Goal: Task Accomplishment & Management: Use online tool/utility

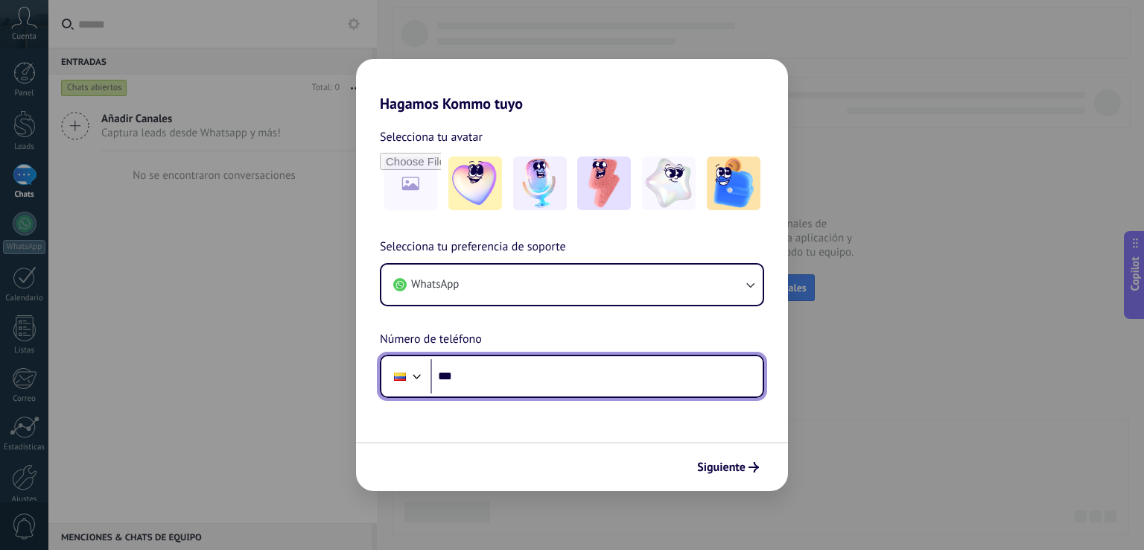
click at [596, 370] on input "***" at bounding box center [597, 376] width 332 height 34
type input "**********"
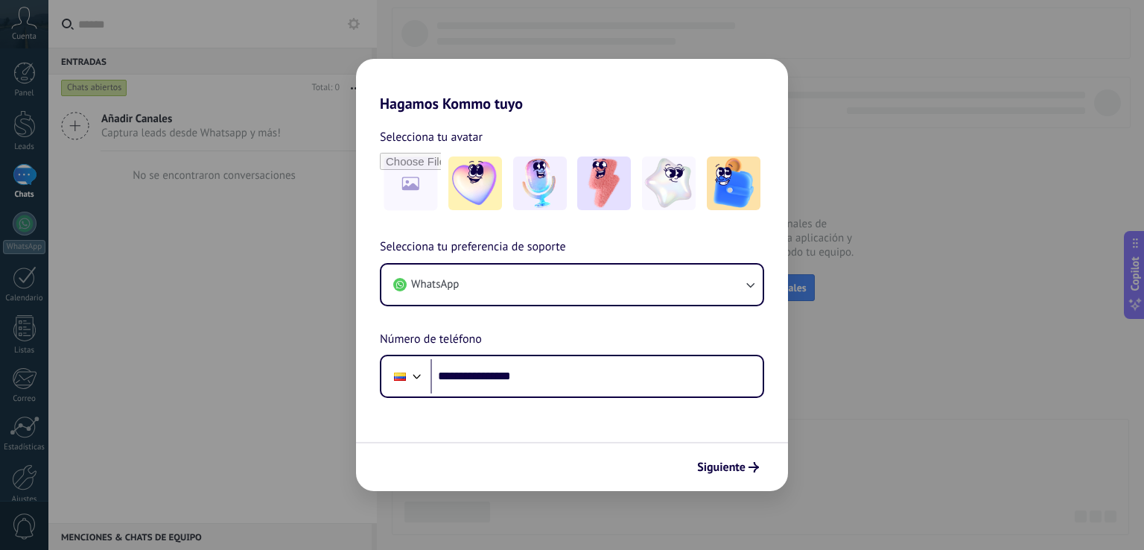
click at [716, 449] on div "Siguiente" at bounding box center [572, 466] width 432 height 49
click at [724, 466] on span "Siguiente" at bounding box center [721, 467] width 48 height 10
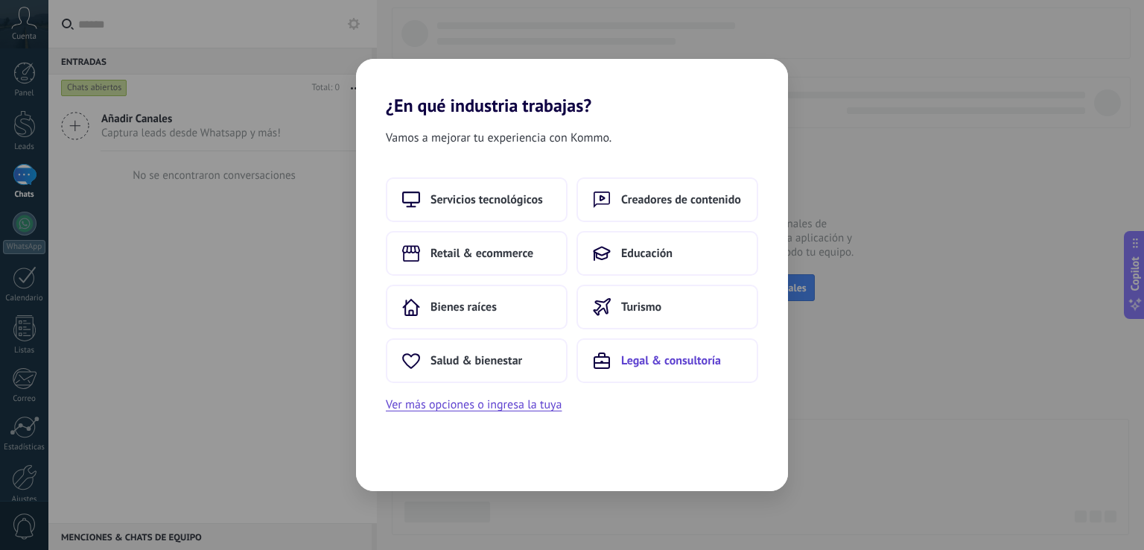
click at [655, 370] on button "Legal & consultoría" at bounding box center [668, 360] width 182 height 45
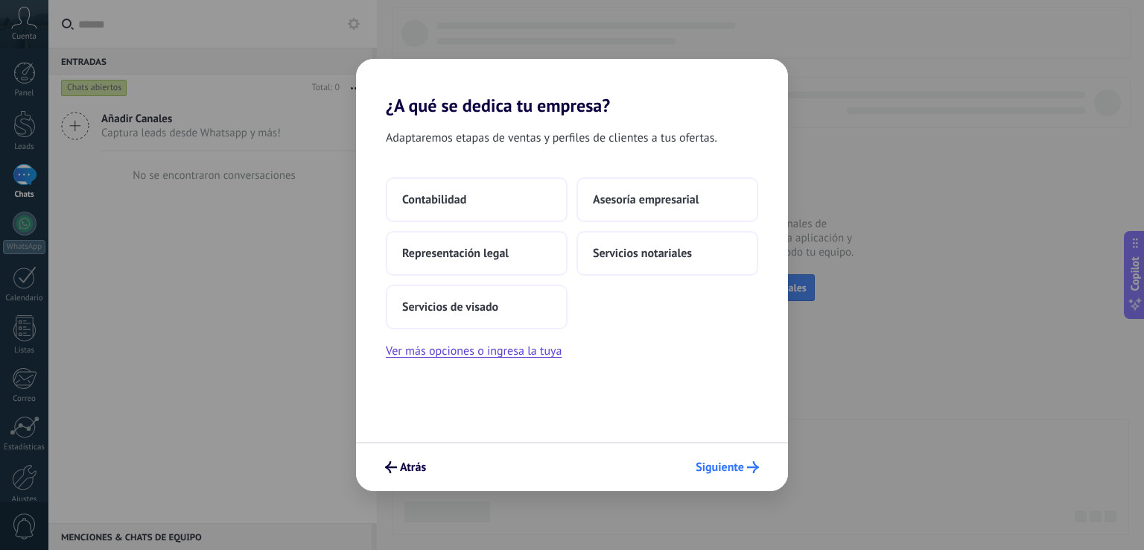
click at [712, 457] on button "Siguiente" at bounding box center [727, 466] width 77 height 25
click at [535, 209] on button "Contabilidad" at bounding box center [477, 199] width 182 height 45
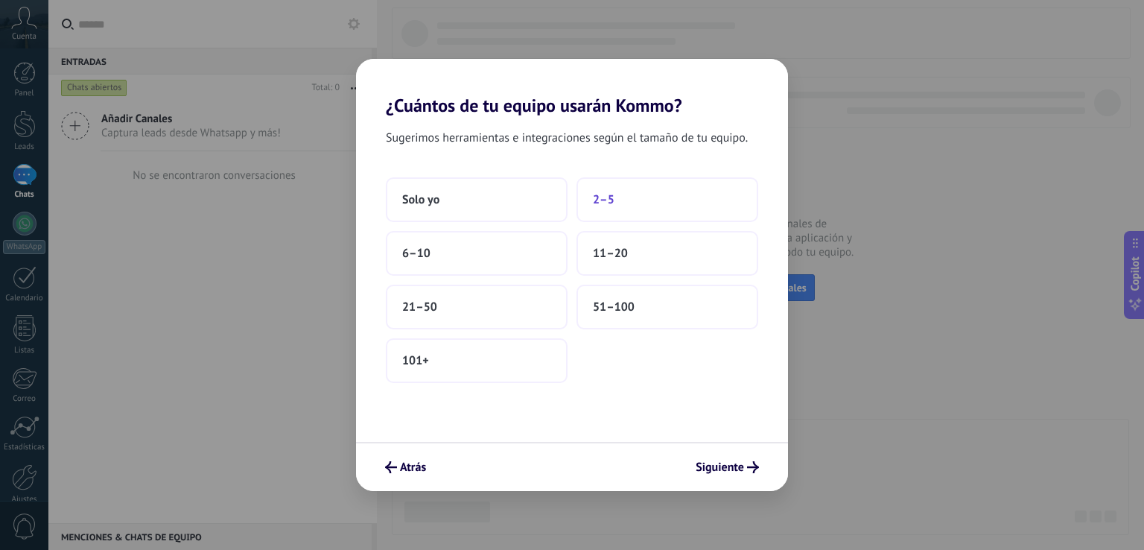
click at [651, 209] on button "2–5" at bounding box center [668, 199] width 182 height 45
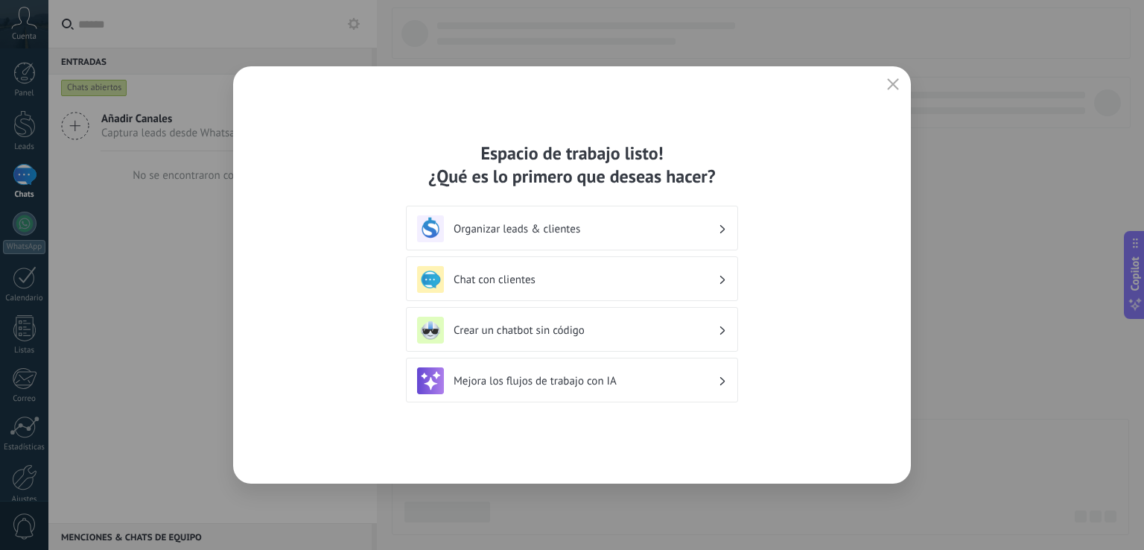
click at [694, 219] on div "Organizar leads & clientes" at bounding box center [572, 228] width 310 height 27
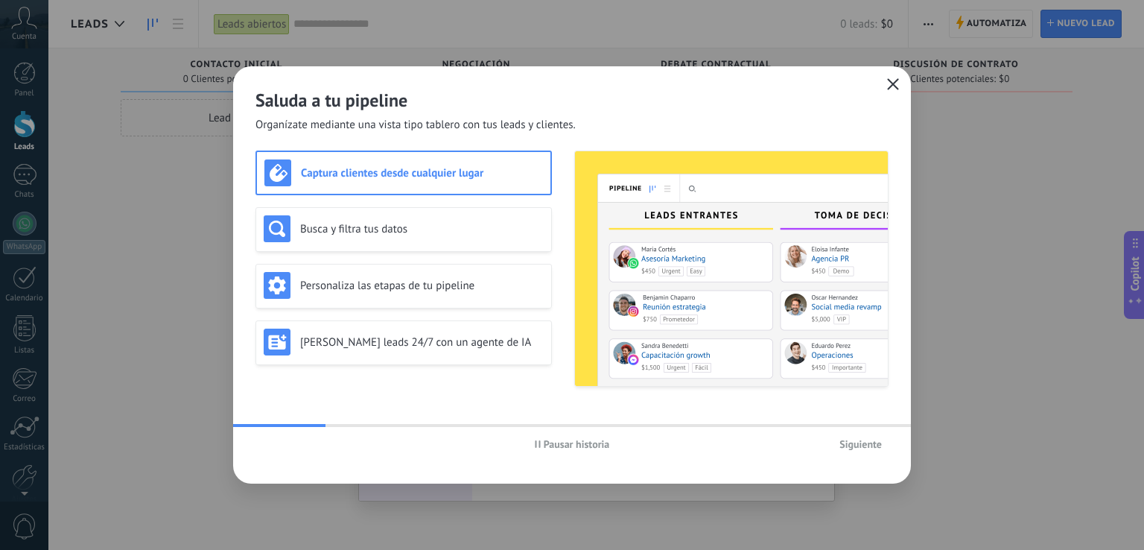
click at [885, 92] on button "button" at bounding box center [893, 85] width 19 height 21
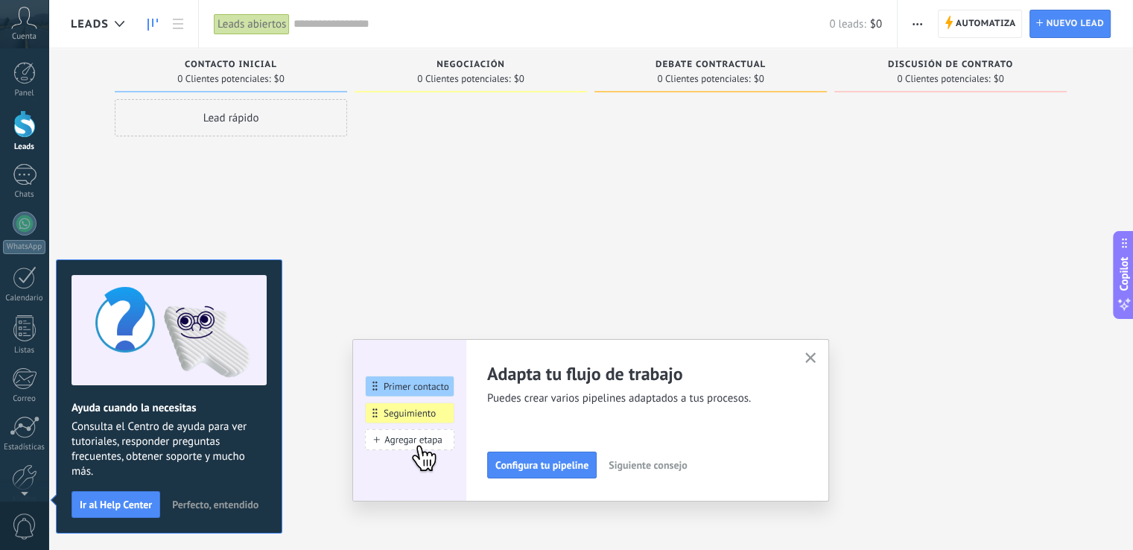
click at [205, 495] on button "Perfecto, entendido" at bounding box center [215, 504] width 100 height 22
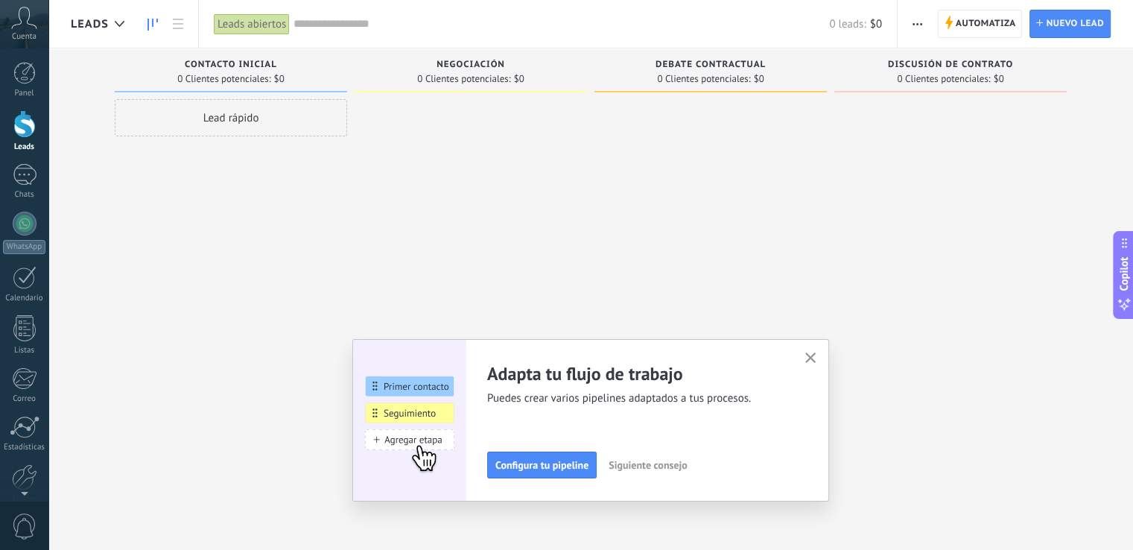
click at [810, 352] on button "button" at bounding box center [811, 359] width 19 height 20
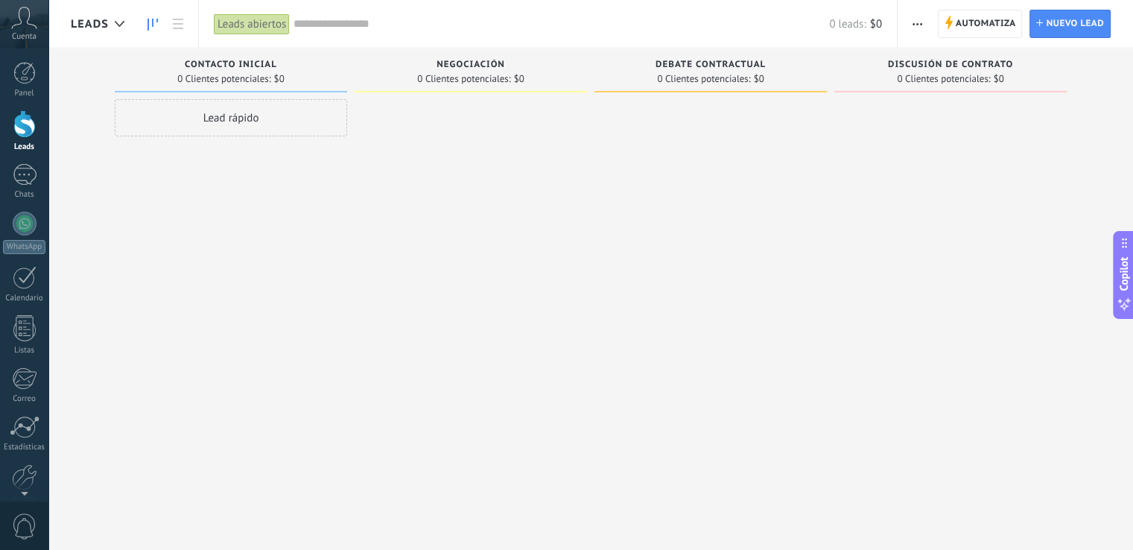
click at [167, 330] on div "Lead rápido" at bounding box center [231, 276] width 232 height 355
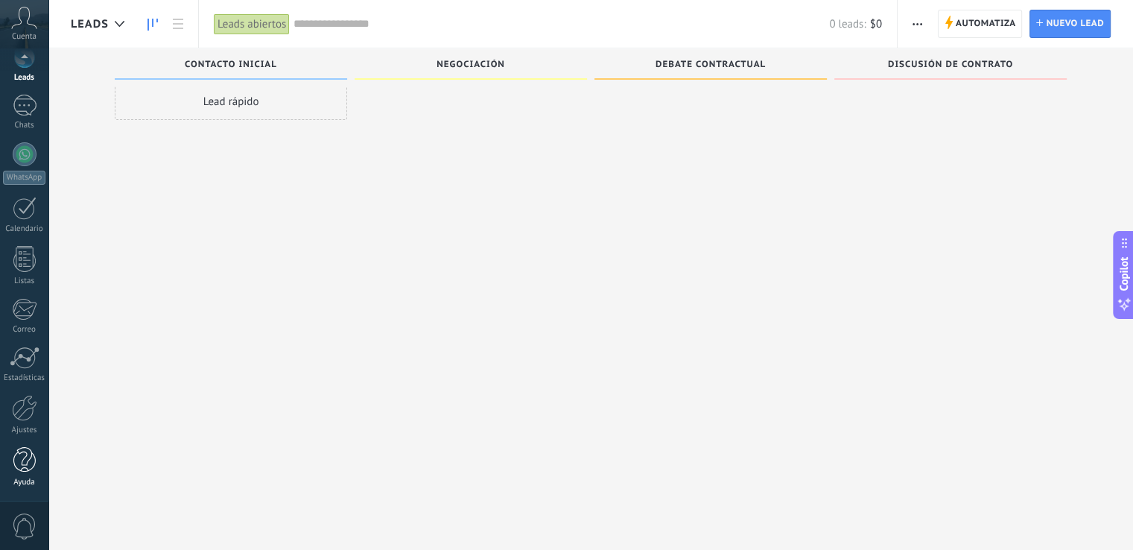
scroll to position [25, 0]
click at [18, 409] on div at bounding box center [24, 408] width 25 height 26
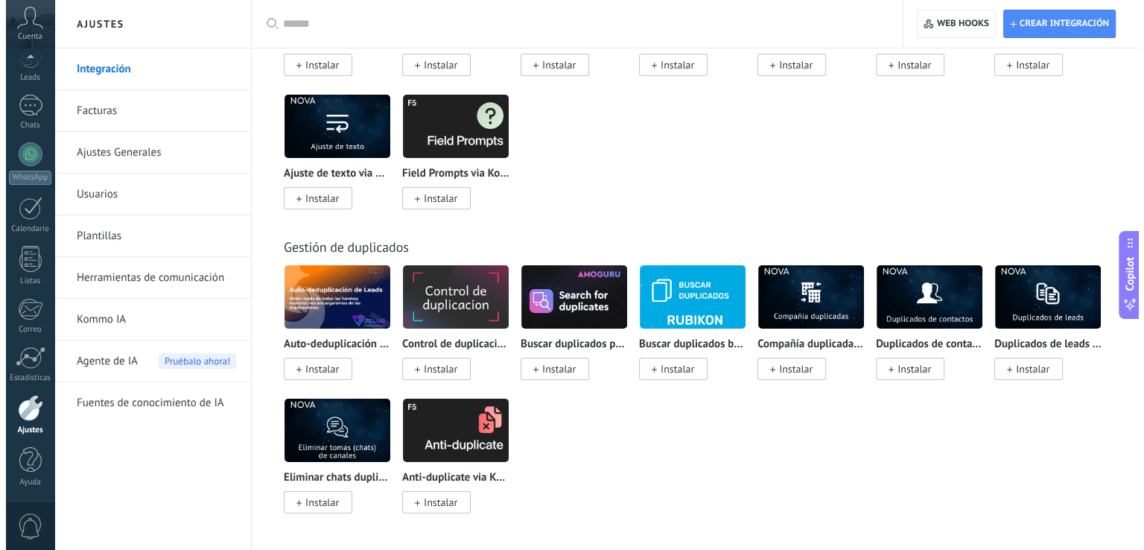
scroll to position [5340, 0]
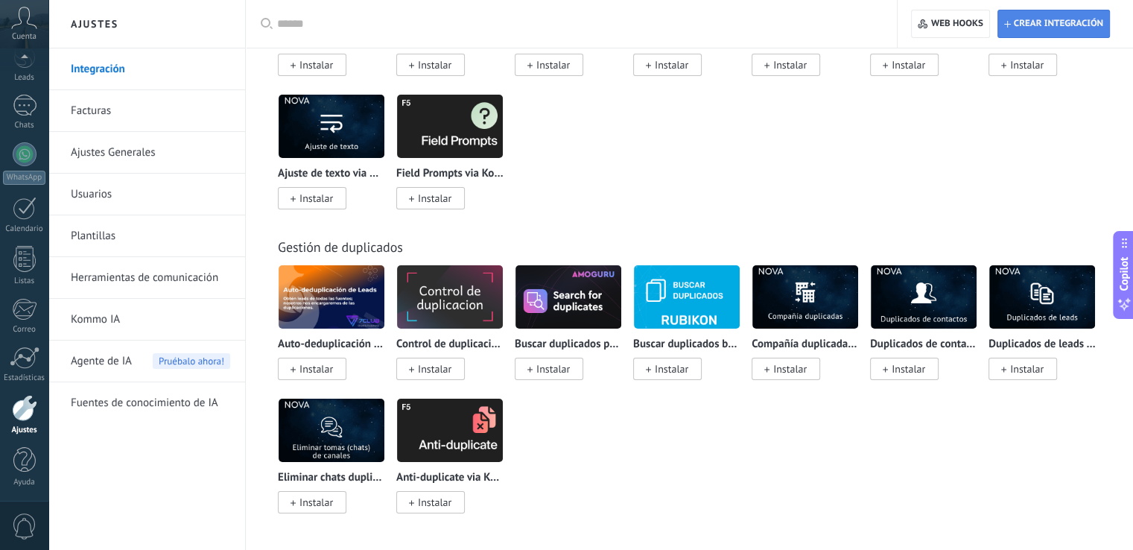
click at [1019, 13] on span "Crear integración" at bounding box center [1053, 23] width 99 height 27
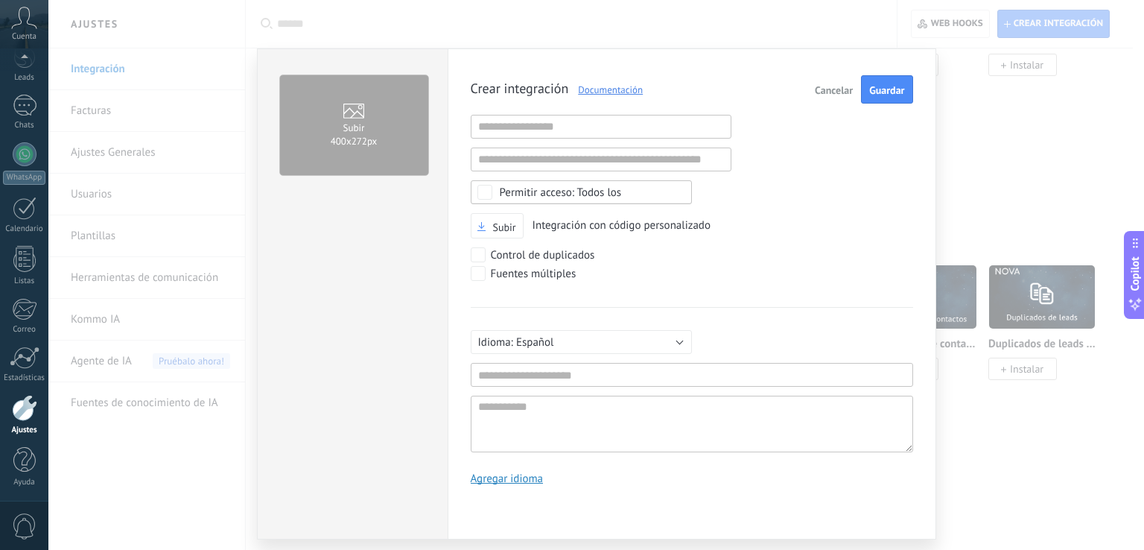
scroll to position [14, 0]
click at [576, 127] on input "text" at bounding box center [601, 127] width 261 height 24
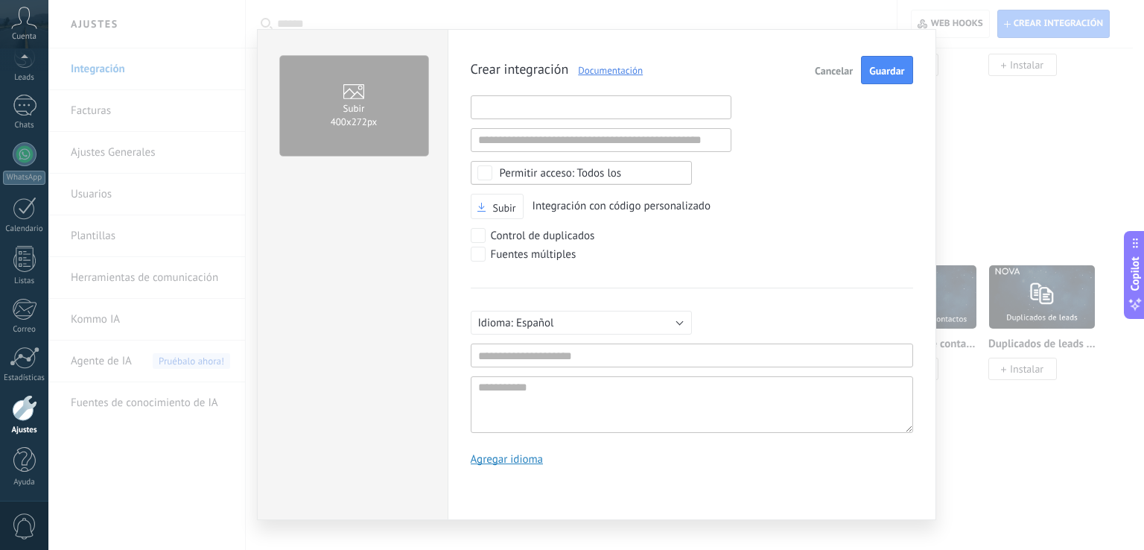
scroll to position [35, 0]
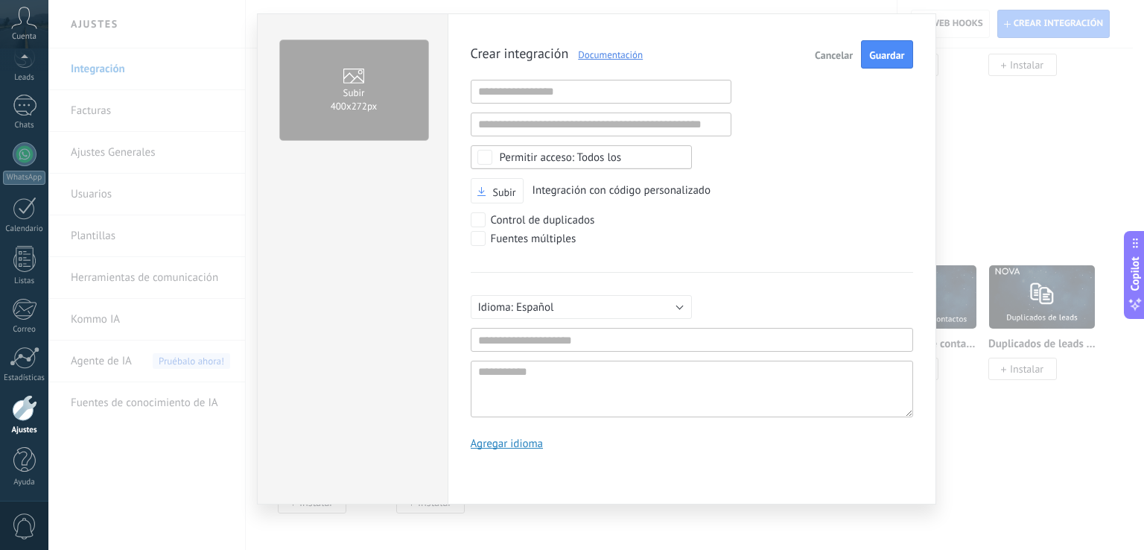
click at [817, 253] on div "Crear integración Documentación Cancelar Guardar URL inválida URL inválida Ning…" at bounding box center [692, 250] width 443 height 421
click at [890, 41] on button "Guardar" at bounding box center [886, 54] width 51 height 28
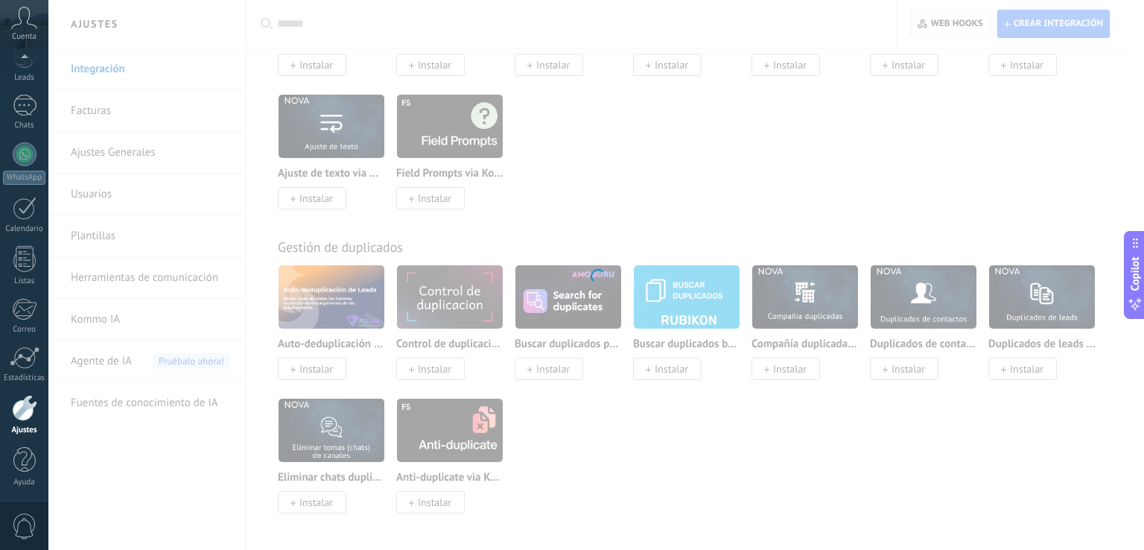
scroll to position [0, 0]
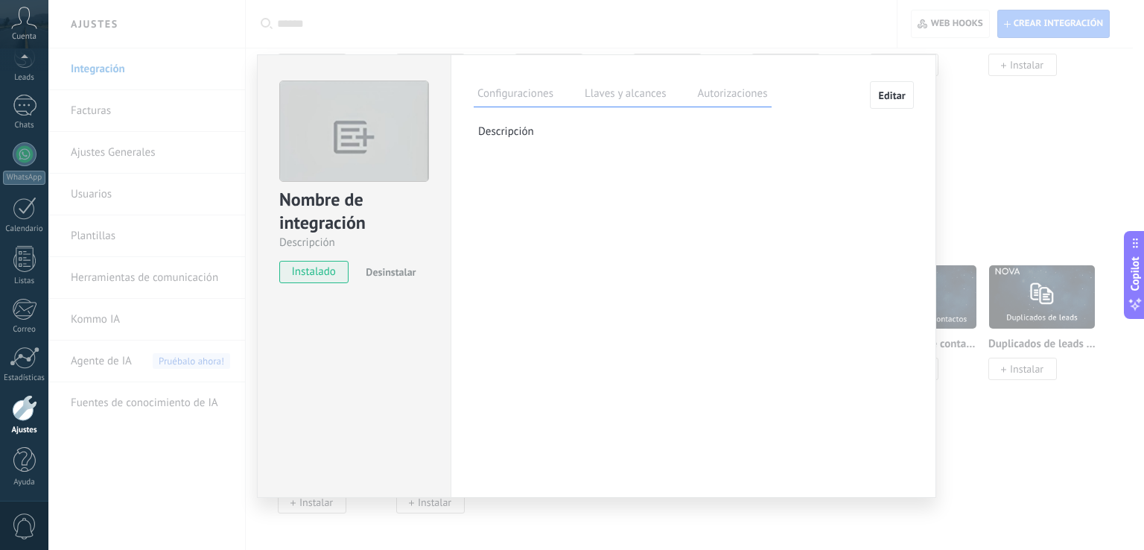
click at [338, 228] on div "Nombre de integración" at bounding box center [354, 212] width 150 height 48
drag, startPoint x: 485, startPoint y: 141, endPoint x: 501, endPoint y: 133, distance: 17.3
click at [492, 138] on div "Configuraciones Llaves y alcances Autorizaciones Editar Clave secreta: Generar …" at bounding box center [694, 118] width 440 height 75
drag, startPoint x: 501, startPoint y: 133, endPoint x: 682, endPoint y: 105, distance: 183.2
click at [504, 132] on p "Descripción" at bounding box center [695, 131] width 435 height 14
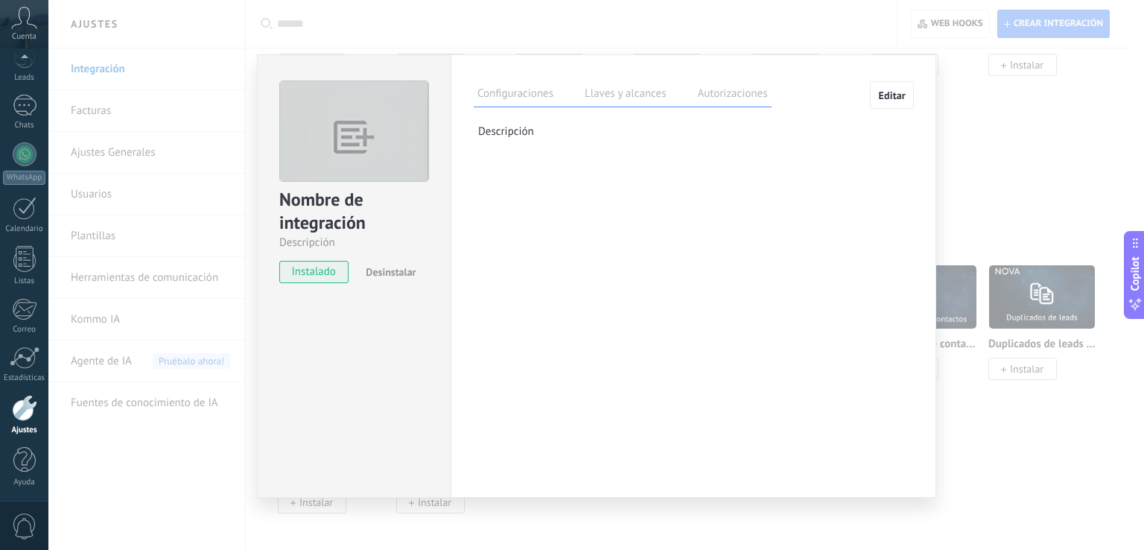
click at [896, 84] on button "Editar" at bounding box center [892, 95] width 44 height 28
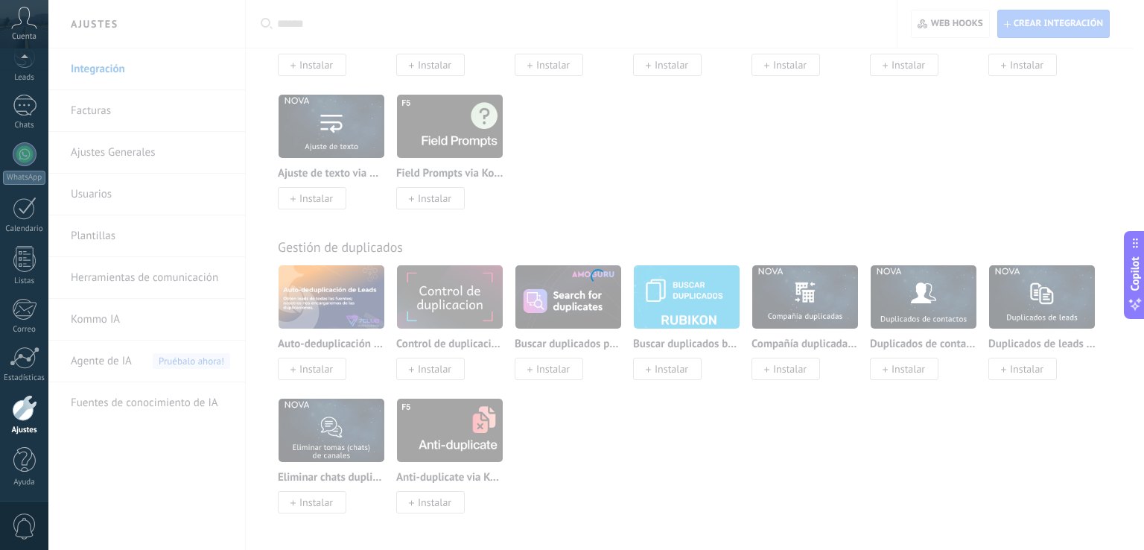
type textarea "**********"
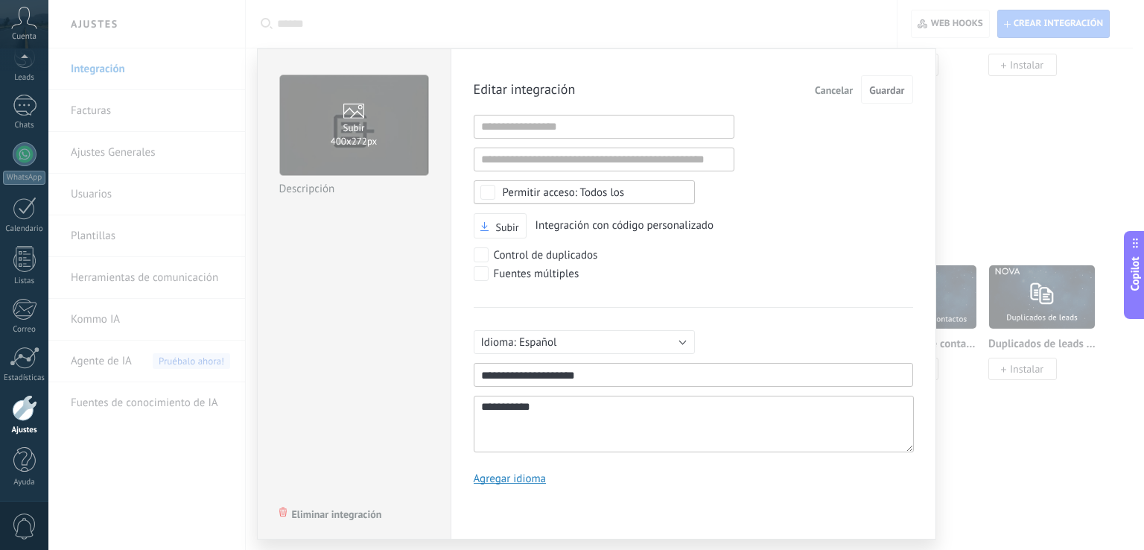
drag, startPoint x: 490, startPoint y: 92, endPoint x: 510, endPoint y: 83, distance: 21.3
click at [492, 91] on span "Editar integración" at bounding box center [525, 89] width 102 height 13
click at [525, 83] on span "Editar integración" at bounding box center [525, 89] width 102 height 13
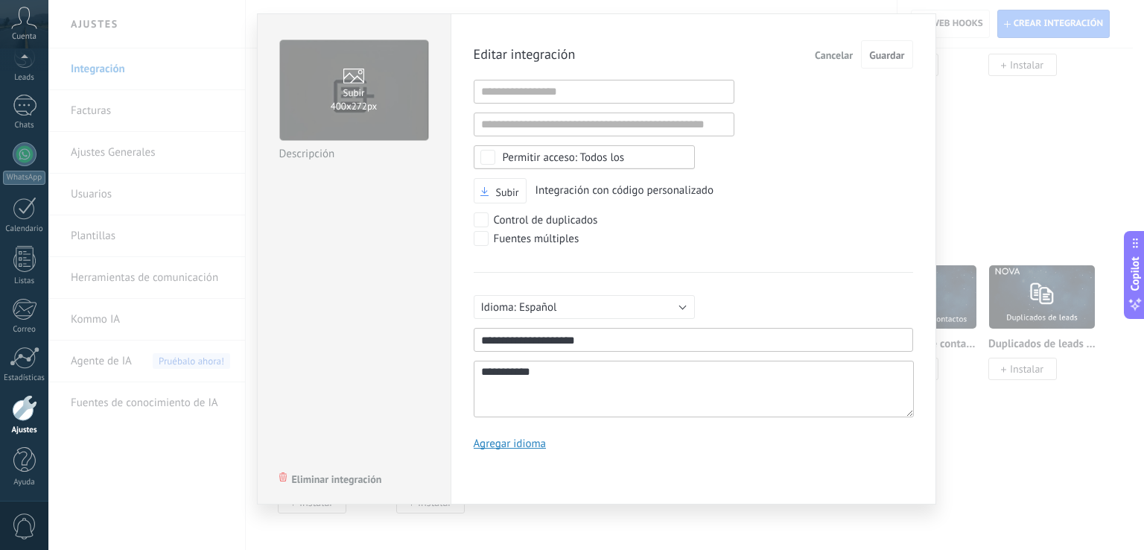
drag, startPoint x: 632, startPoint y: 337, endPoint x: 467, endPoint y: 337, distance: 164.7
click at [467, 337] on div "**********" at bounding box center [694, 258] width 486 height 491
type input "*"
type input "*******"
click at [872, 57] on span "Guardar" at bounding box center [886, 55] width 35 height 10
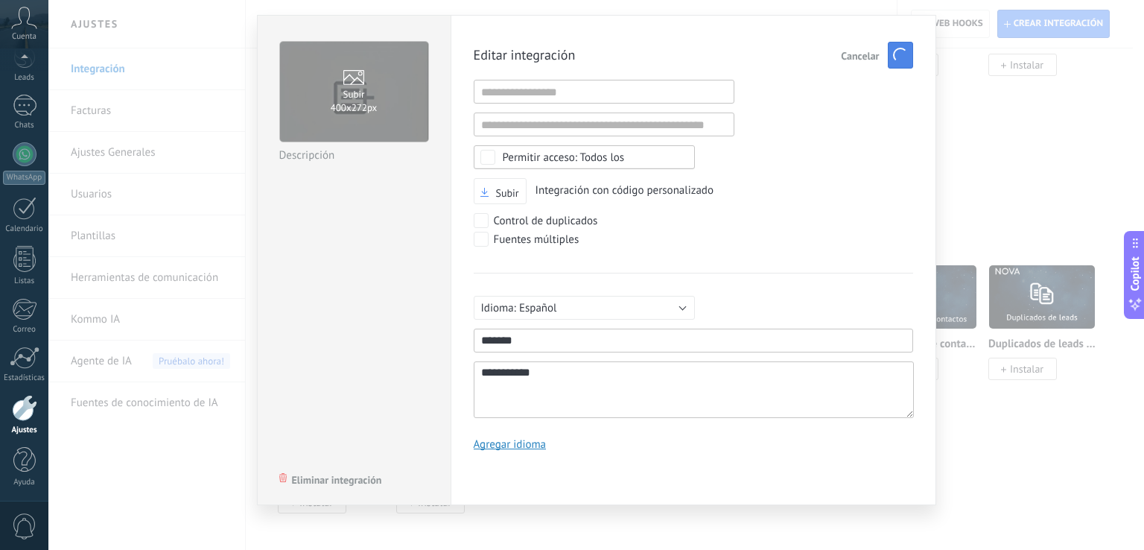
scroll to position [0, 0]
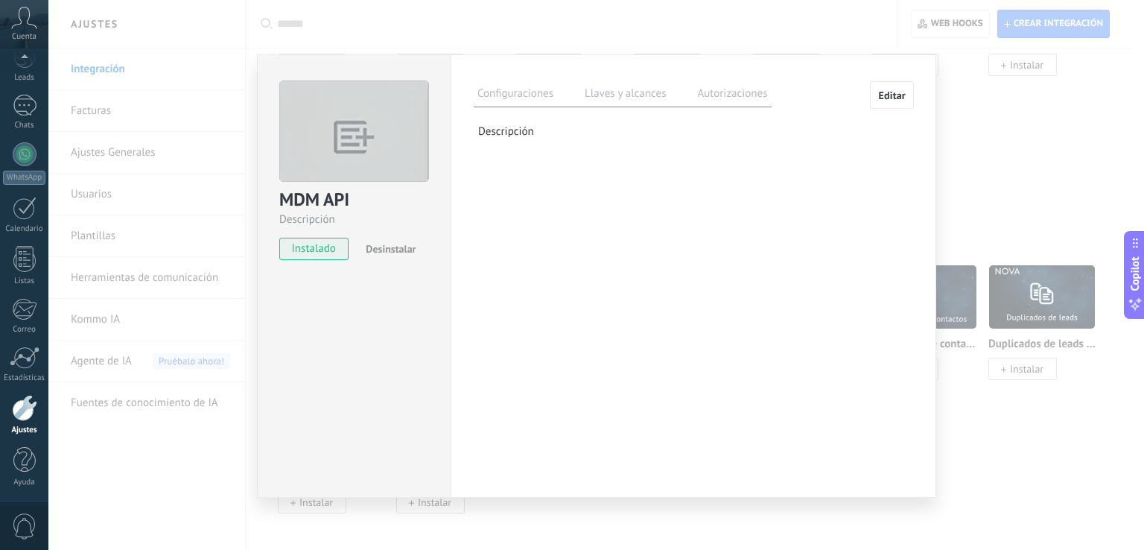
click at [605, 90] on label "Llaves y alcances" at bounding box center [625, 96] width 89 height 22
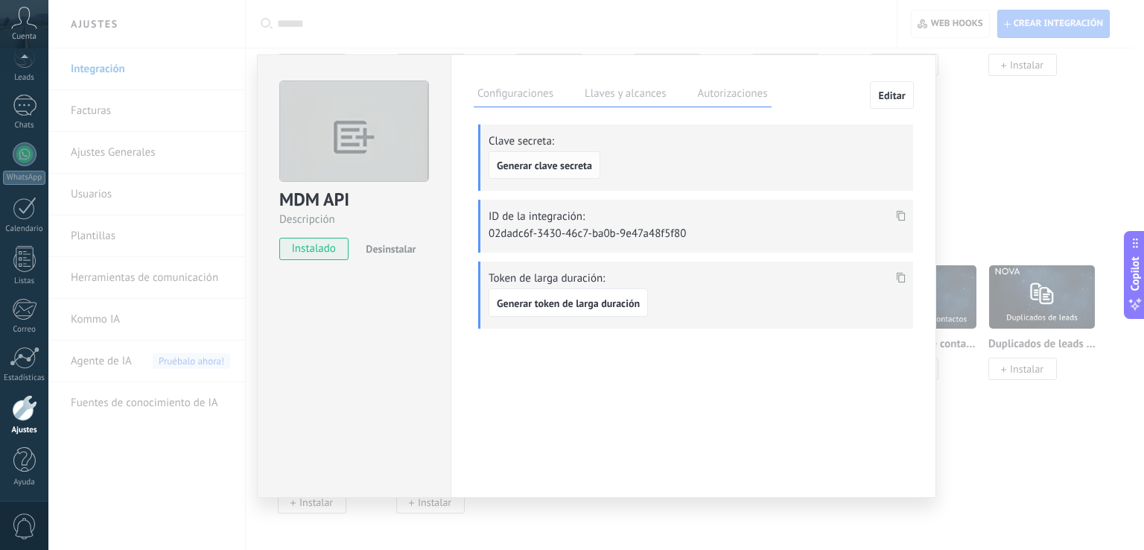
click at [573, 174] on button "Generar clave secreta" at bounding box center [545, 165] width 112 height 28
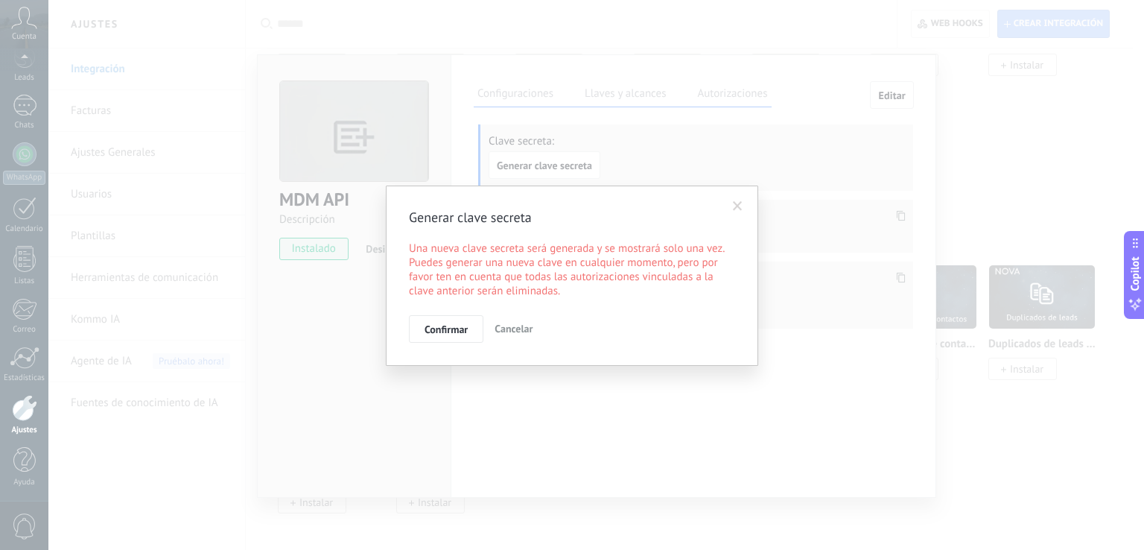
click at [740, 210] on span at bounding box center [738, 206] width 10 height 10
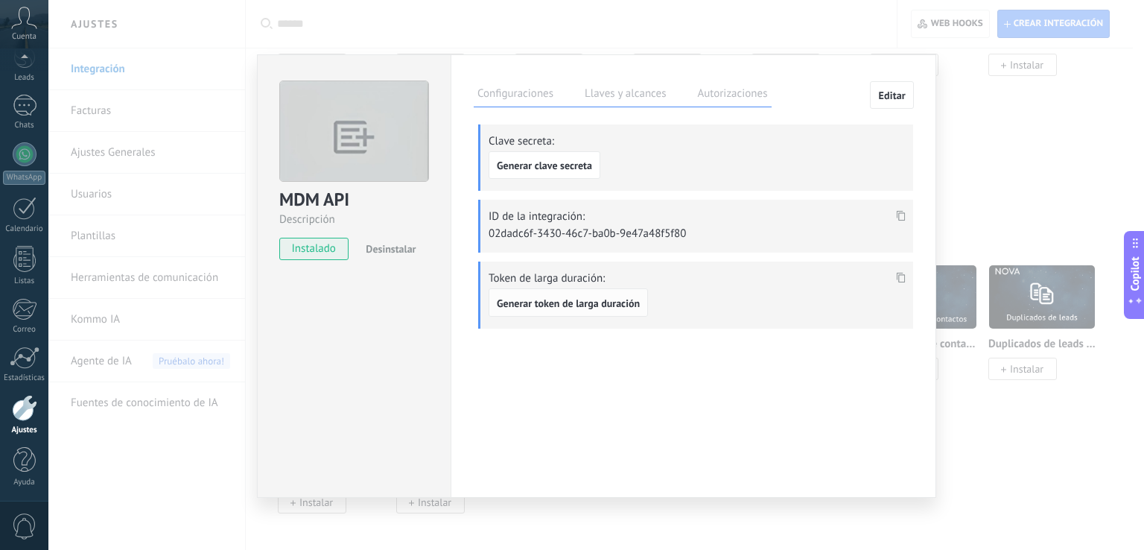
click at [536, 307] on span "Generar token de larga duración" at bounding box center [568, 303] width 143 height 10
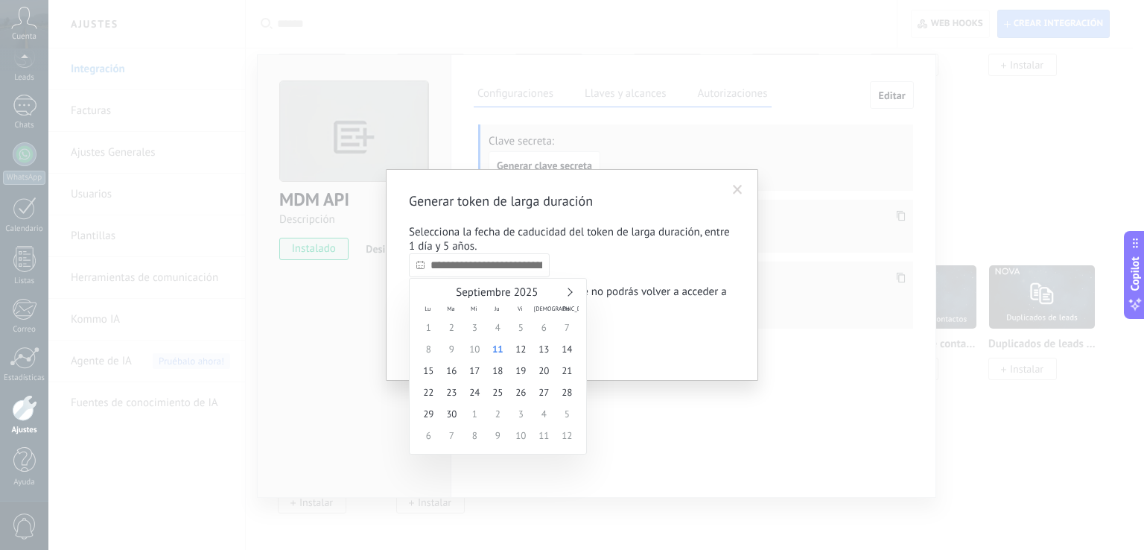
click at [497, 273] on input "text" at bounding box center [479, 265] width 141 height 24
click at [574, 293] on div "Septiembre 2025" at bounding box center [498, 292] width 162 height 13
type input "**********"
click at [449, 419] on span "30" at bounding box center [451, 414] width 23 height 22
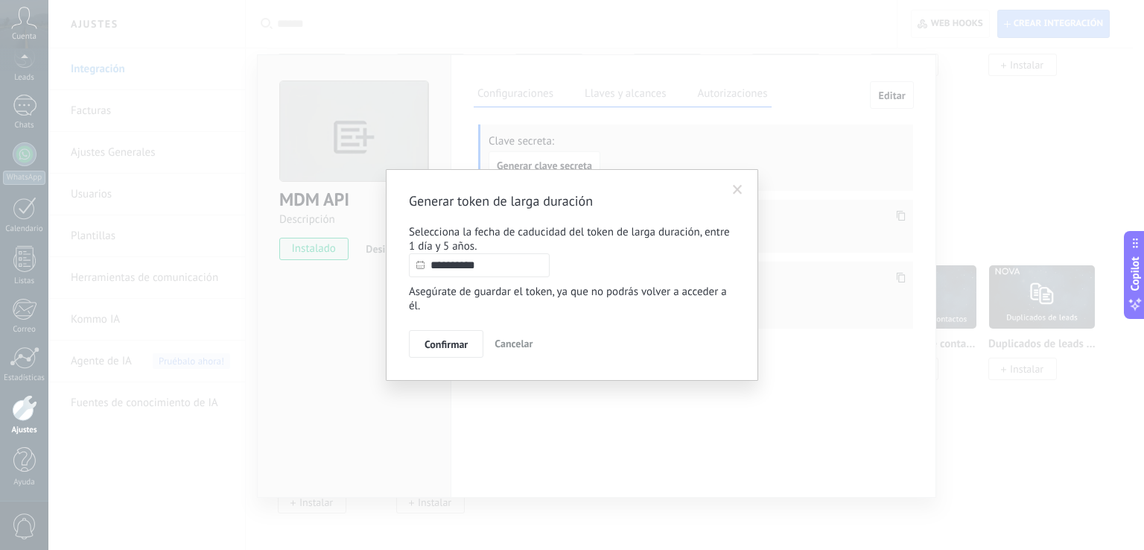
click at [455, 358] on div "Confirmar Cancelar" at bounding box center [572, 344] width 326 height 28
click at [456, 356] on button "Confirmar" at bounding box center [446, 344] width 75 height 28
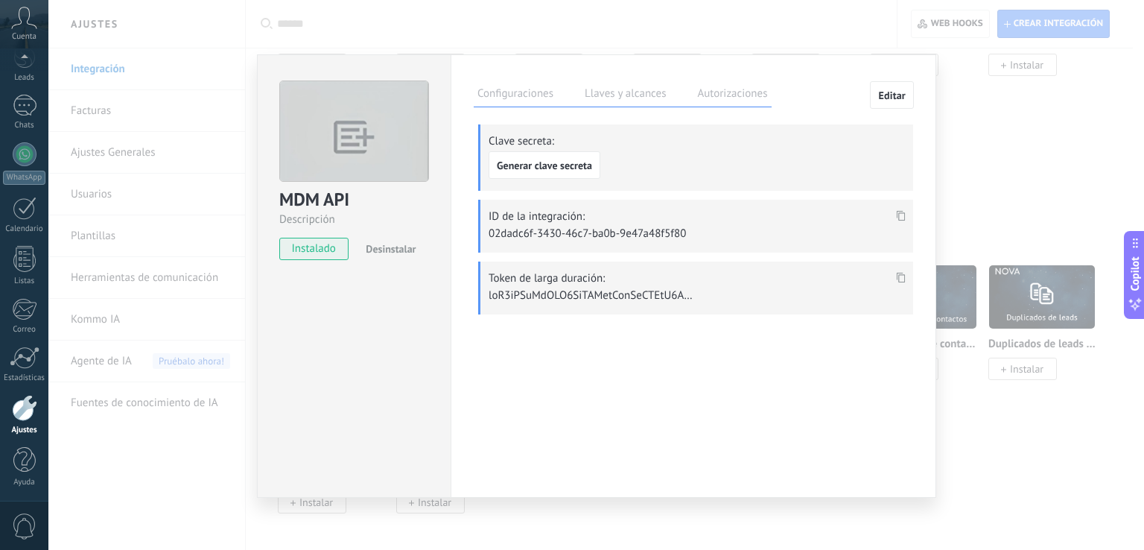
click at [905, 275] on use at bounding box center [901, 278] width 9 height 10
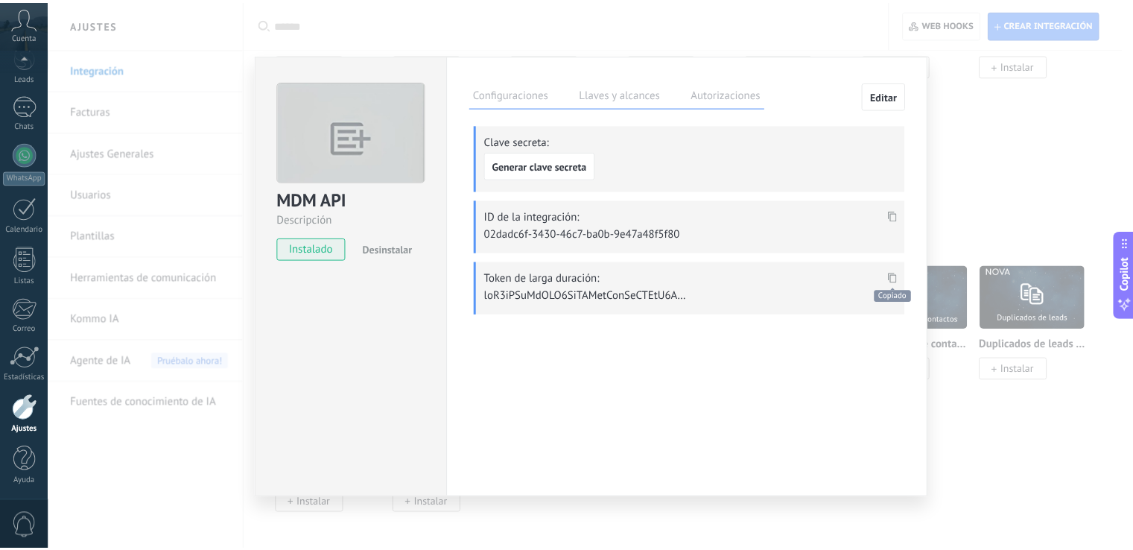
scroll to position [883, 0]
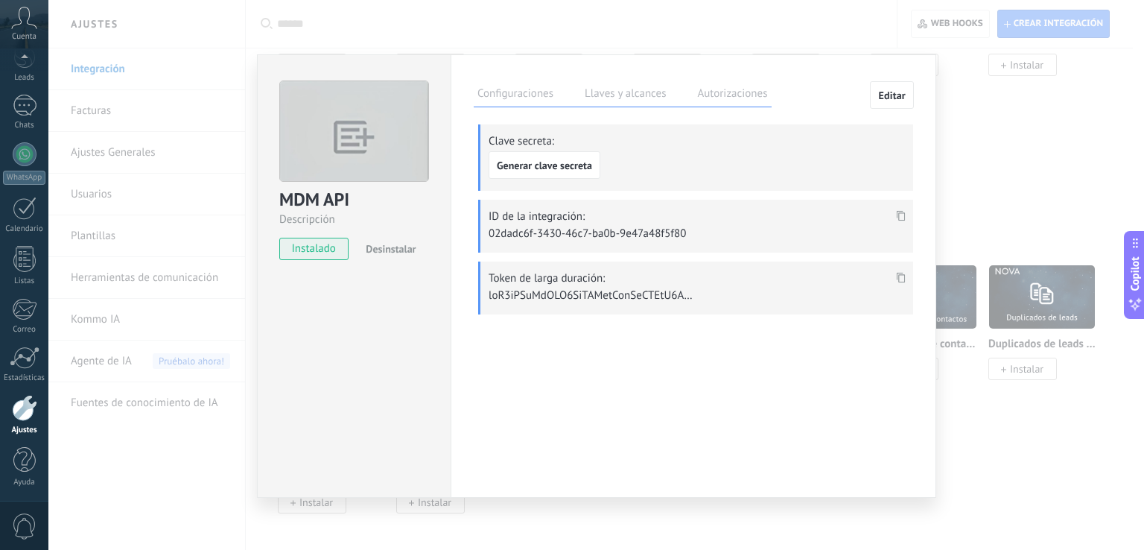
click at [994, 81] on div "MDM API Descripción instalado Desinstalar Configuraciones Llaves y alcances Aut…" at bounding box center [596, 275] width 1096 height 550
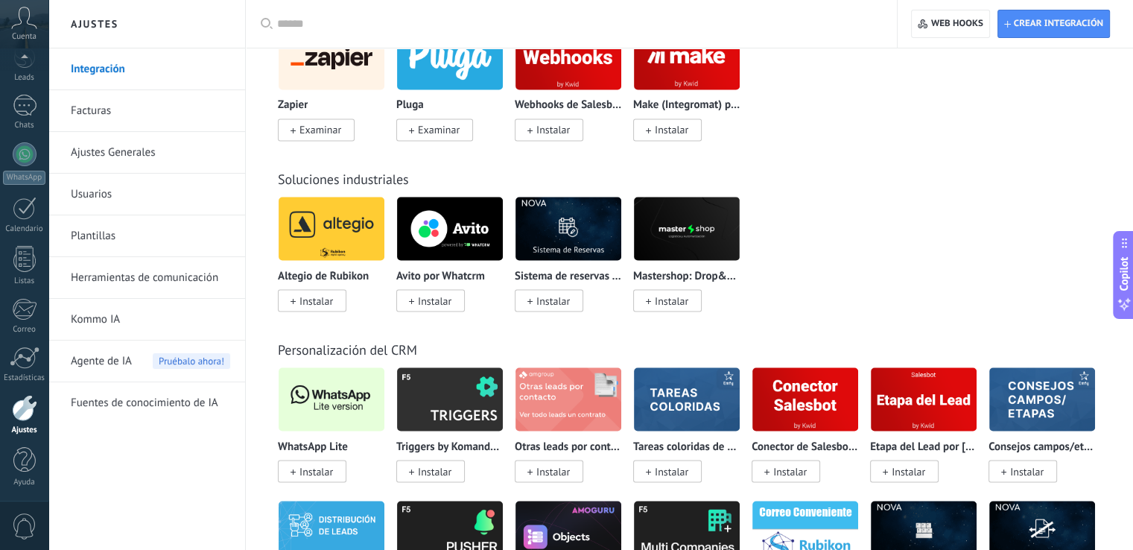
scroll to position [2807, 0]
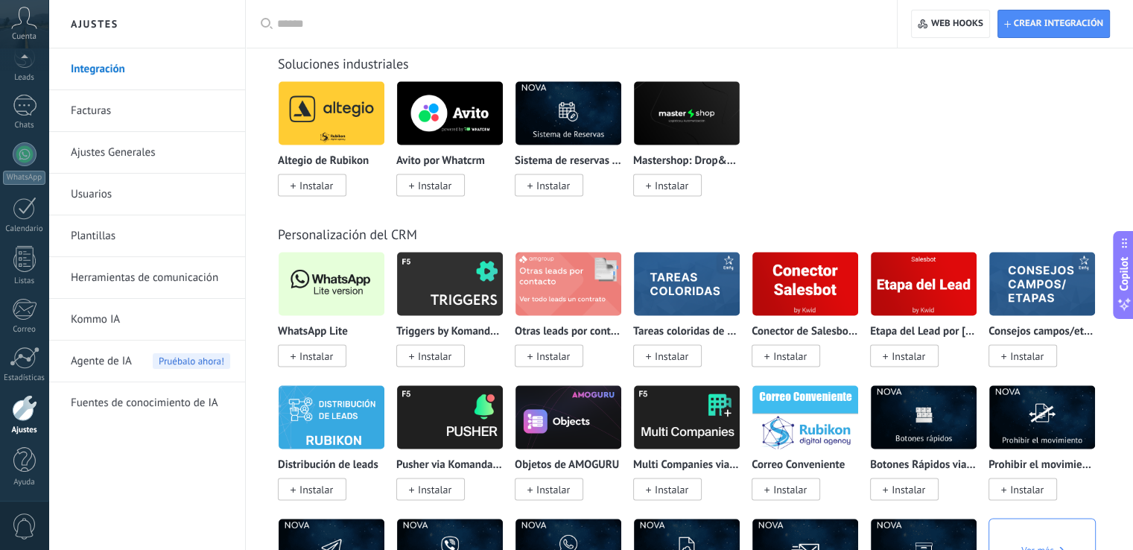
click at [322, 289] on img at bounding box center [332, 283] width 106 height 72
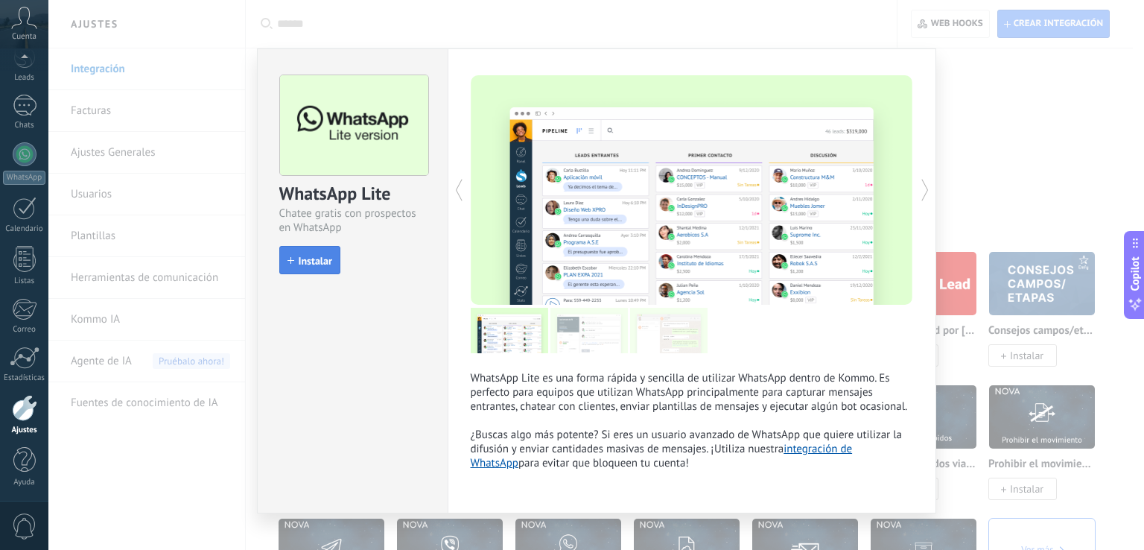
click at [302, 272] on button "Instalar" at bounding box center [309, 260] width 61 height 28
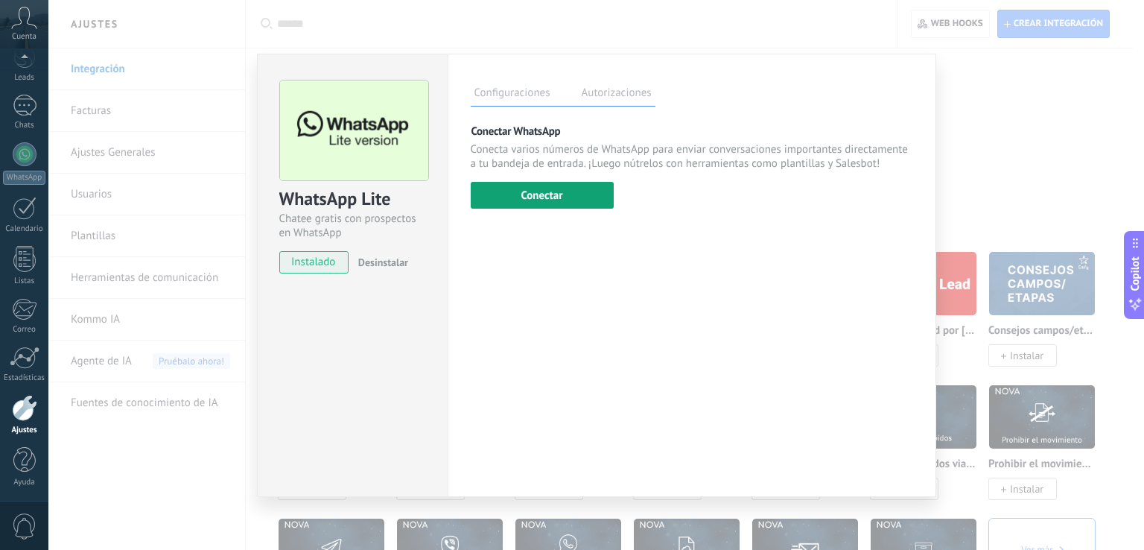
click at [472, 191] on button "Conectar" at bounding box center [542, 195] width 143 height 27
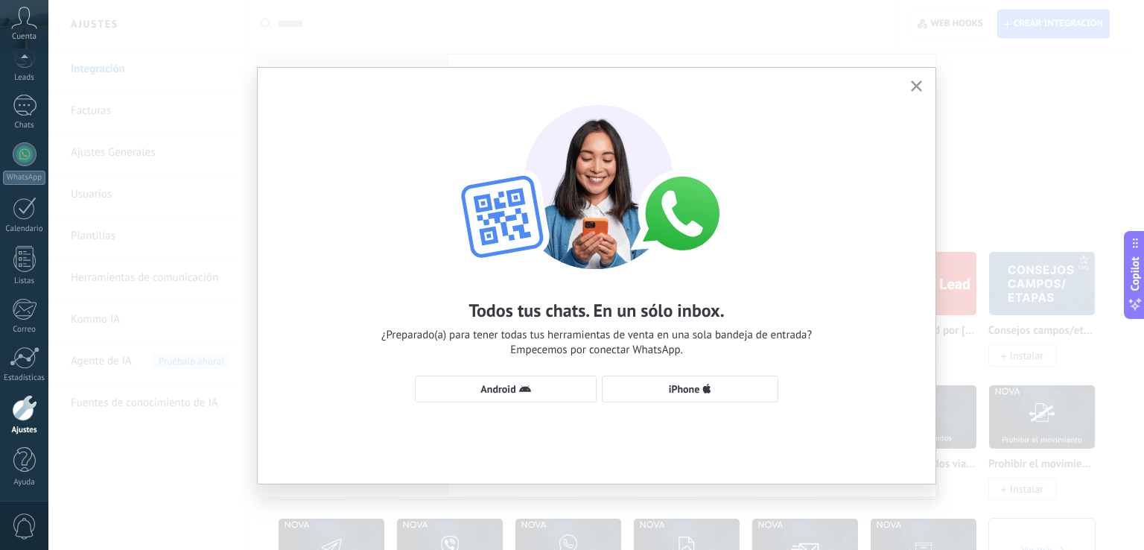
click at [473, 402] on div "Todos tus chats. En un sólo inbox. ¿Preparado(a) para tener todas tus herramien…" at bounding box center [597, 246] width 678 height 357
click at [492, 384] on span "Android" at bounding box center [498, 389] width 35 height 10
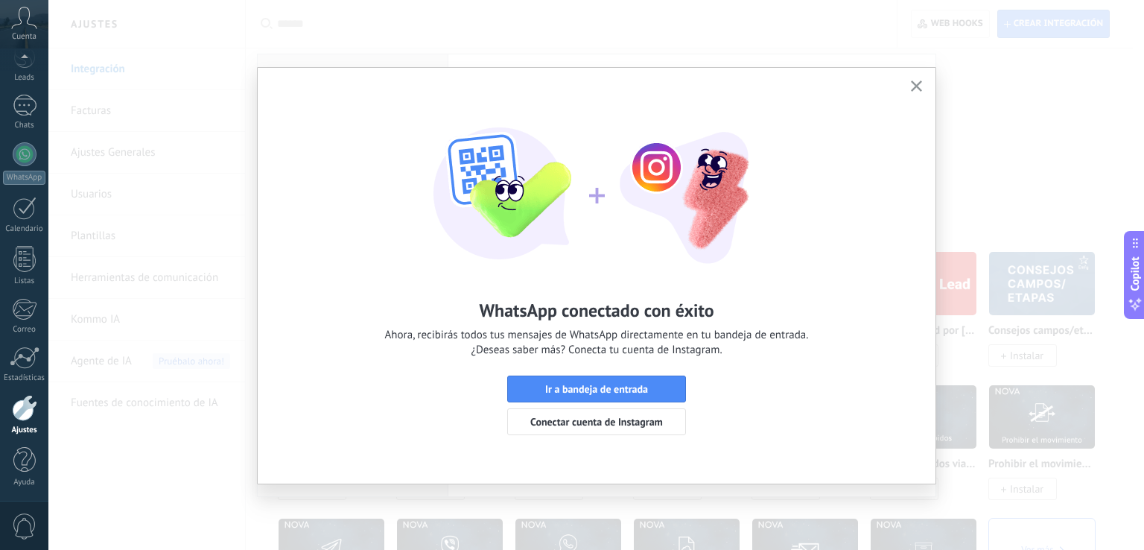
click at [902, 91] on div "WhatsApp conectado con éxito Ahora, recibirás todos tus mensajes de WhatsApp di…" at bounding box center [597, 263] width 678 height 390
click at [919, 88] on use "button" at bounding box center [916, 85] width 11 height 11
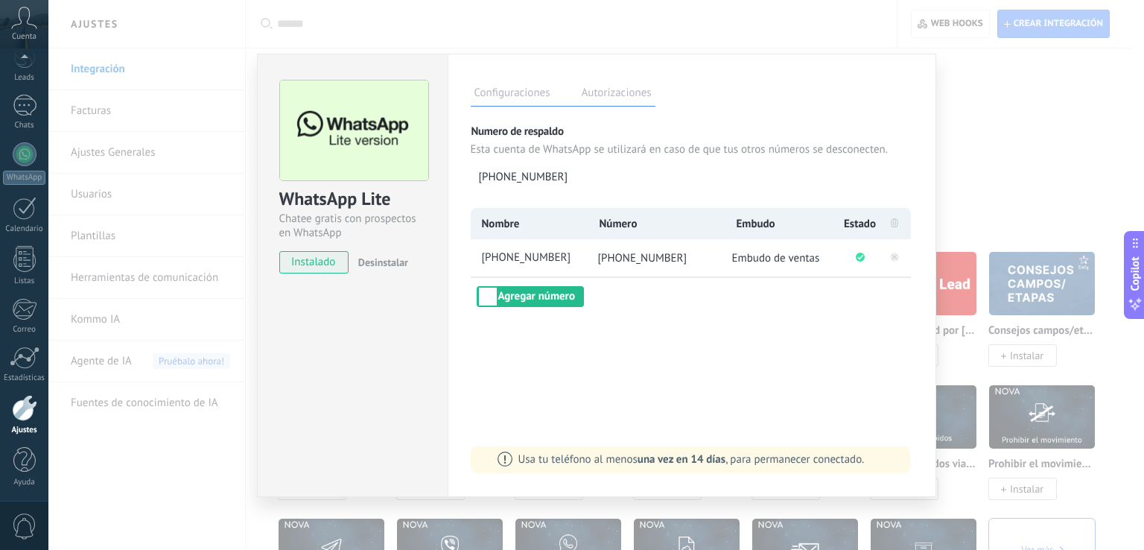
click at [1009, 148] on div "WhatsApp Lite Chatee gratis con prospectos en WhatsApp instalado Desinstalar Co…" at bounding box center [596, 275] width 1096 height 550
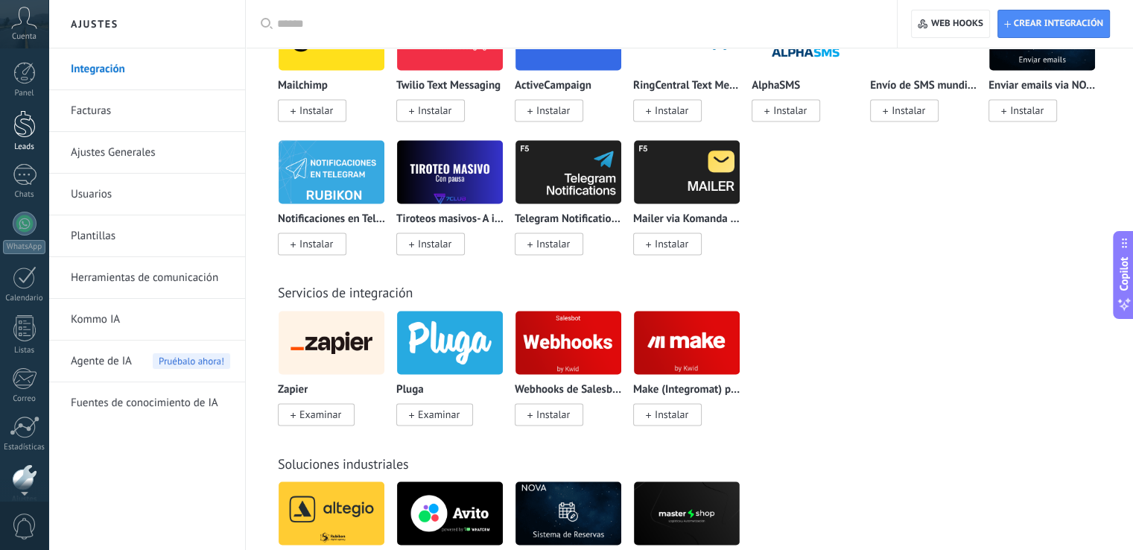
scroll to position [2286, 0]
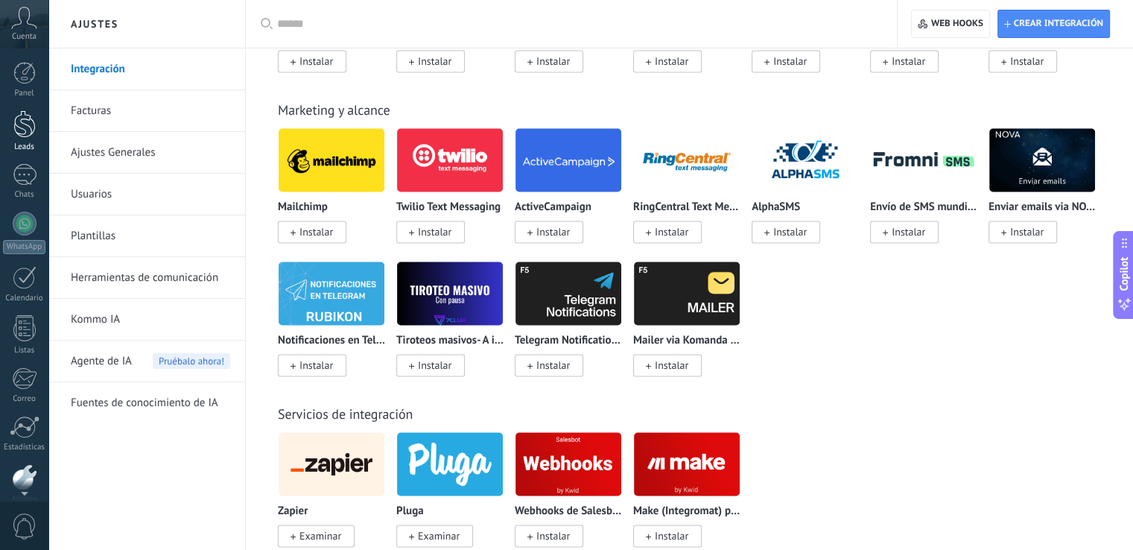
click at [34, 137] on div at bounding box center [24, 124] width 22 height 28
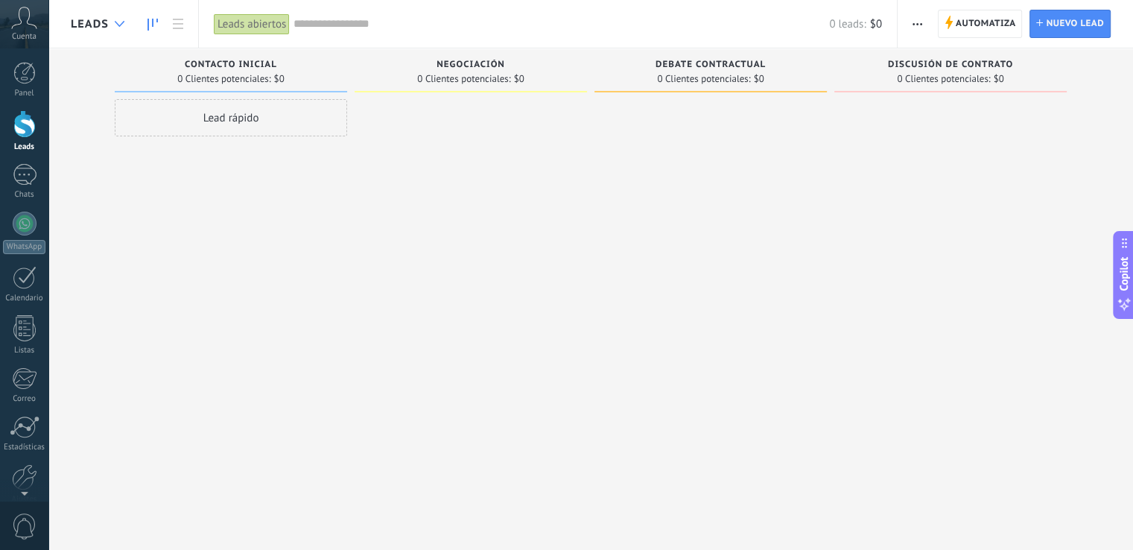
click at [113, 25] on div at bounding box center [119, 24] width 25 height 29
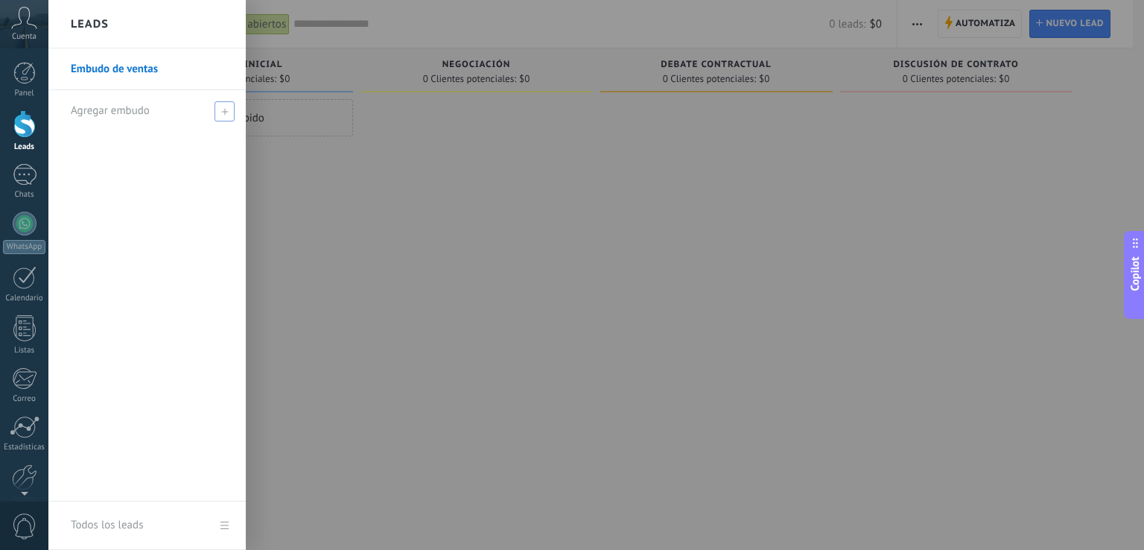
click at [152, 114] on div "Agregar embudo" at bounding box center [151, 110] width 160 height 41
click at [152, 114] on input "text" at bounding box center [141, 111] width 140 height 24
type input "*"
type input "****"
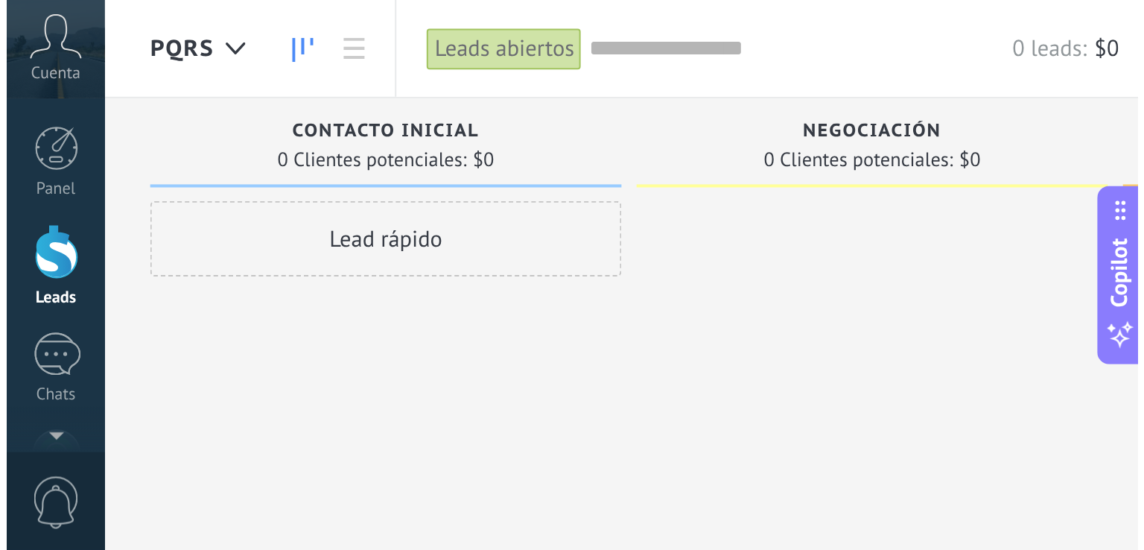
scroll to position [14, 0]
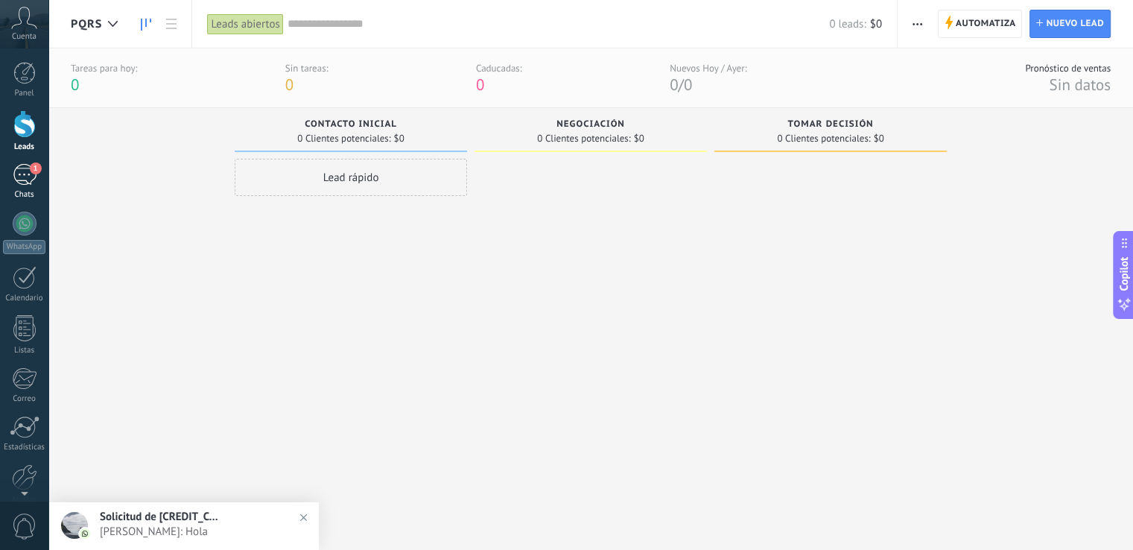
click at [13, 188] on link "1 Chats" at bounding box center [24, 182] width 48 height 36
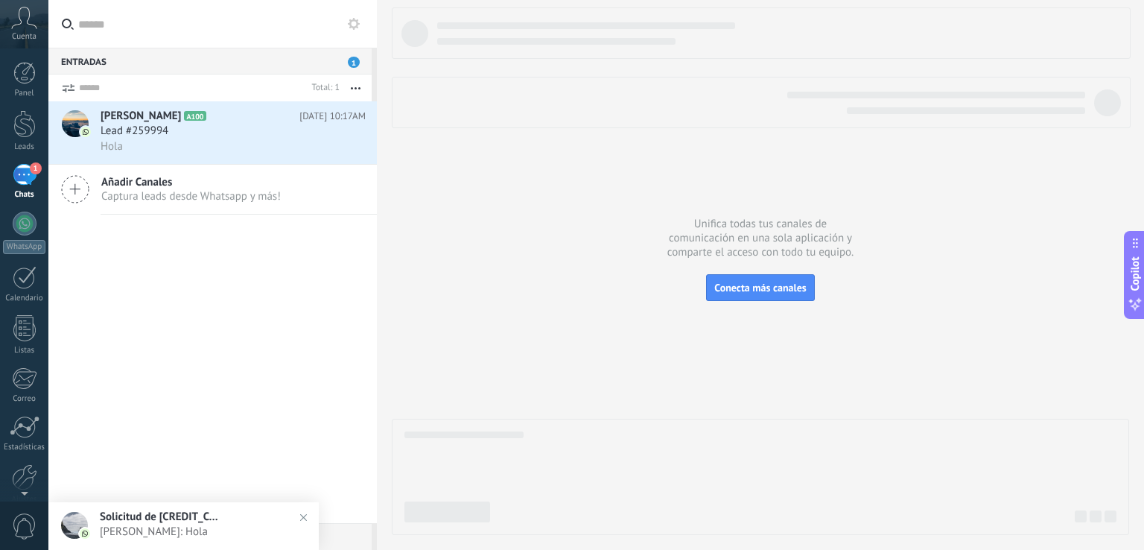
click at [301, 510] on img at bounding box center [304, 518] width 22 height 22
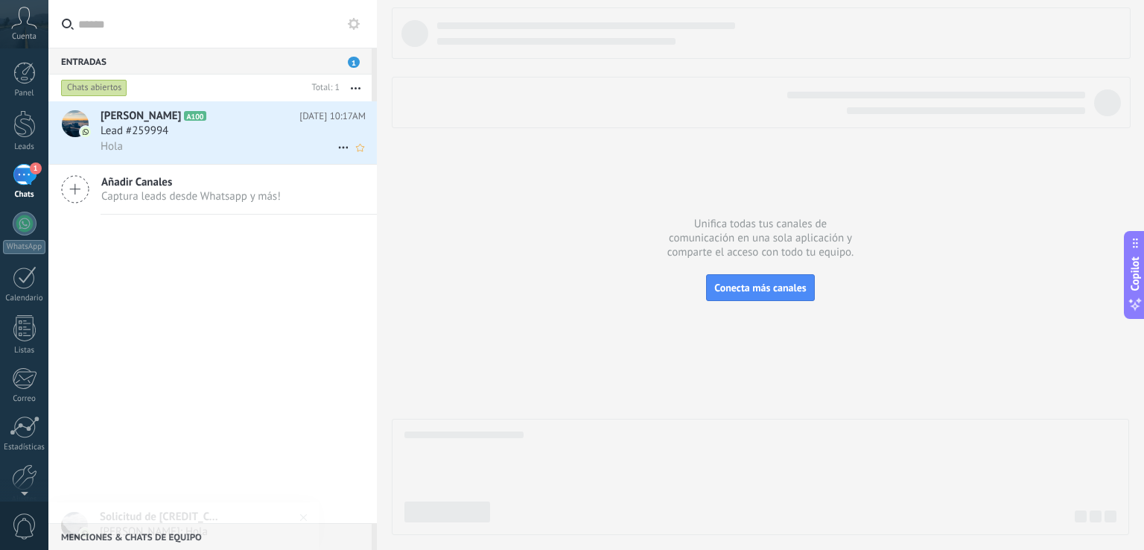
click at [234, 144] on div "Hola" at bounding box center [233, 147] width 265 height 16
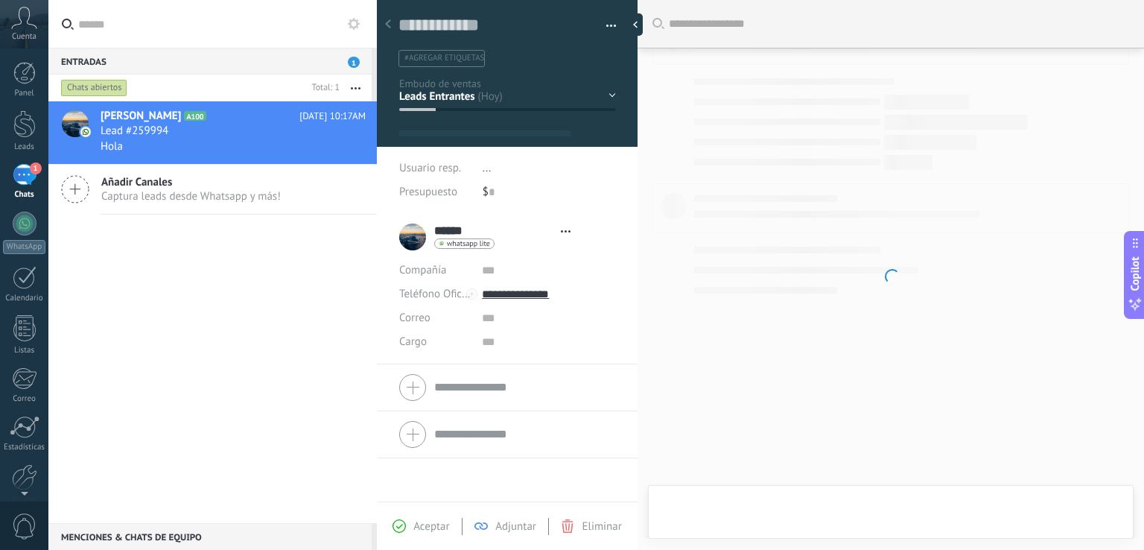
type textarea "**********"
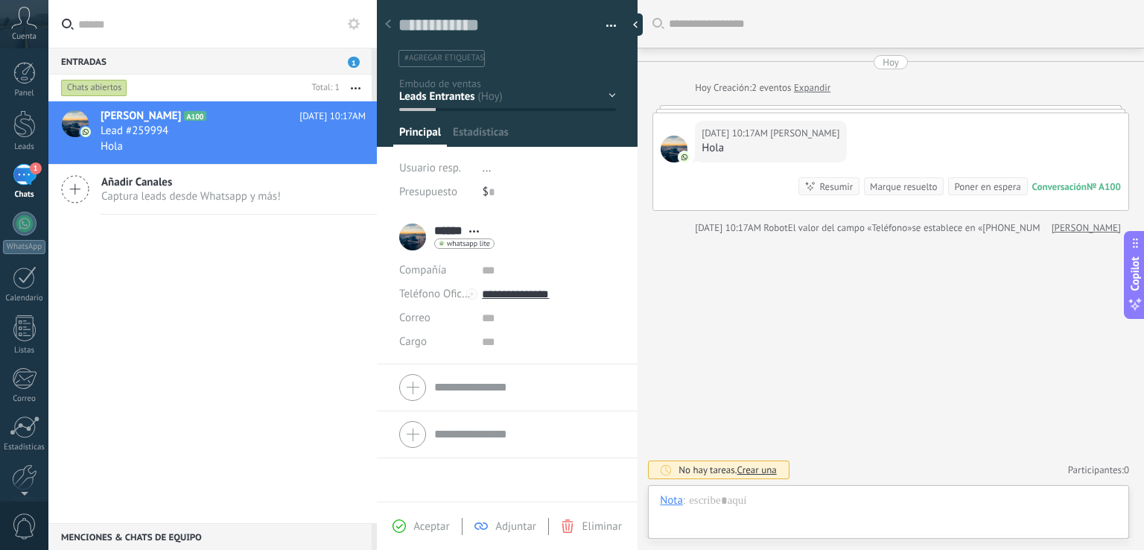
scroll to position [22, 0]
click at [730, 501] on div "[PERSON_NAME]" at bounding box center [749, 499] width 80 height 13
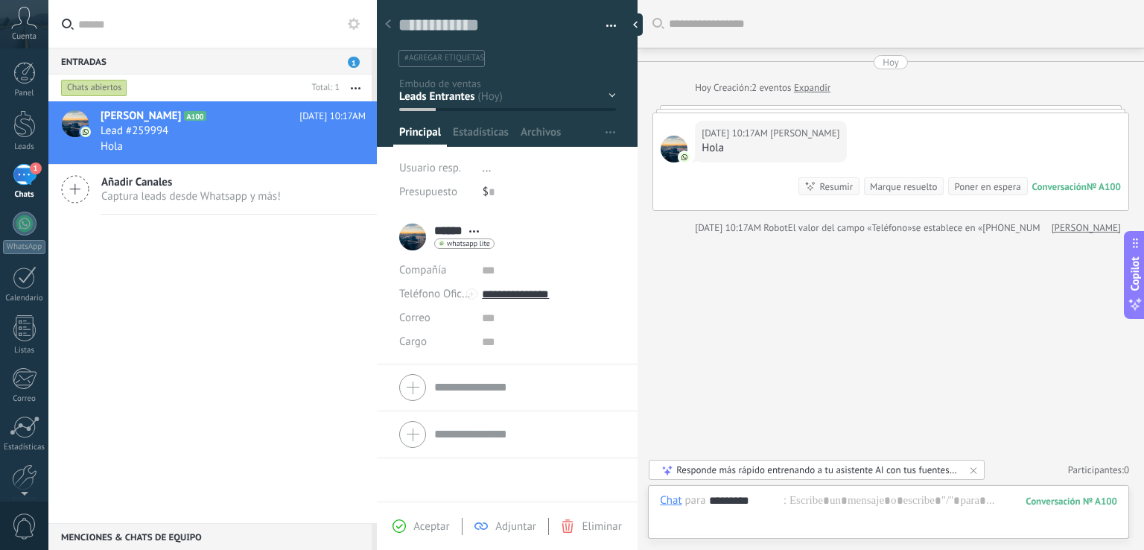
type input "*********"
drag, startPoint x: 950, startPoint y: 511, endPoint x: 816, endPoint y: 508, distance: 134.1
click at [947, 510] on div at bounding box center [888, 515] width 457 height 45
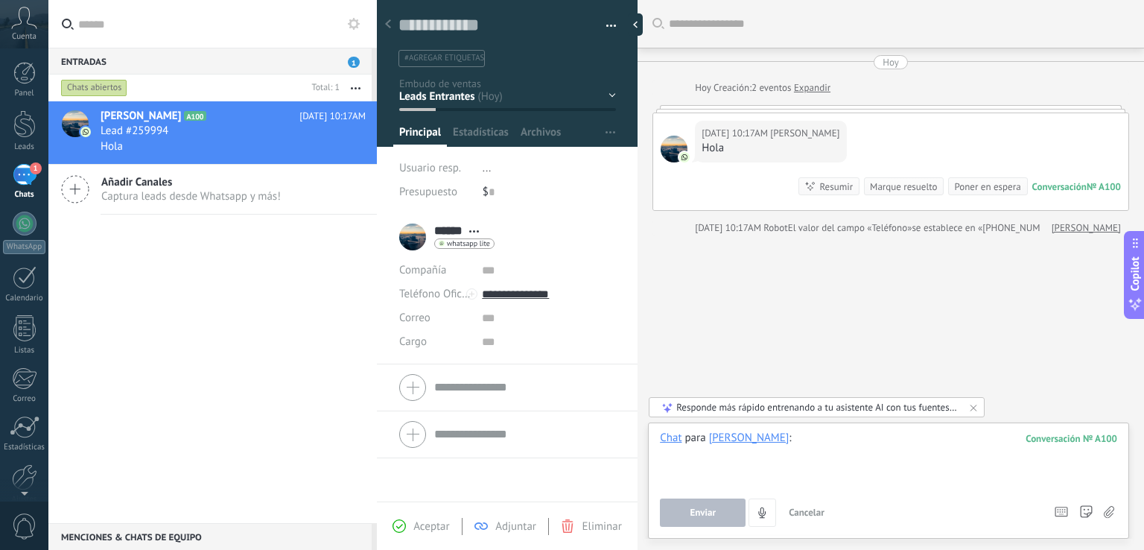
click at [758, 456] on div at bounding box center [888, 459] width 457 height 57
click at [723, 507] on button "Enviar" at bounding box center [703, 512] width 86 height 28
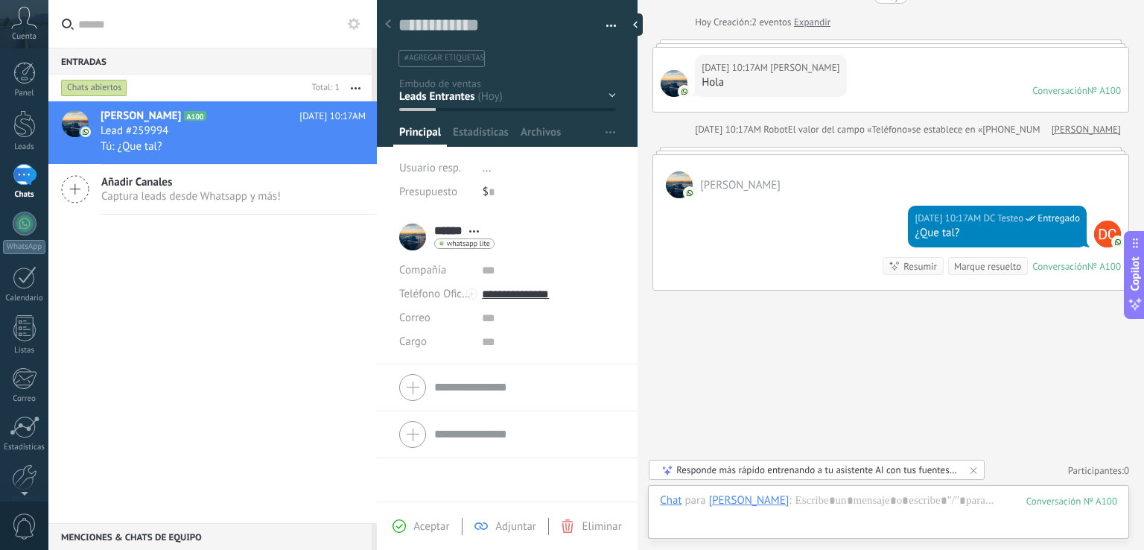
scroll to position [94, 0]
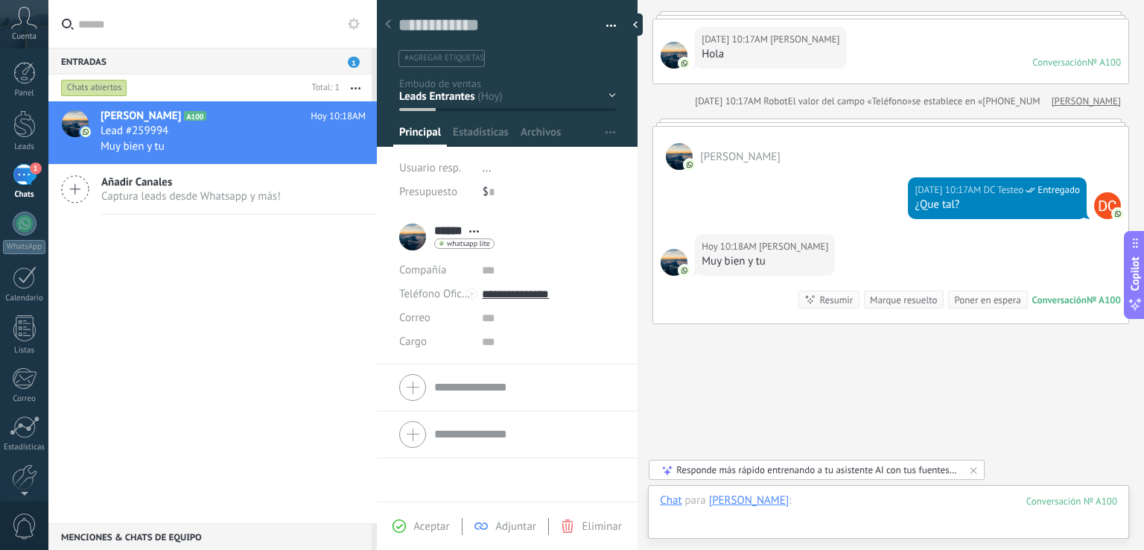
click at [772, 518] on div at bounding box center [888, 515] width 457 height 45
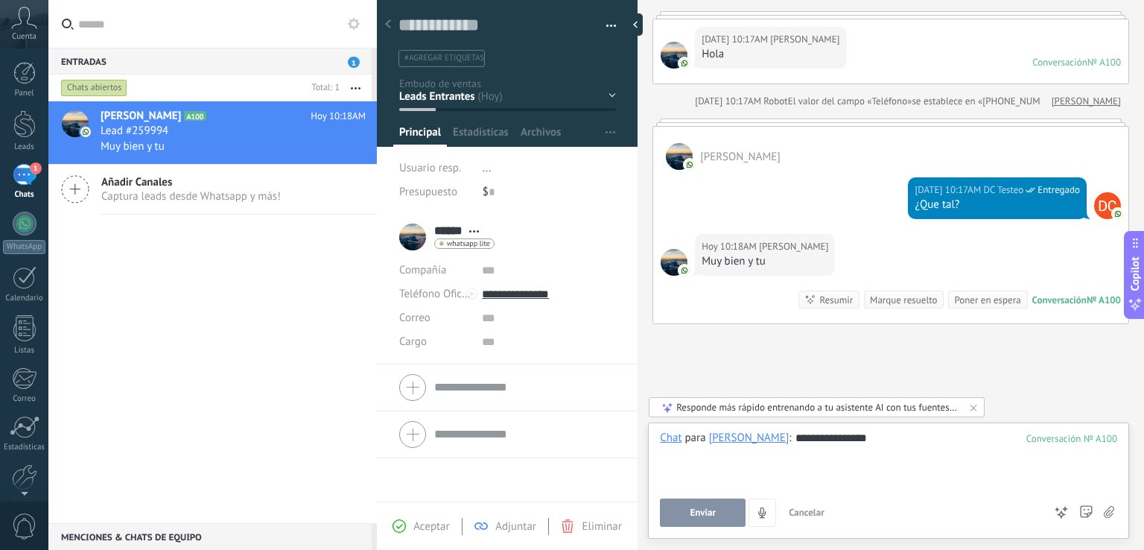
click at [741, 522] on button "Enviar" at bounding box center [703, 512] width 86 height 28
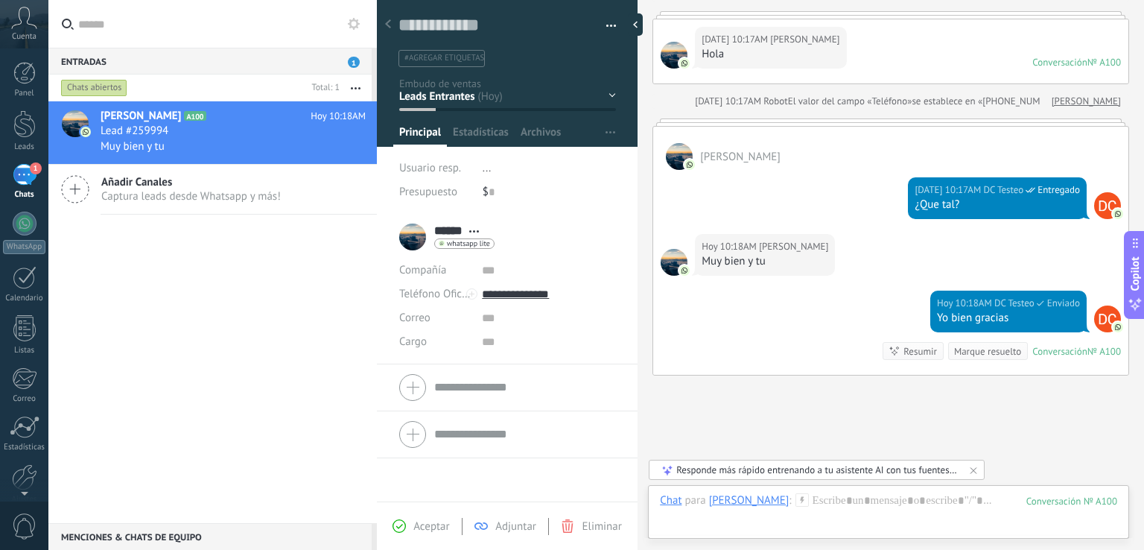
scroll to position [179, 0]
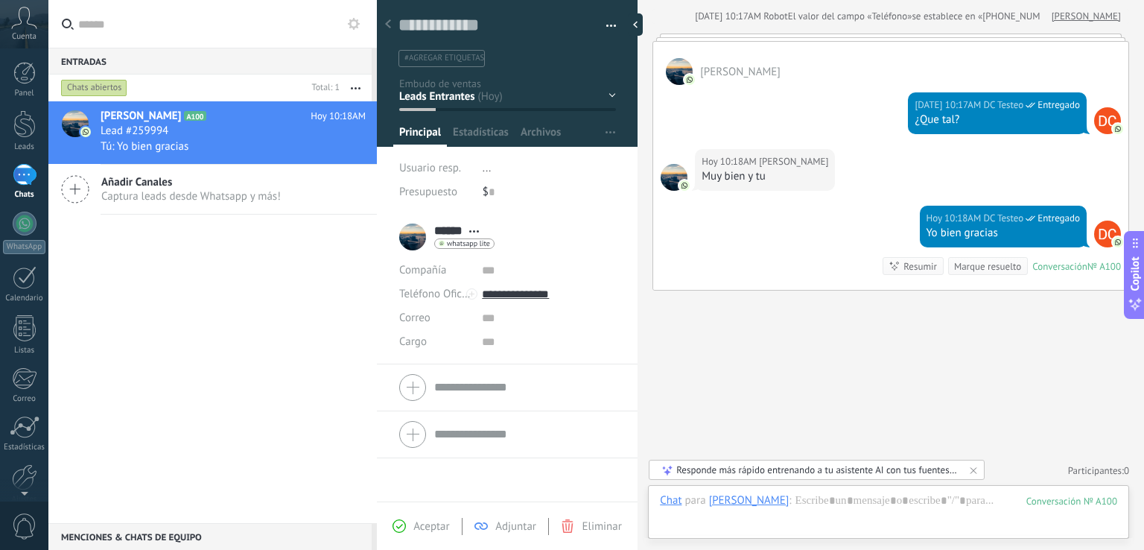
click at [858, 484] on div "Buscar Carga más Hoy Hoy Creación: 2 eventos Expandir Hoy 10:17AM Luis J Hola C…" at bounding box center [891, 185] width 507 height 729
click at [852, 493] on div at bounding box center [888, 515] width 457 height 45
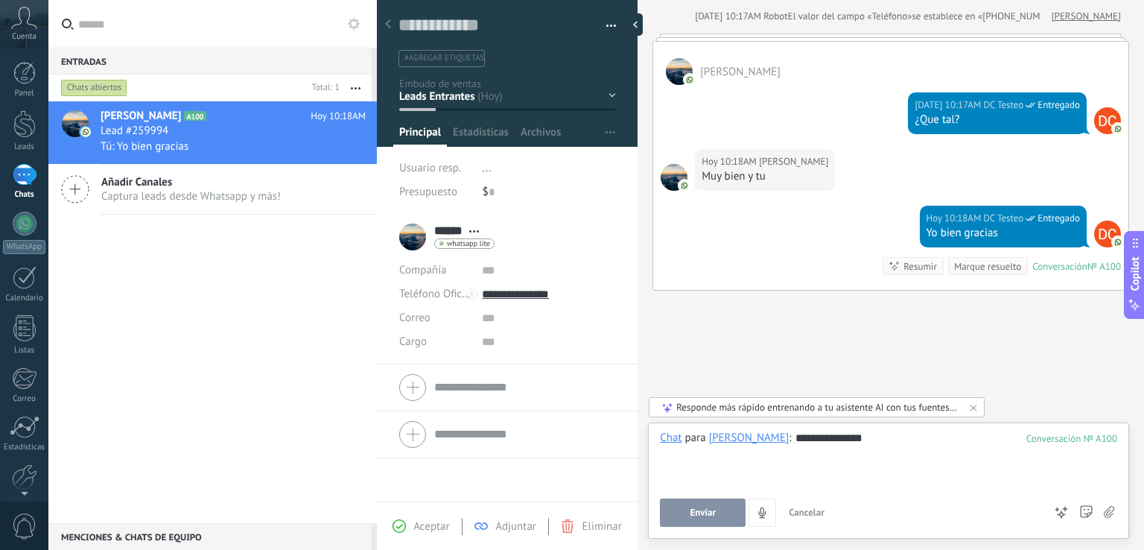
click at [739, 508] on button "Enviar" at bounding box center [703, 512] width 86 height 28
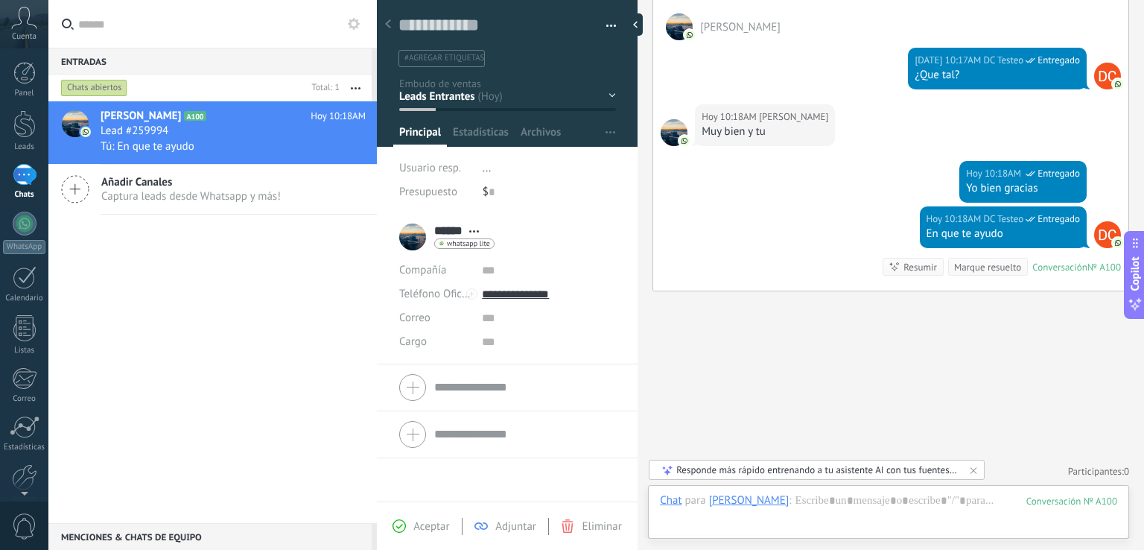
scroll to position [286, 0]
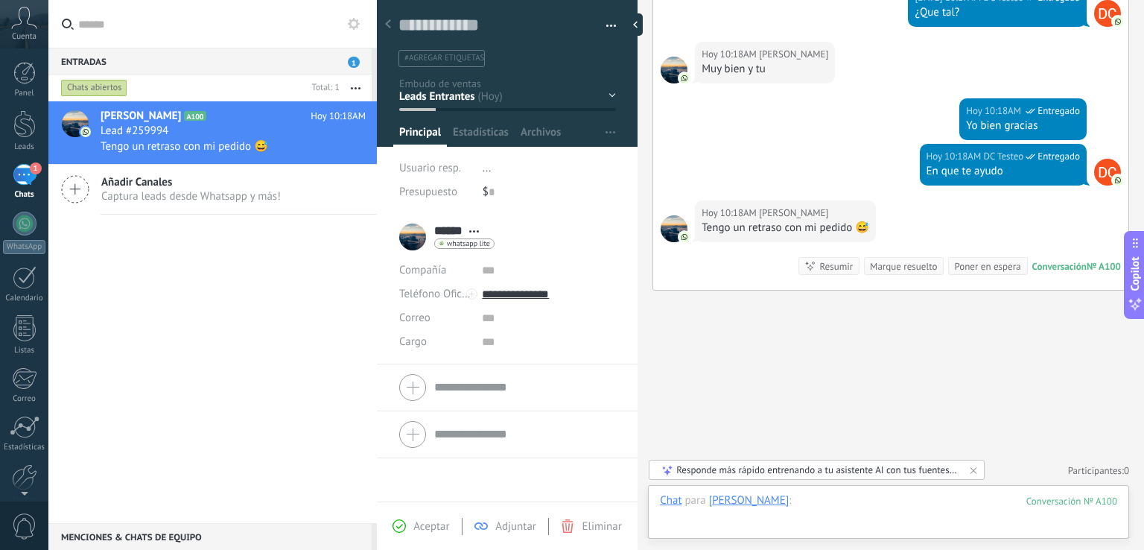
click at [846, 498] on div at bounding box center [888, 515] width 457 height 45
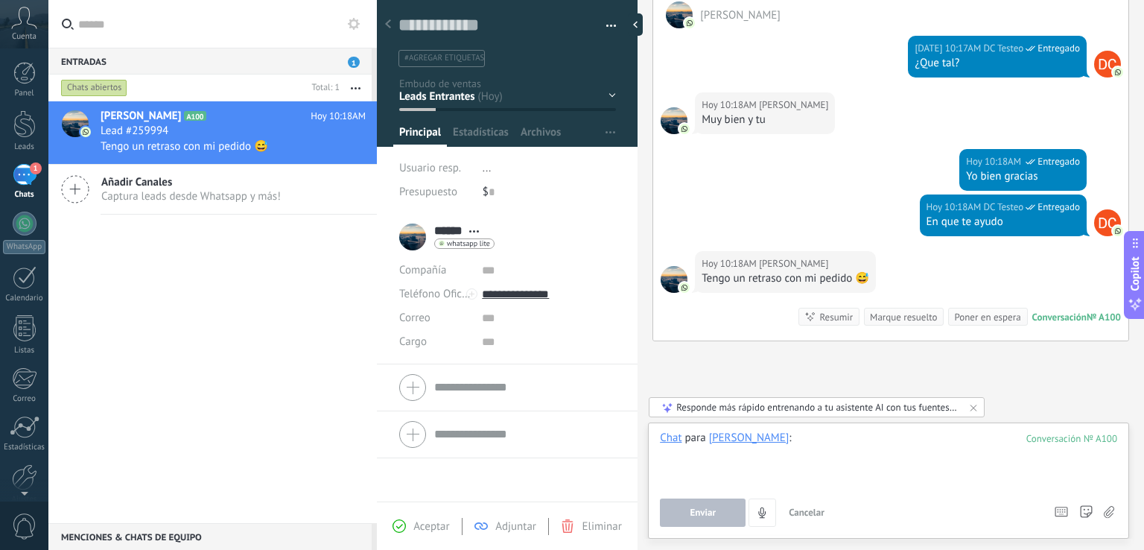
scroll to position [212, 0]
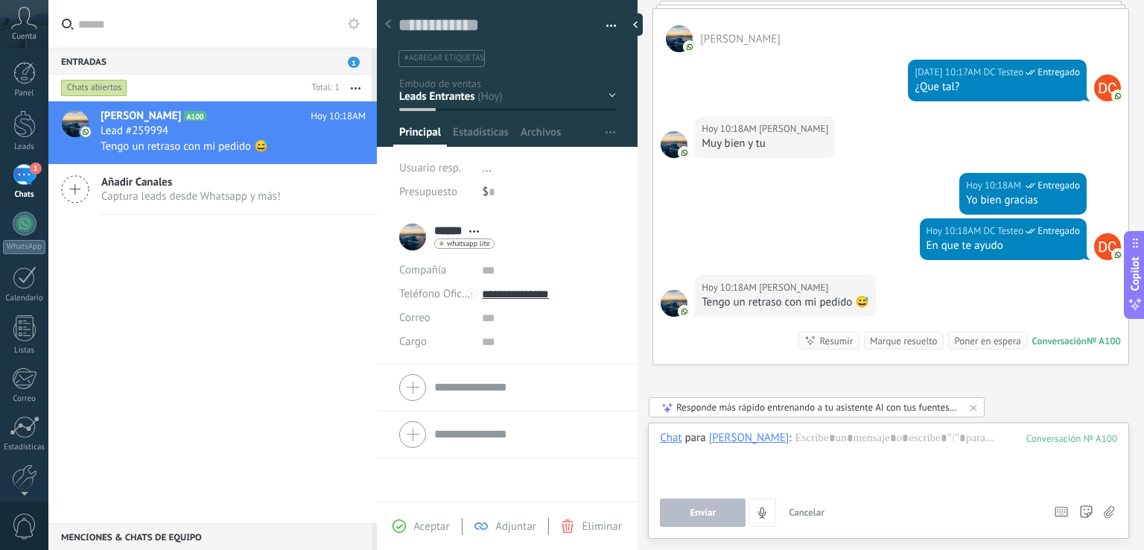
click at [605, 21] on button "button" at bounding box center [606, 26] width 22 height 22
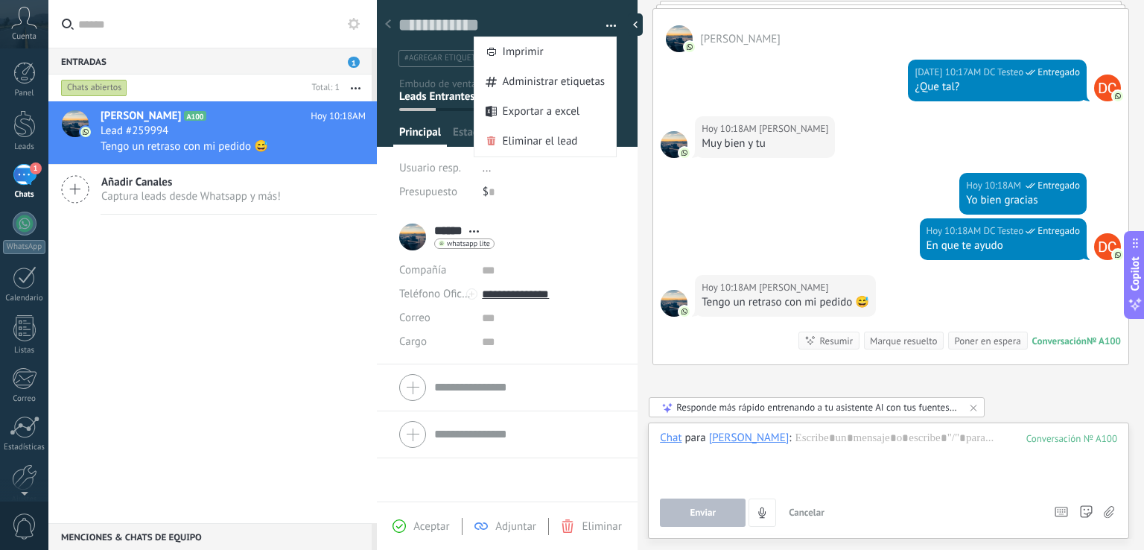
drag, startPoint x: 553, startPoint y: 228, endPoint x: 575, endPoint y: 197, distance: 37.9
click at [554, 228] on div "****** Luis J **** Luis * J Abrir detalle Copie el nombre Desatar" at bounding box center [507, 236] width 216 height 37
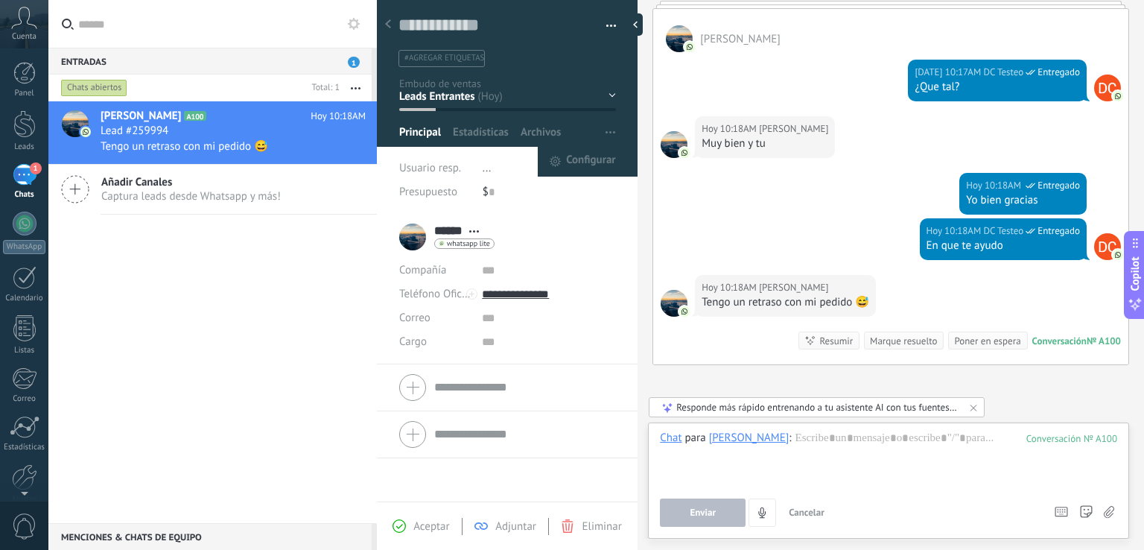
click at [608, 136] on span "button" at bounding box center [611, 132] width 10 height 28
click at [590, 165] on span "Configurar" at bounding box center [590, 162] width 49 height 30
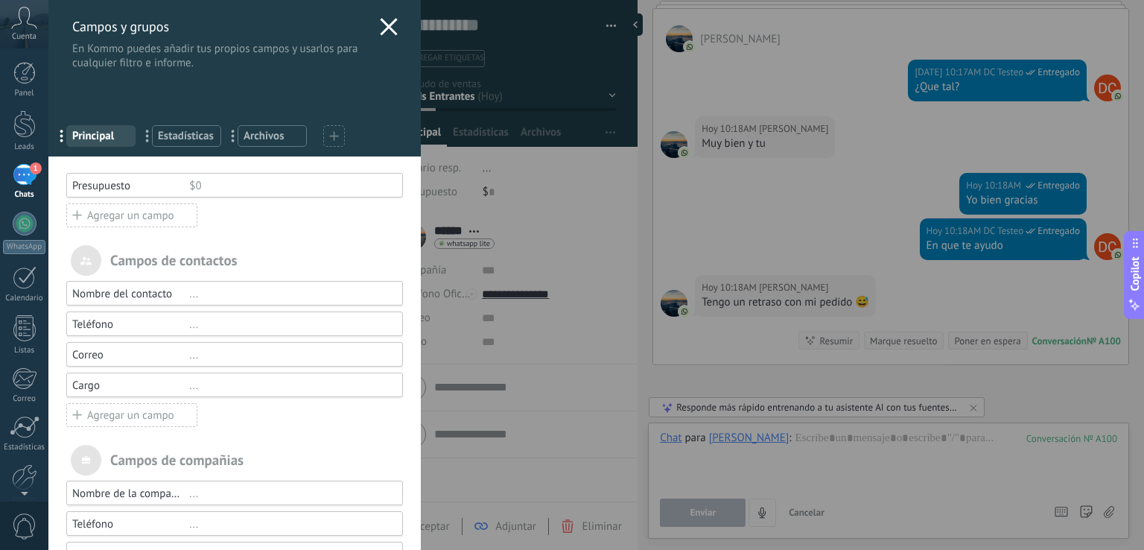
click at [164, 226] on div "Agregar un campo" at bounding box center [131, 215] width 131 height 24
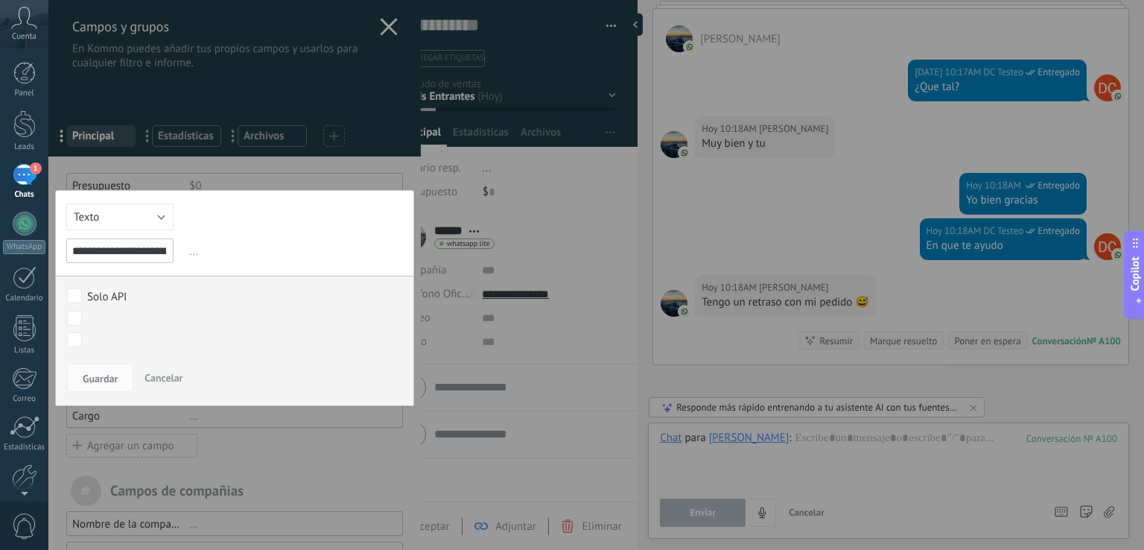
scroll to position [0, 61]
type input "**********"
click at [148, 222] on button "Texto" at bounding box center [119, 216] width 107 height 27
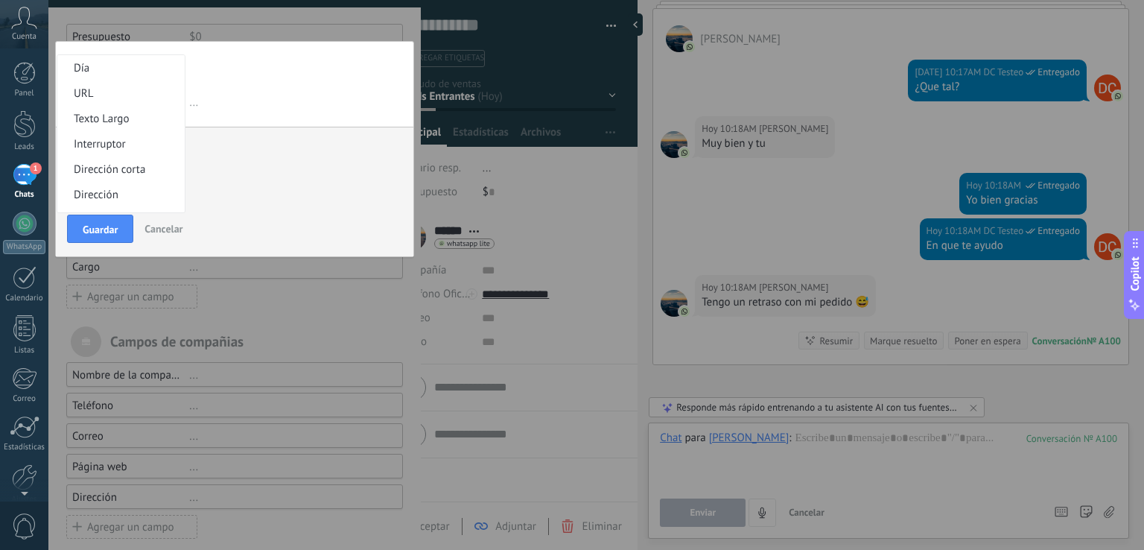
scroll to position [52, 0]
click at [146, 189] on span "Texto Largo" at bounding box center [118, 193] width 123 height 14
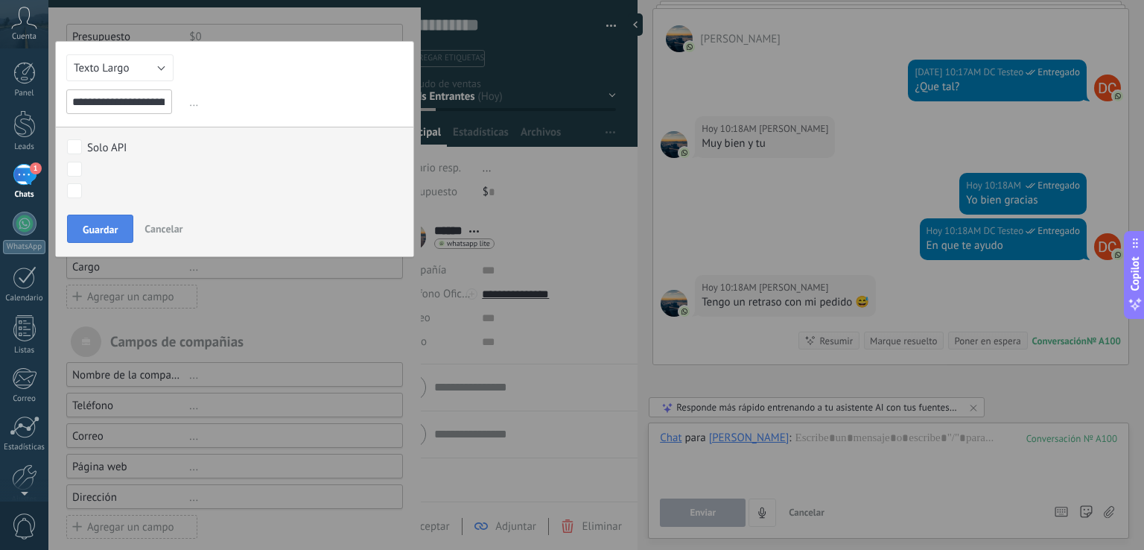
click at [110, 224] on span "Guardar" at bounding box center [100, 229] width 35 height 10
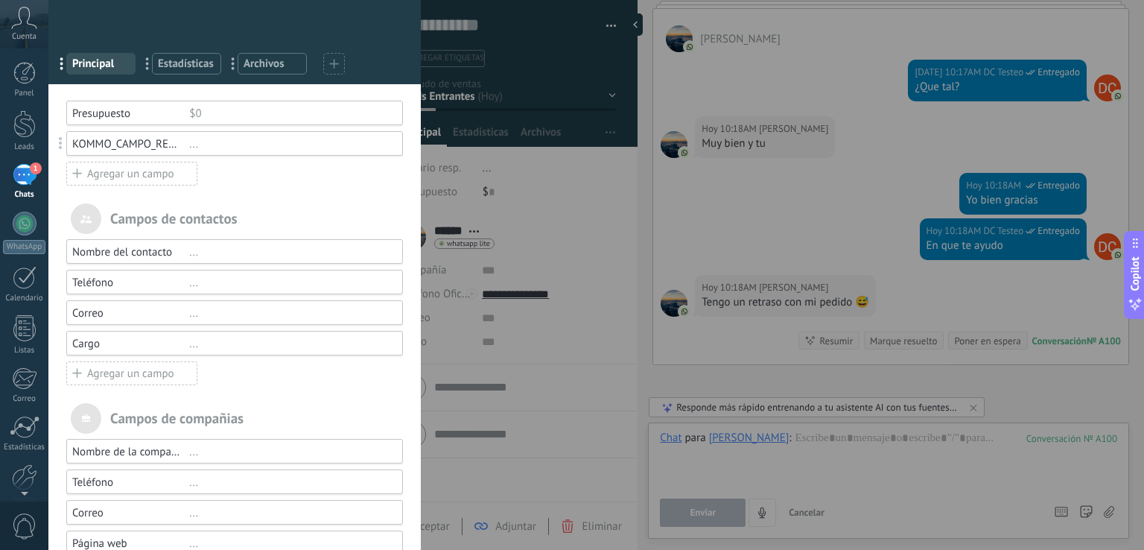
scroll to position [0, 0]
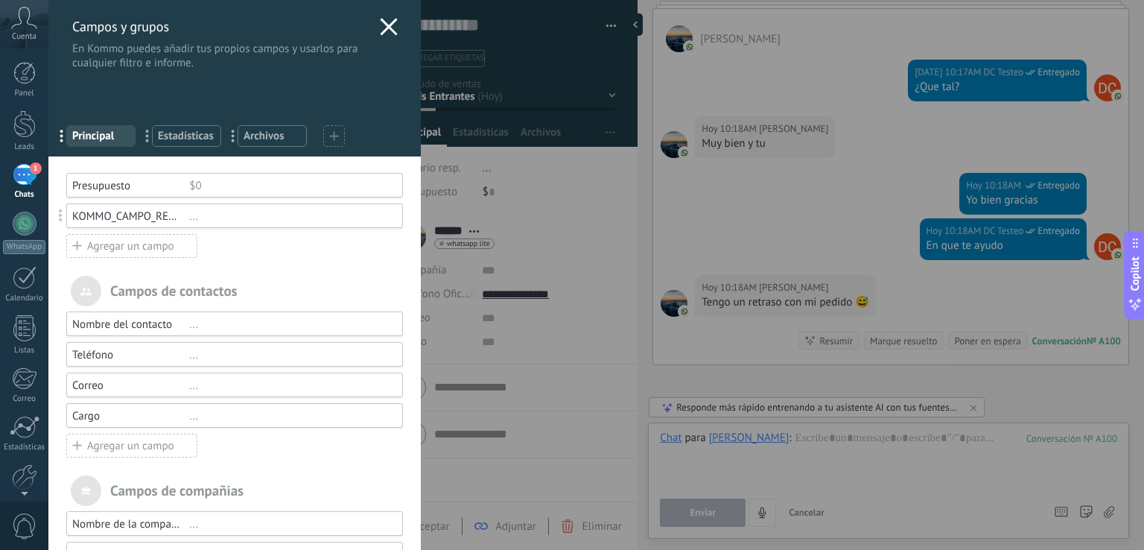
click at [192, 212] on div "..." at bounding box center [289, 216] width 200 height 14
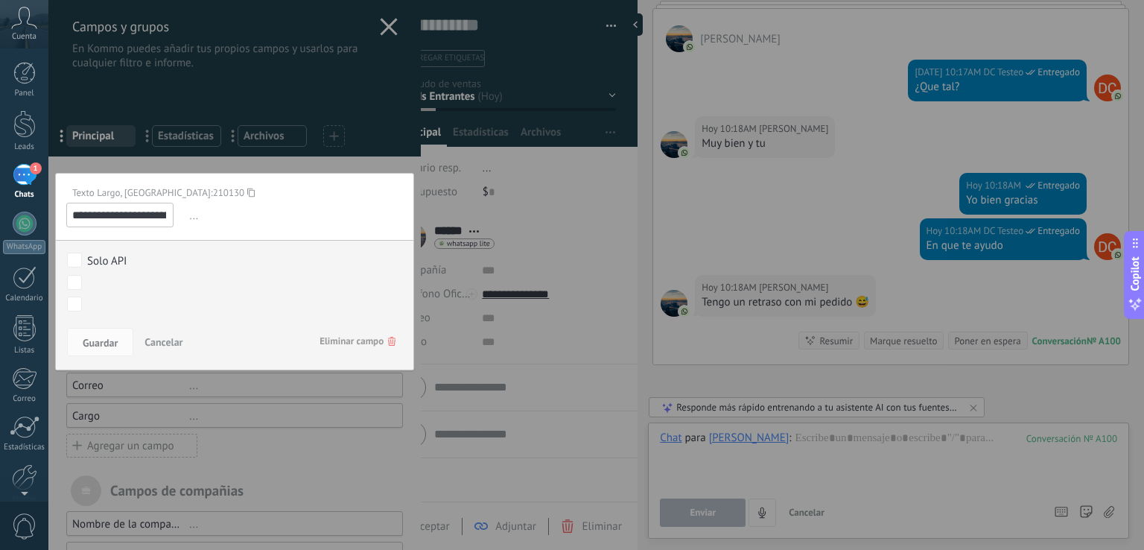
click at [247, 189] on icon at bounding box center [250, 193] width 7 height 20
click at [275, 119] on div at bounding box center [234, 357] width 373 height 715
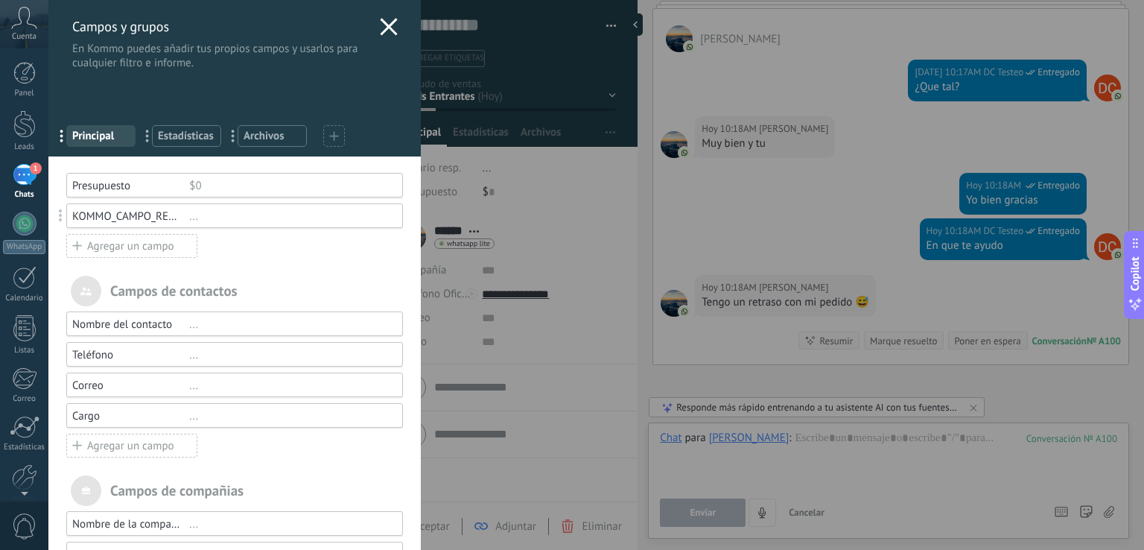
click at [380, 36] on div at bounding box center [389, 29] width 18 height 22
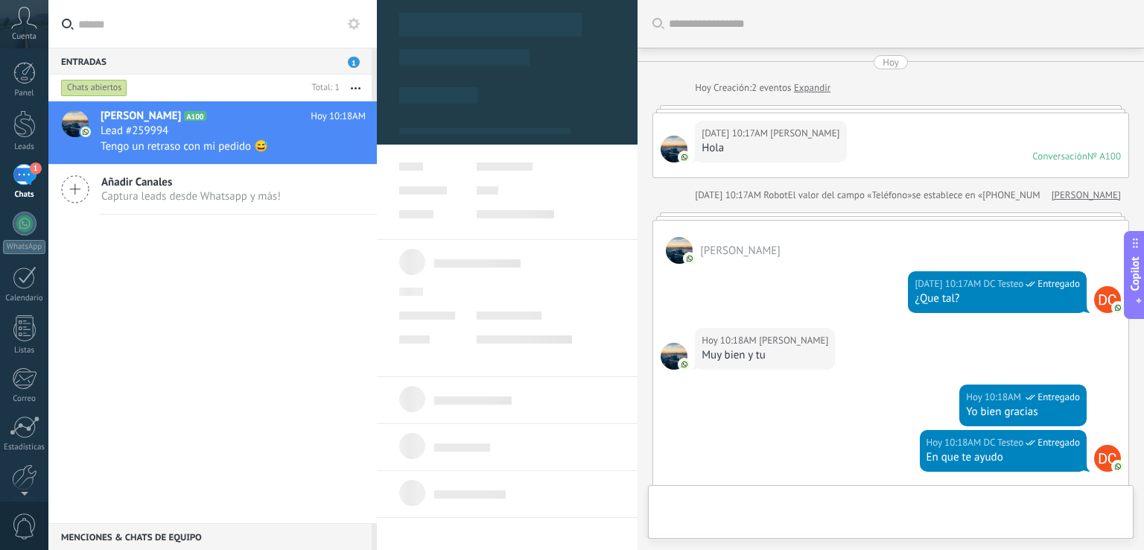
type textarea "***"
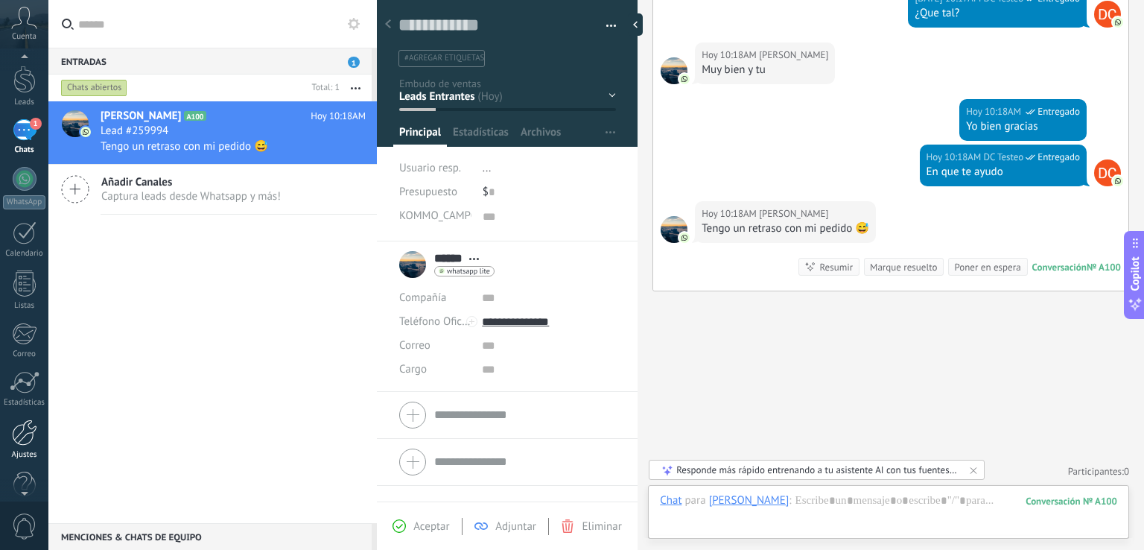
scroll to position [69, 0]
click at [31, 419] on div at bounding box center [24, 408] width 25 height 26
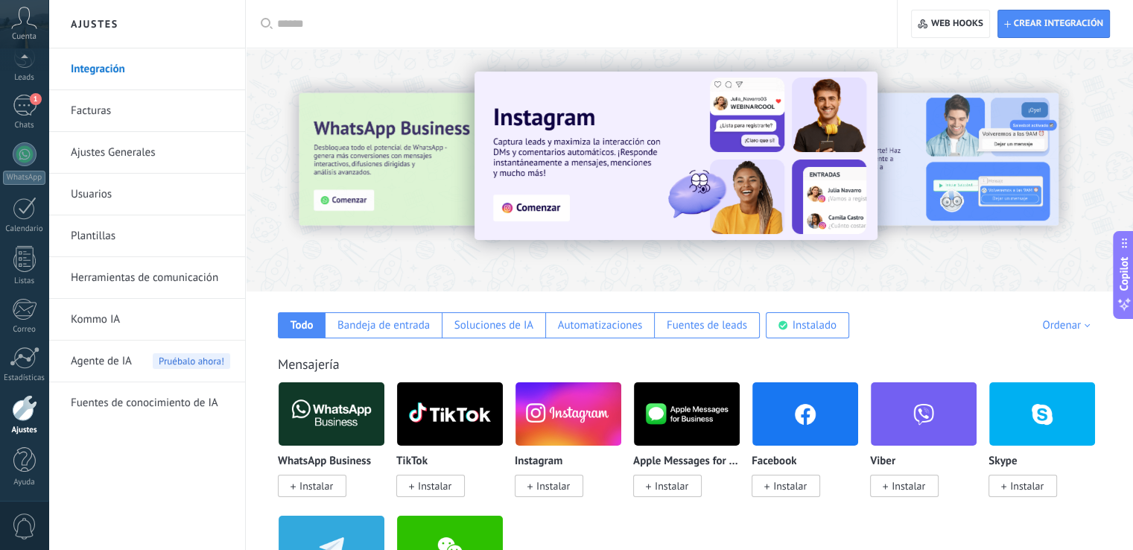
click at [189, 281] on link "Herramientas de comunicación" at bounding box center [150, 278] width 159 height 42
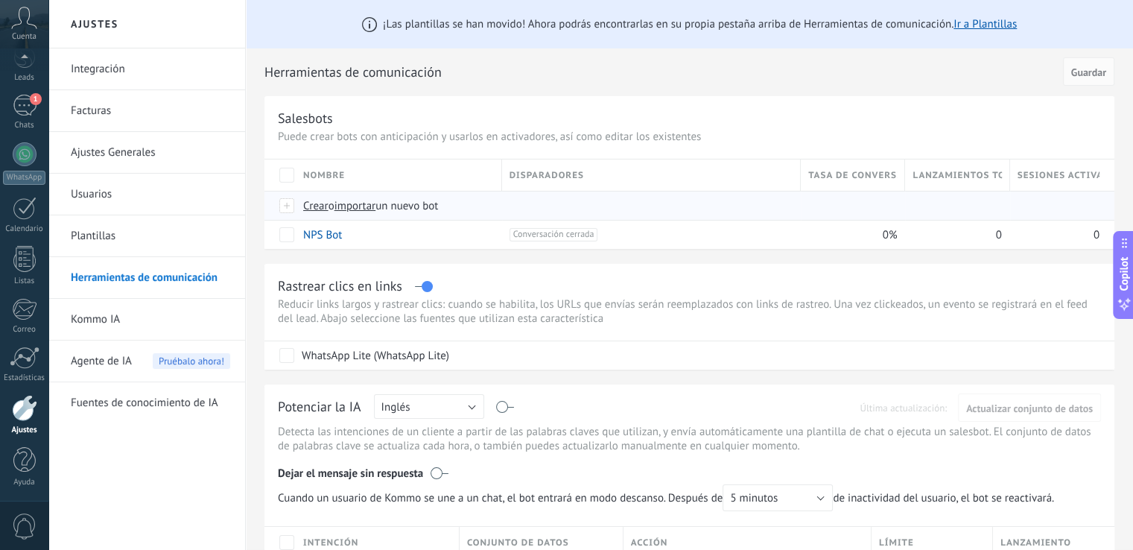
click at [322, 206] on span "Crear" at bounding box center [315, 206] width 25 height 14
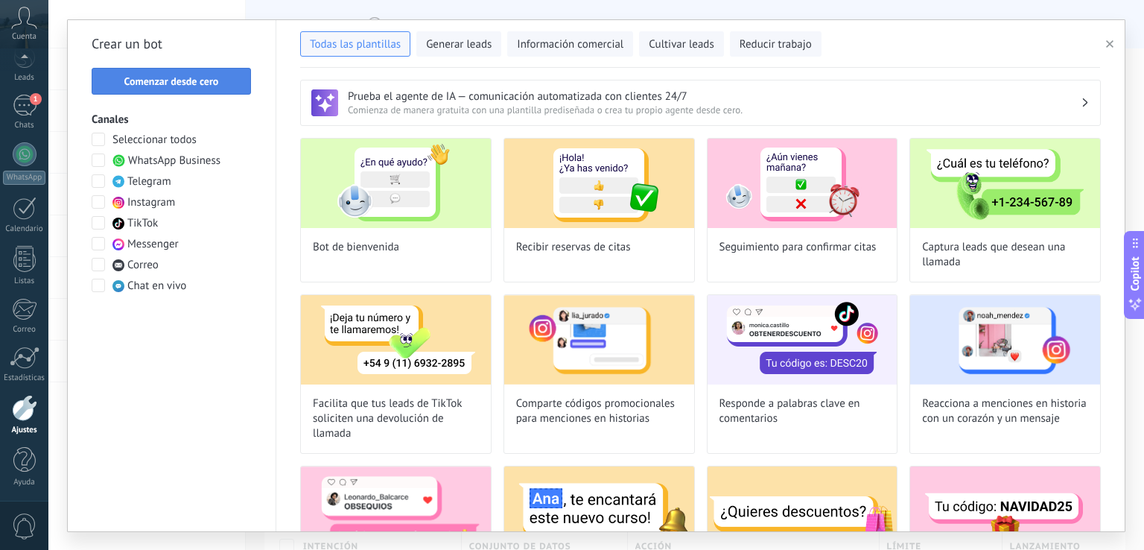
click at [127, 78] on span "Comenzar desde cero" at bounding box center [171, 81] width 95 height 10
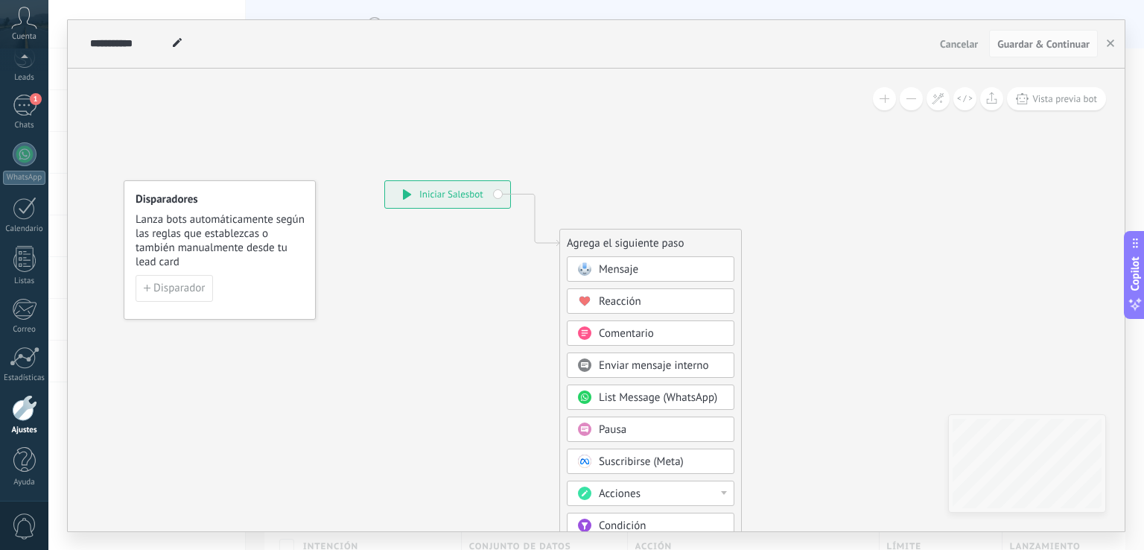
click at [653, 269] on div "Mensaje" at bounding box center [661, 269] width 125 height 15
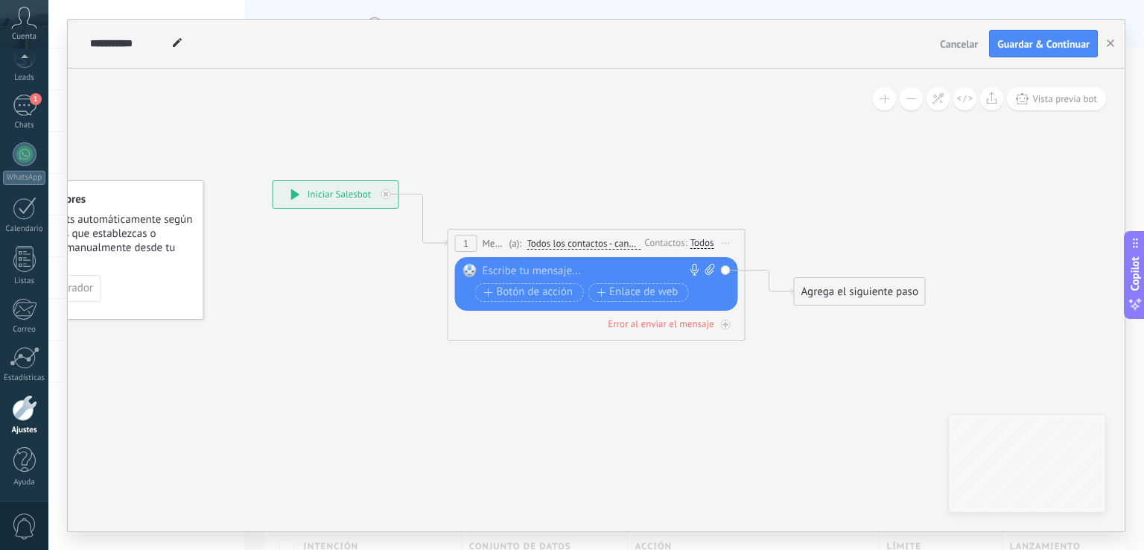
click at [614, 266] on div at bounding box center [593, 271] width 221 height 15
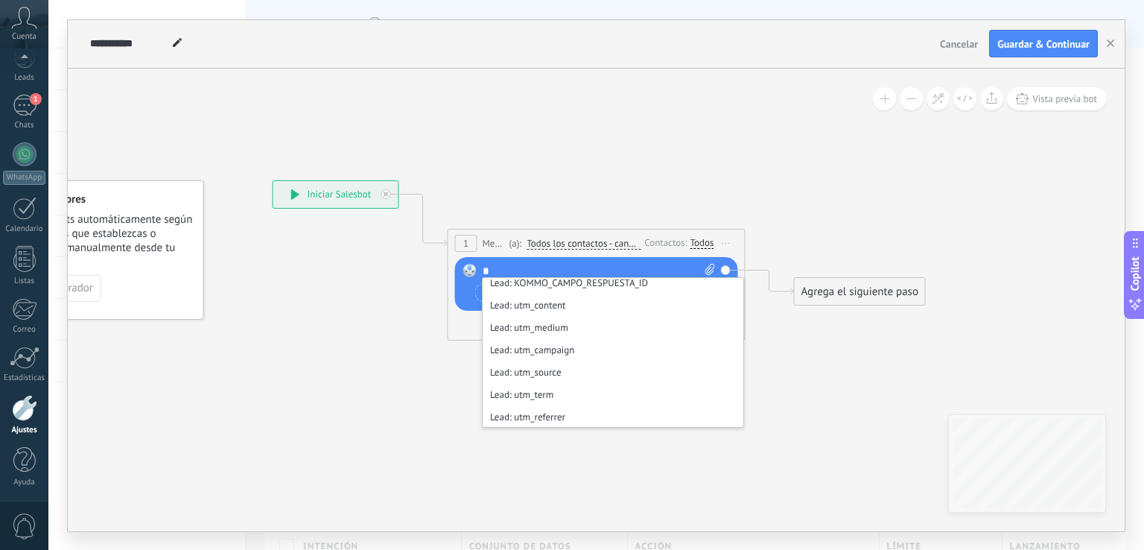
scroll to position [373, 0]
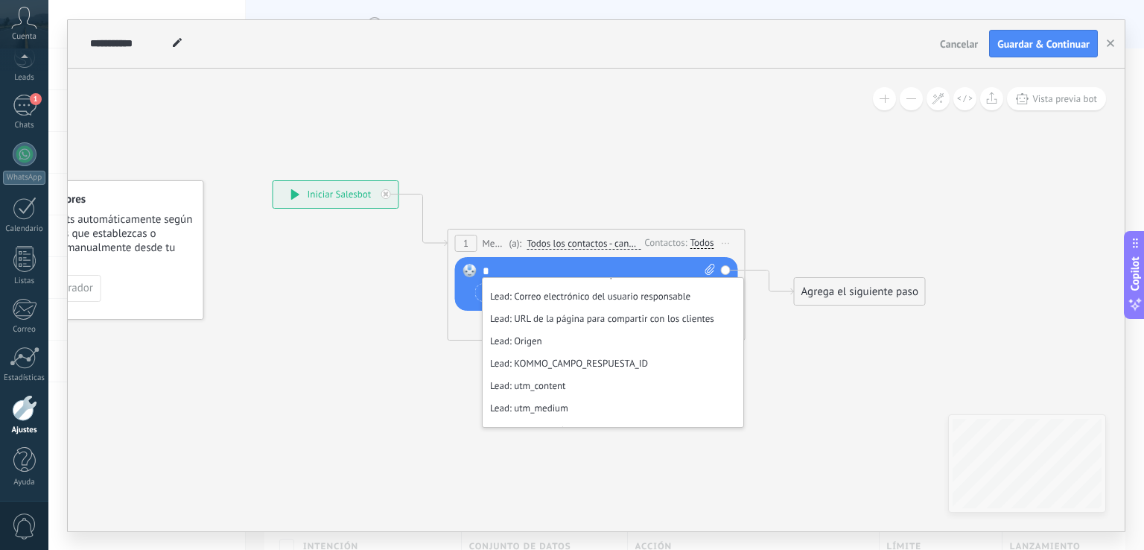
click at [602, 365] on li "Lead: KOMMO_CAMPO_RESPUESTA_ID" at bounding box center [613, 363] width 261 height 22
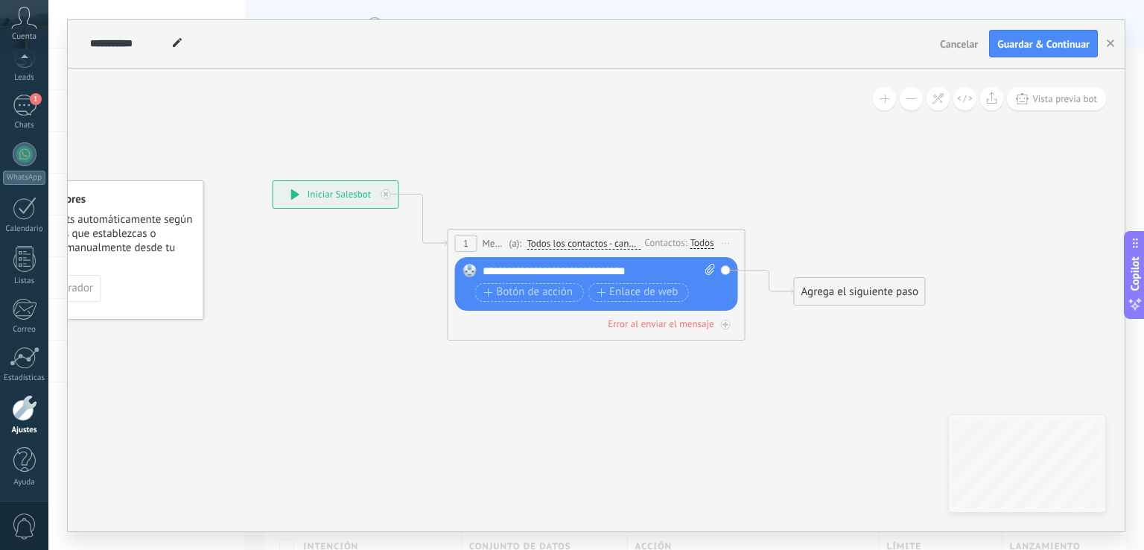
click at [888, 296] on div "Agrega el siguiente paso" at bounding box center [860, 291] width 130 height 25
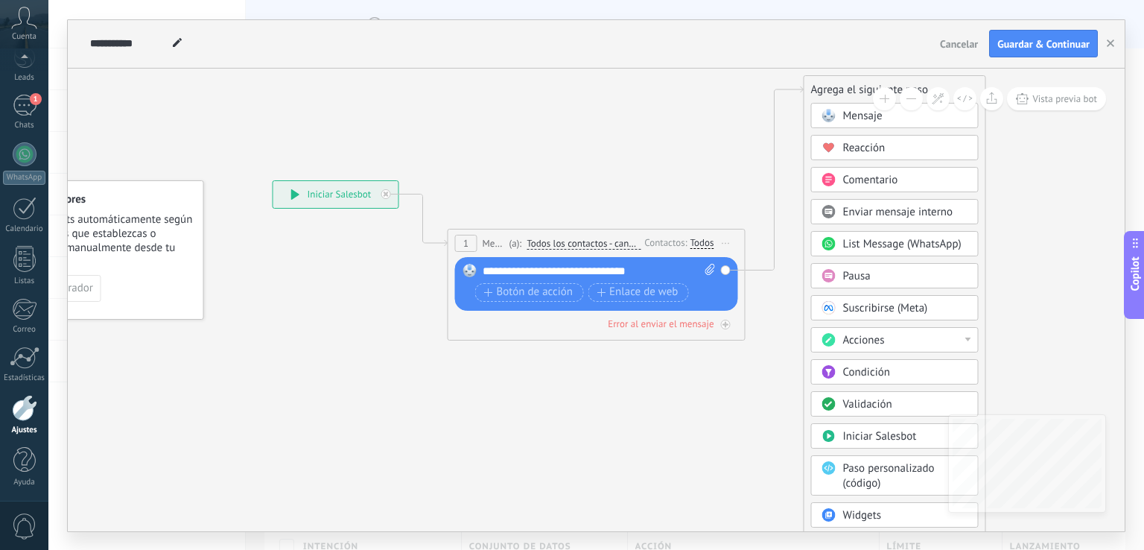
drag, startPoint x: 888, startPoint y: 295, endPoint x: 889, endPoint y: 99, distance: 195.9
click at [895, 88] on div "**********" at bounding box center [596, 300] width 1057 height 463
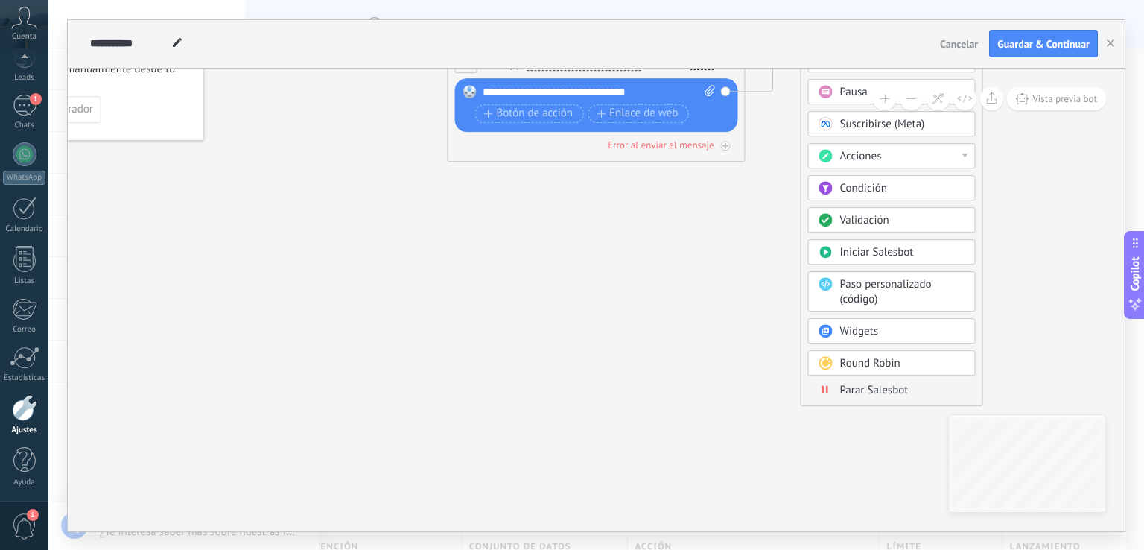
click at [894, 391] on span "Parar Salesbot" at bounding box center [874, 390] width 69 height 14
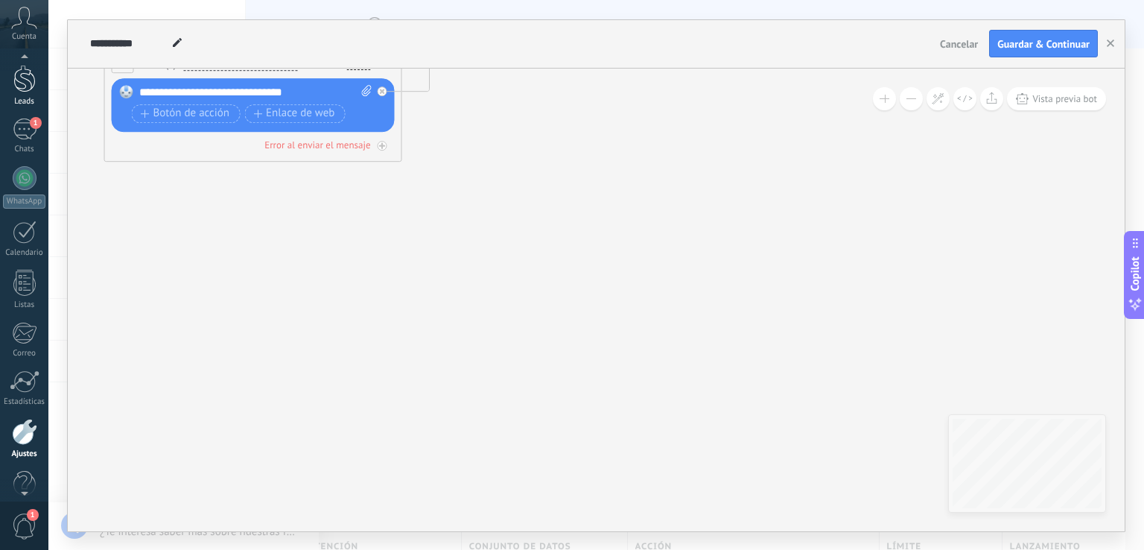
scroll to position [31, 0]
click at [34, 147] on div "1" at bounding box center [25, 144] width 24 height 22
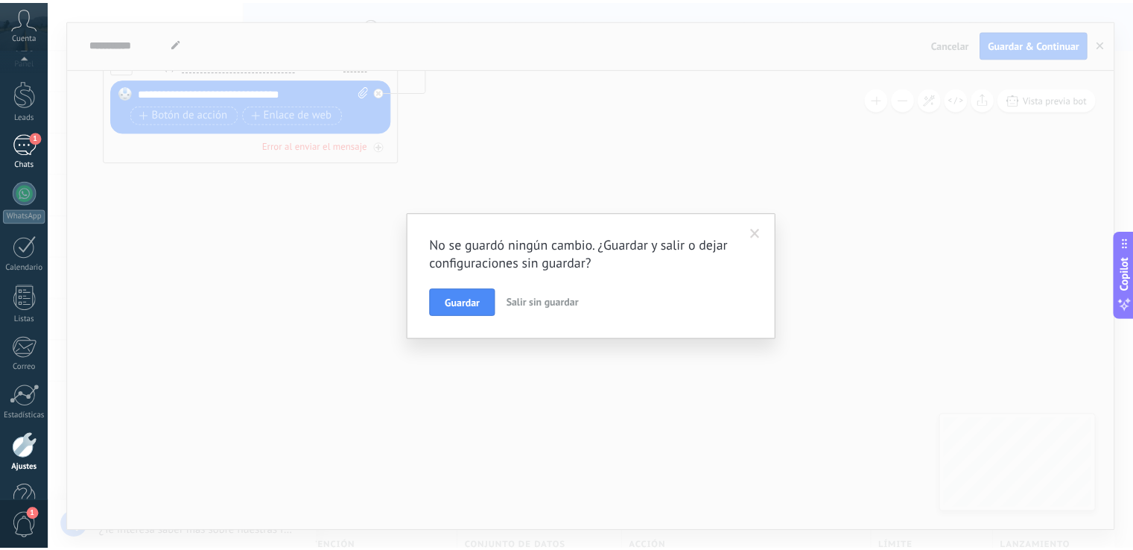
scroll to position [69, 0]
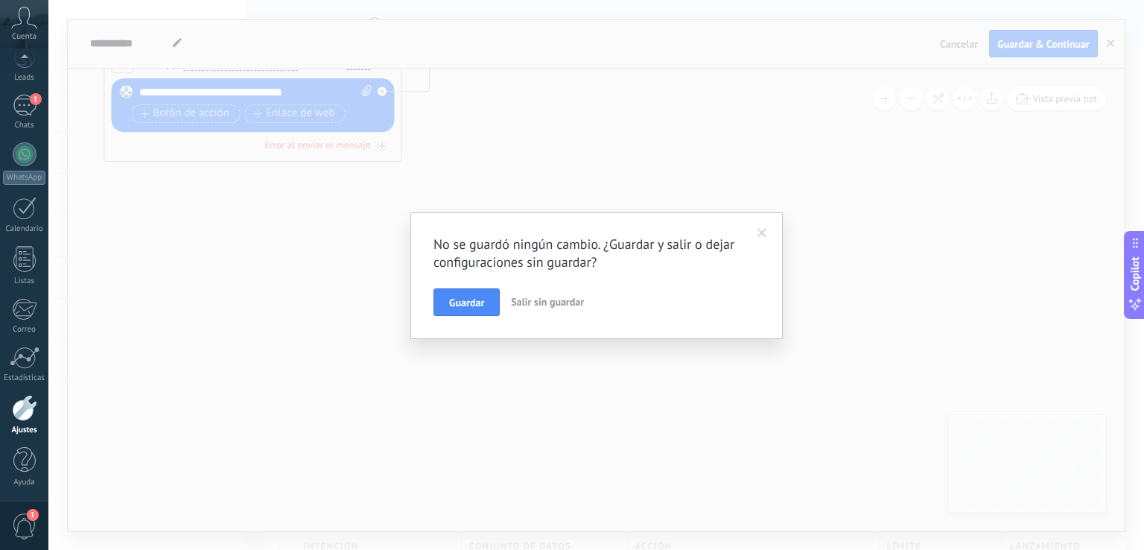
drag, startPoint x: 928, startPoint y: 235, endPoint x: 915, endPoint y: 229, distance: 13.7
click at [923, 231] on div "No se guardó ningún cambio. ¿Guardar y salir o dejar configuraciones sin guarda…" at bounding box center [596, 275] width 1096 height 550
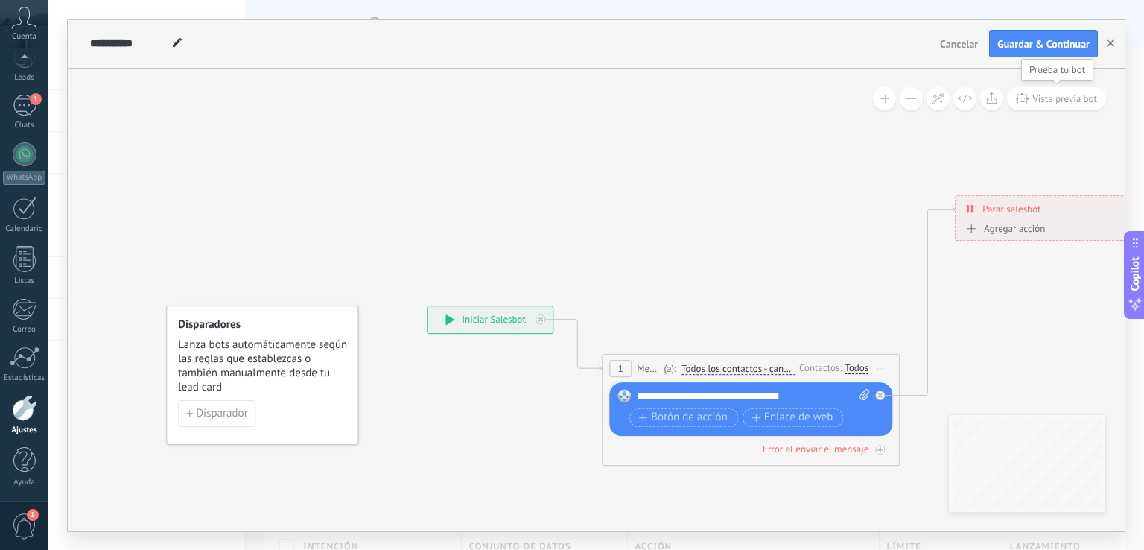
drag, startPoint x: 580, startPoint y: 185, endPoint x: 1103, endPoint y: 39, distance: 542.1
click at [1090, 62] on div "**********" at bounding box center [596, 275] width 1057 height 511
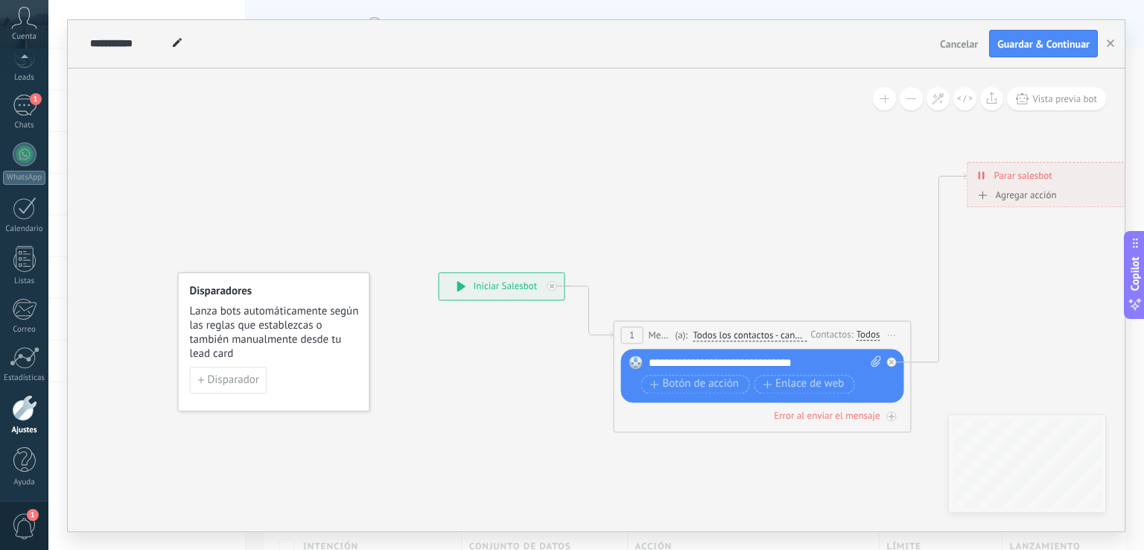
click at [1065, 34] on button "Guardar & Continuar" at bounding box center [1043, 44] width 109 height 28
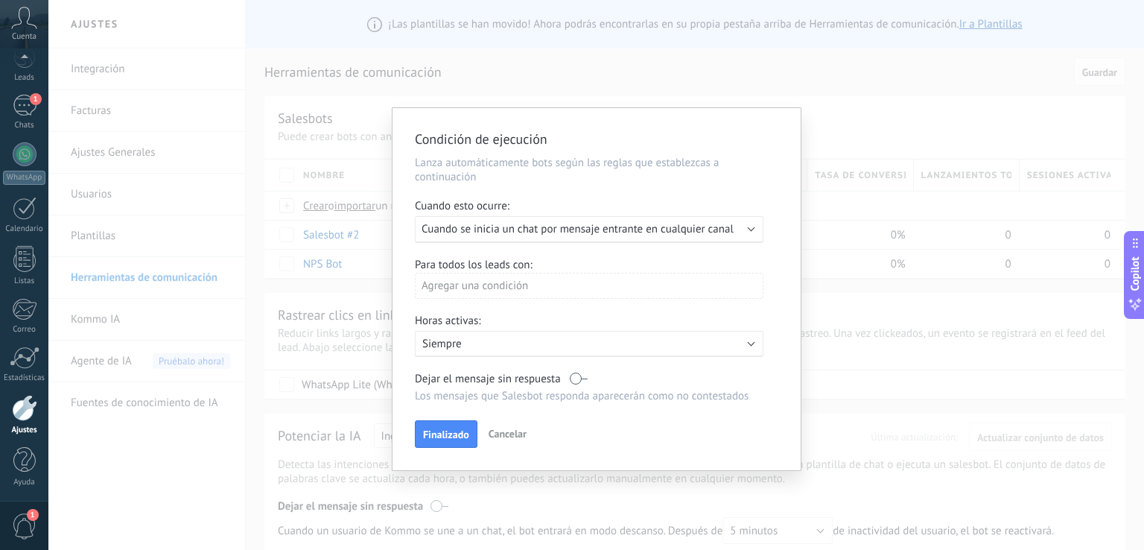
click at [629, 237] on div "Ejecutar: Cuando se inicia un chat por mensaje entrante en cualquier canal" at bounding box center [589, 229] width 349 height 27
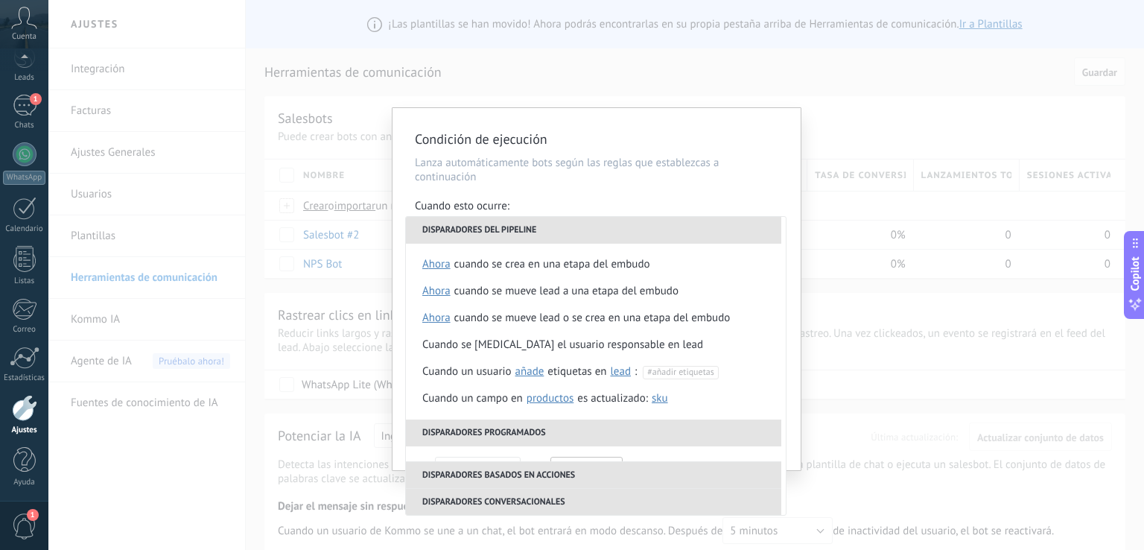
click at [697, 188] on div "Condición de ejecución Lanza automáticamente bots según las reglas que establez…" at bounding box center [597, 289] width 408 height 362
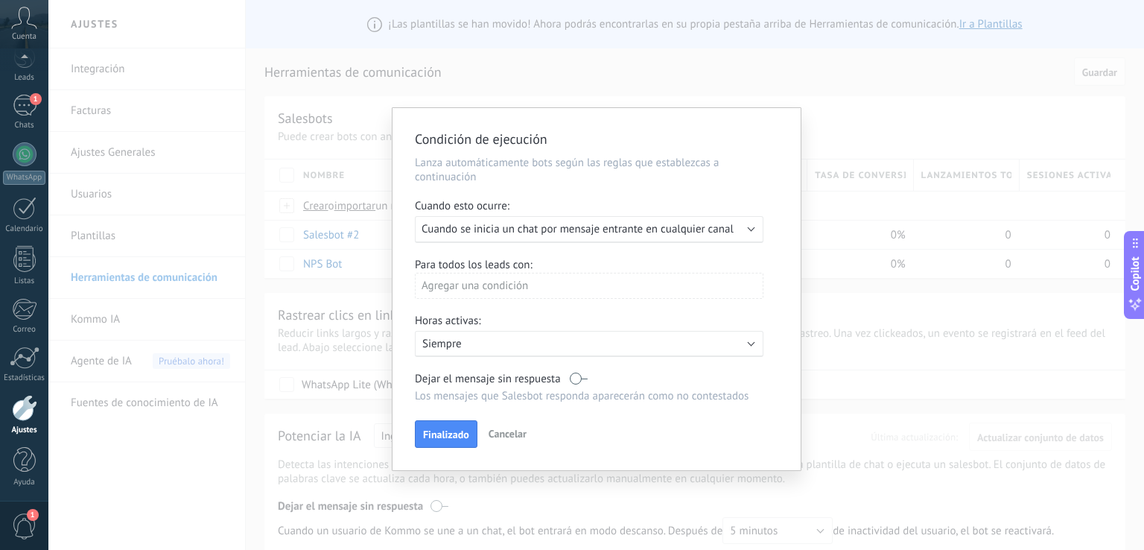
click at [494, 439] on span "Cancelar" at bounding box center [508, 433] width 38 height 13
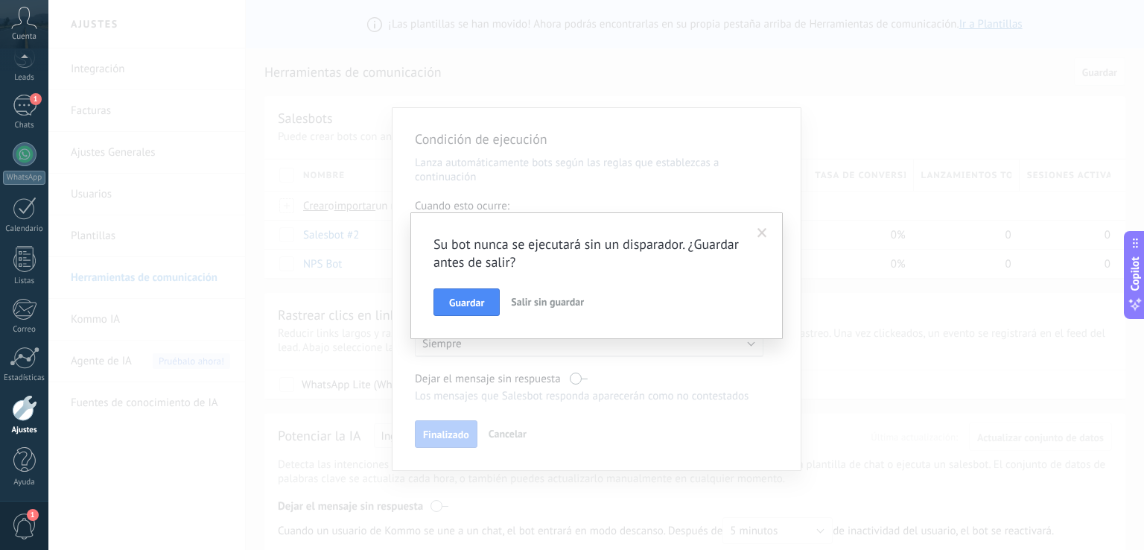
drag, startPoint x: 477, startPoint y: 308, endPoint x: 486, endPoint y: 292, distance: 18.0
click at [479, 305] on span "Guardar" at bounding box center [466, 302] width 35 height 10
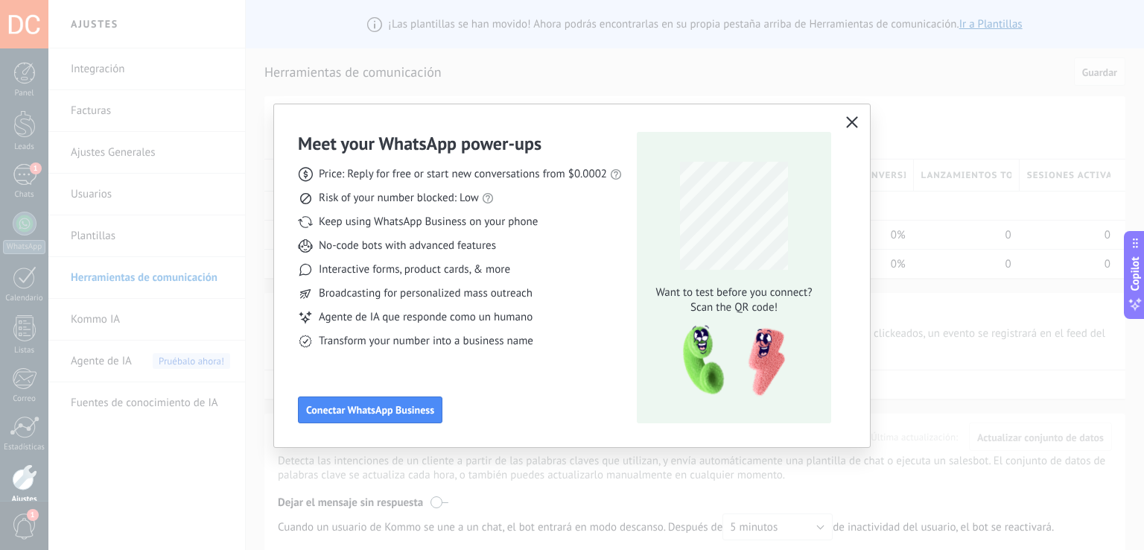
click at [852, 114] on button "button" at bounding box center [852, 122] width 19 height 21
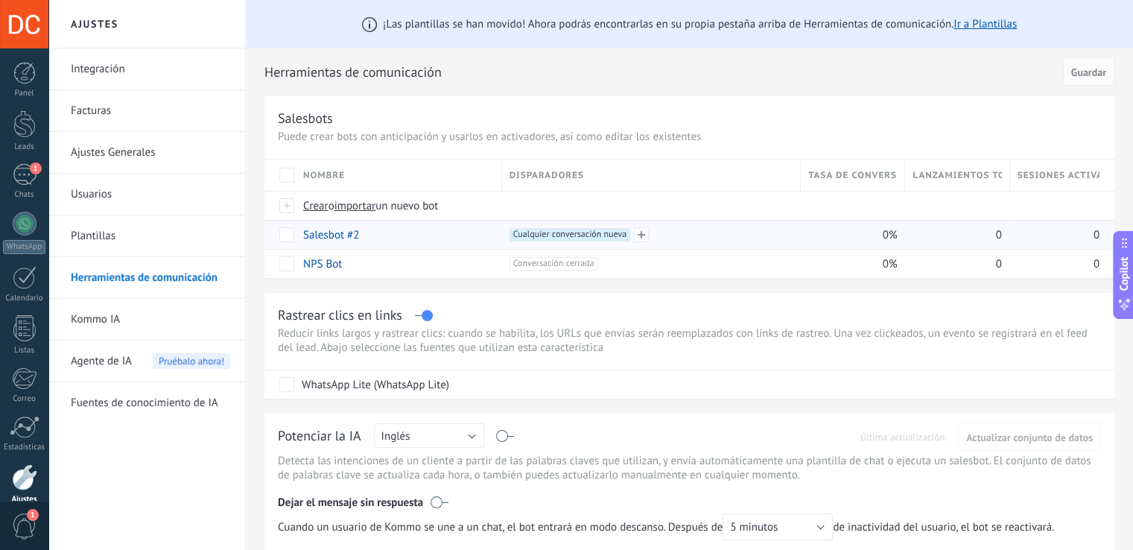
click at [623, 232] on span "Cualquier conversación nueva +0" at bounding box center [570, 234] width 121 height 13
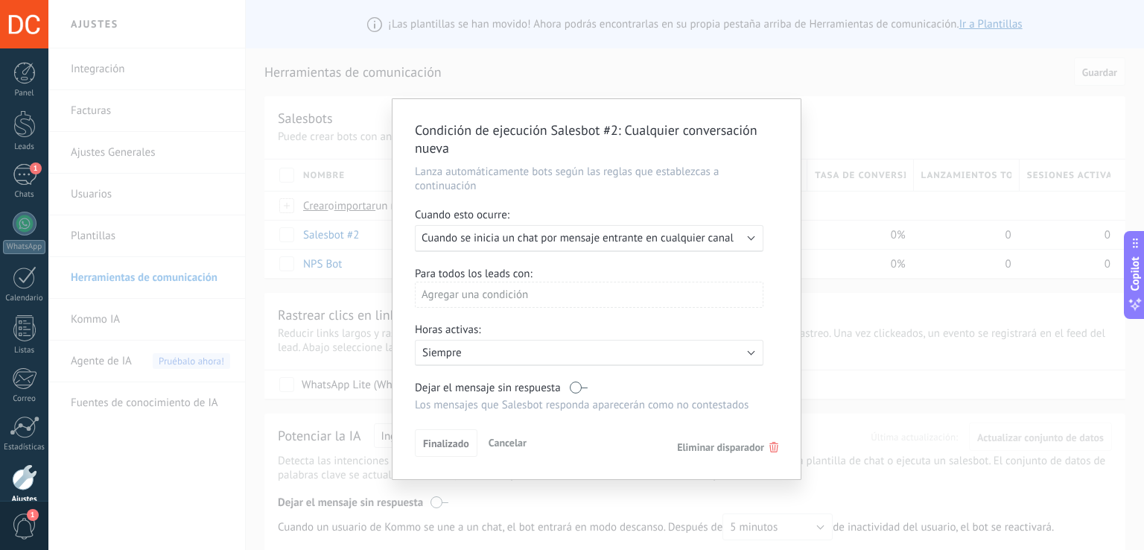
click at [767, 450] on span "Eliminar disparador" at bounding box center [727, 446] width 101 height 13
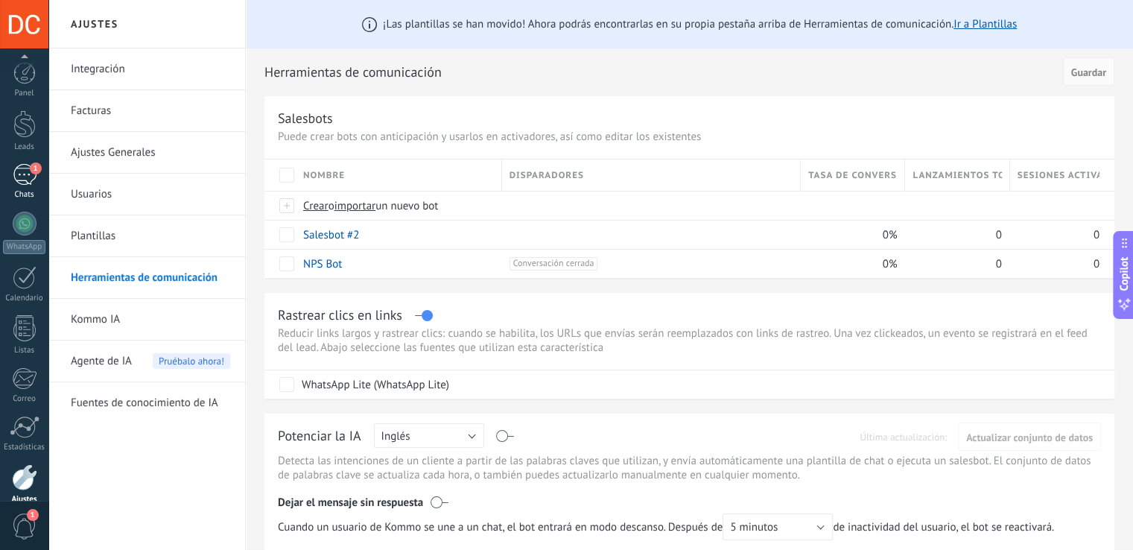
scroll to position [69, 0]
click at [31, 168] on link "WhatsApp" at bounding box center [24, 163] width 48 height 42
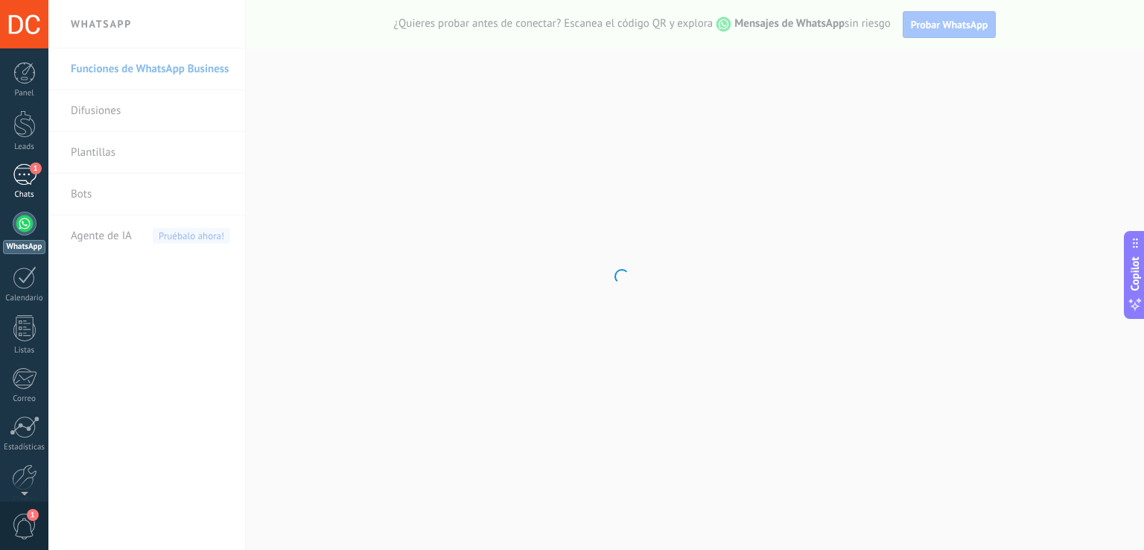
click at [27, 191] on div "Chats" at bounding box center [24, 195] width 43 height 10
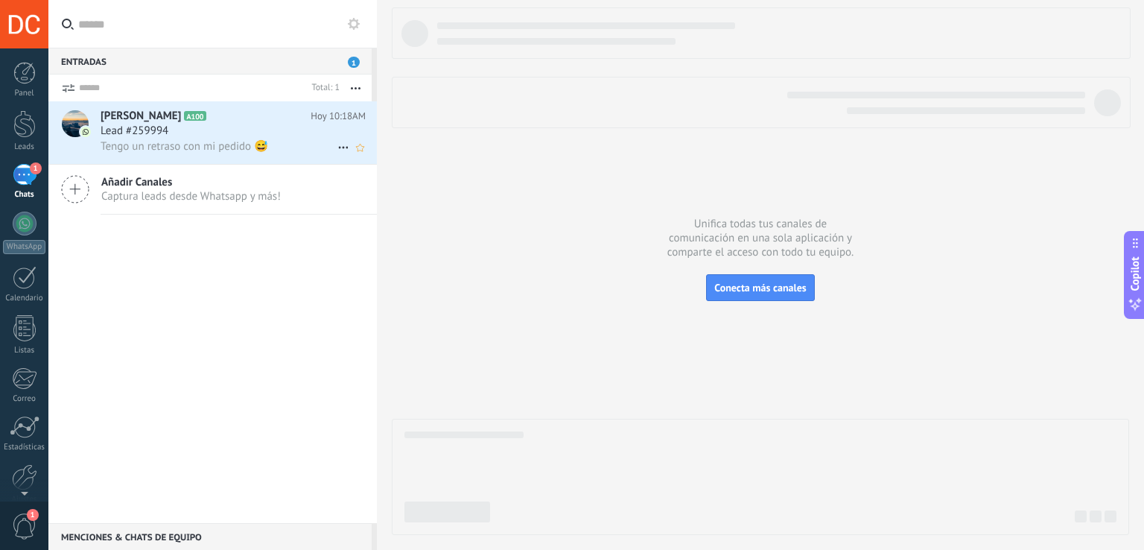
click at [212, 143] on span "Tengo un retraso con mi pedido 😅" at bounding box center [185, 146] width 168 height 14
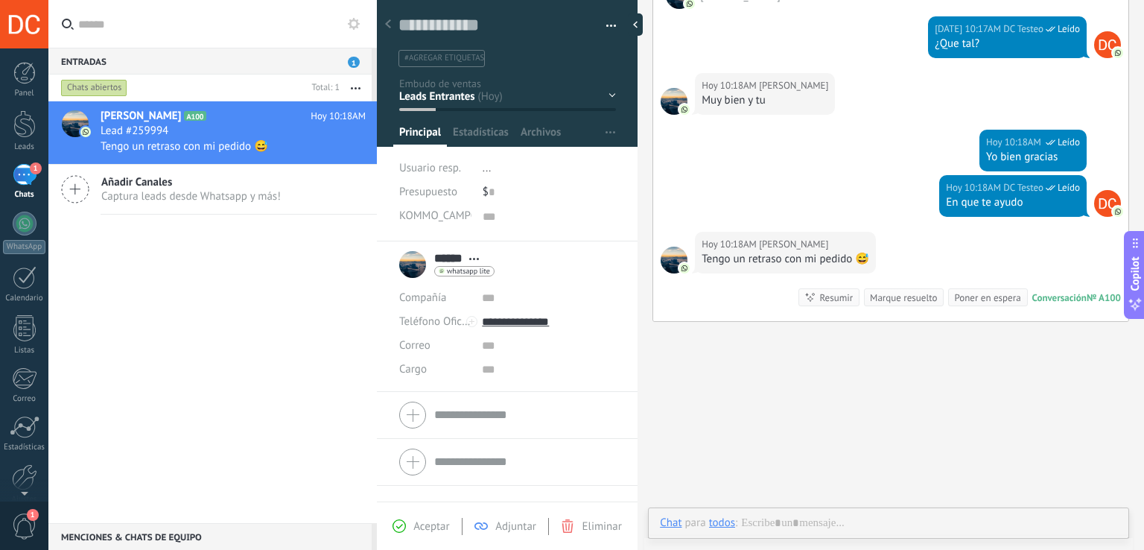
scroll to position [15, 0]
click at [243, 540] on div "Menciones & Chats de equipo 0" at bounding box center [209, 536] width 323 height 27
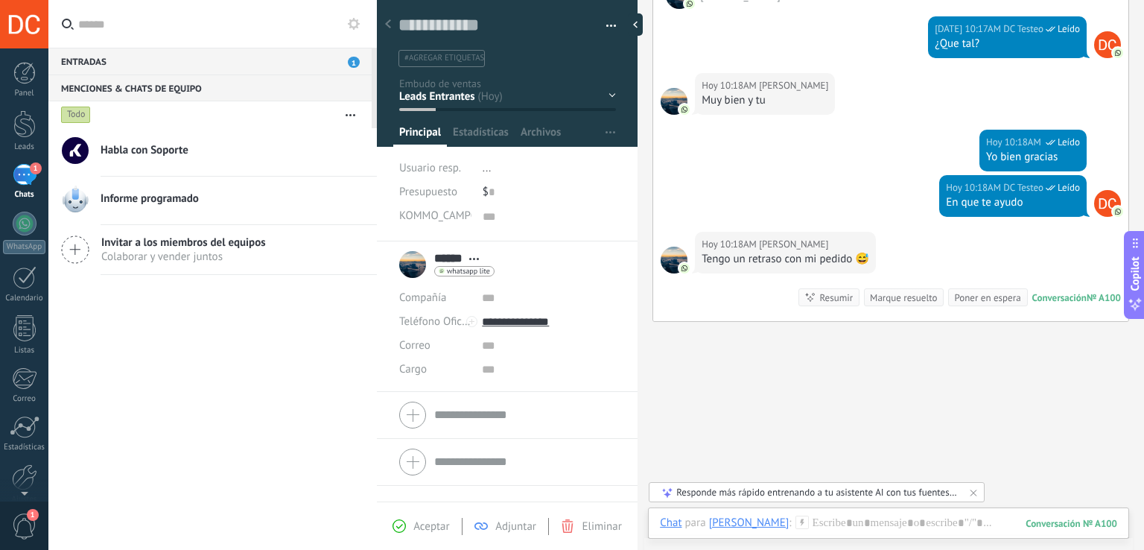
click at [239, 69] on div "Entradas 1" at bounding box center [209, 61] width 323 height 27
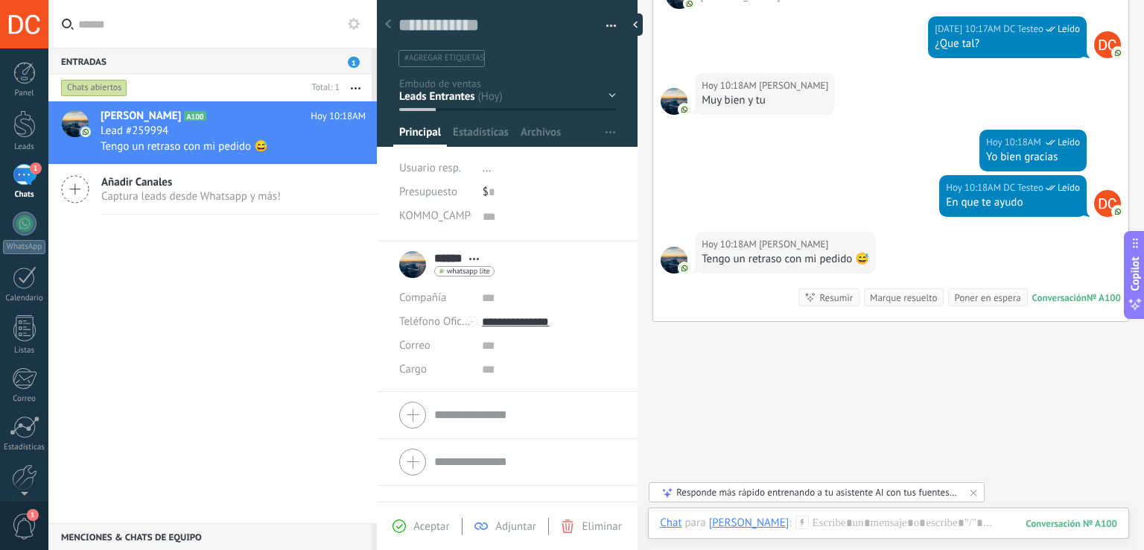
click at [864, 300] on div "Marque resuelto" at bounding box center [904, 297] width 80 height 18
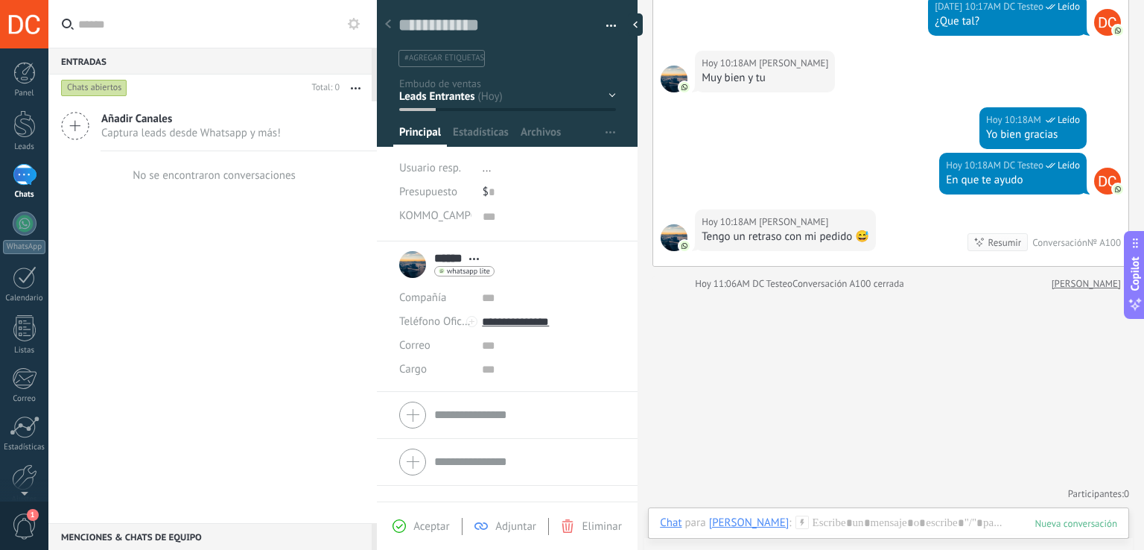
click at [595, 32] on button "button" at bounding box center [606, 26] width 22 height 22
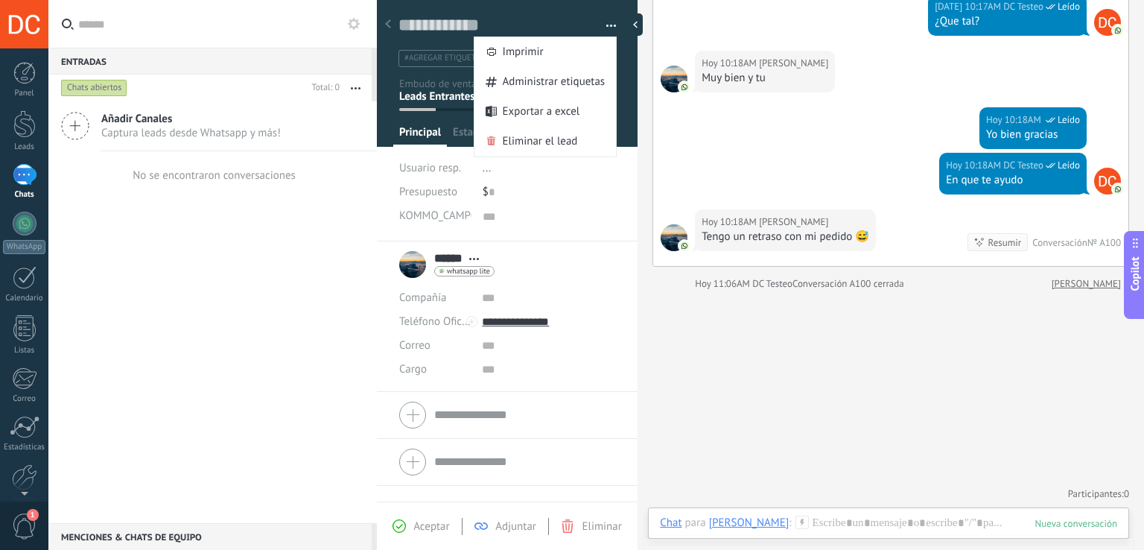
click at [595, 32] on button "button" at bounding box center [606, 26] width 22 height 22
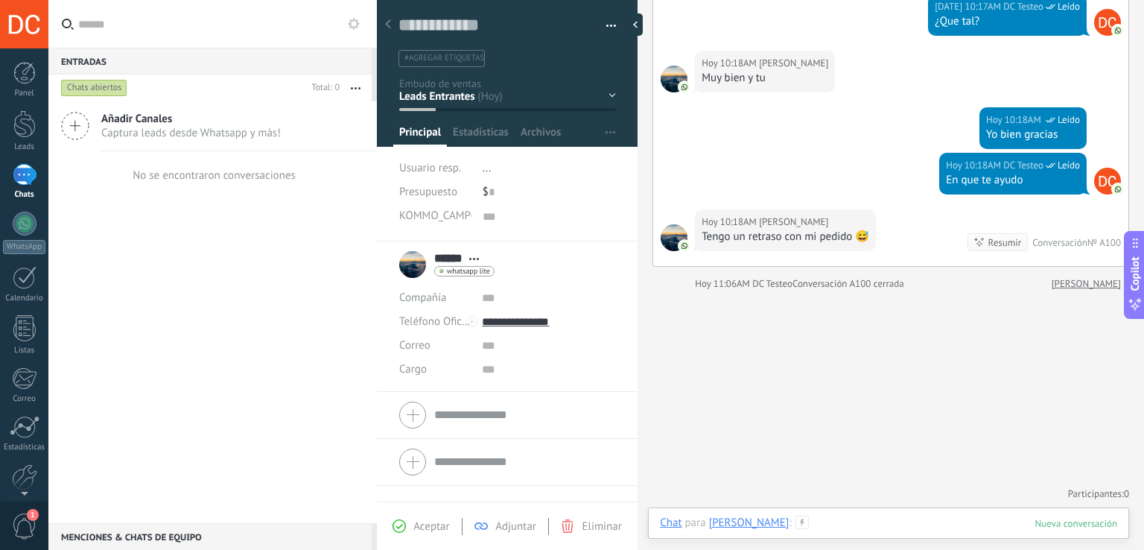
click at [1074, 519] on div "Chat para Luis J :" at bounding box center [888, 538] width 457 height 45
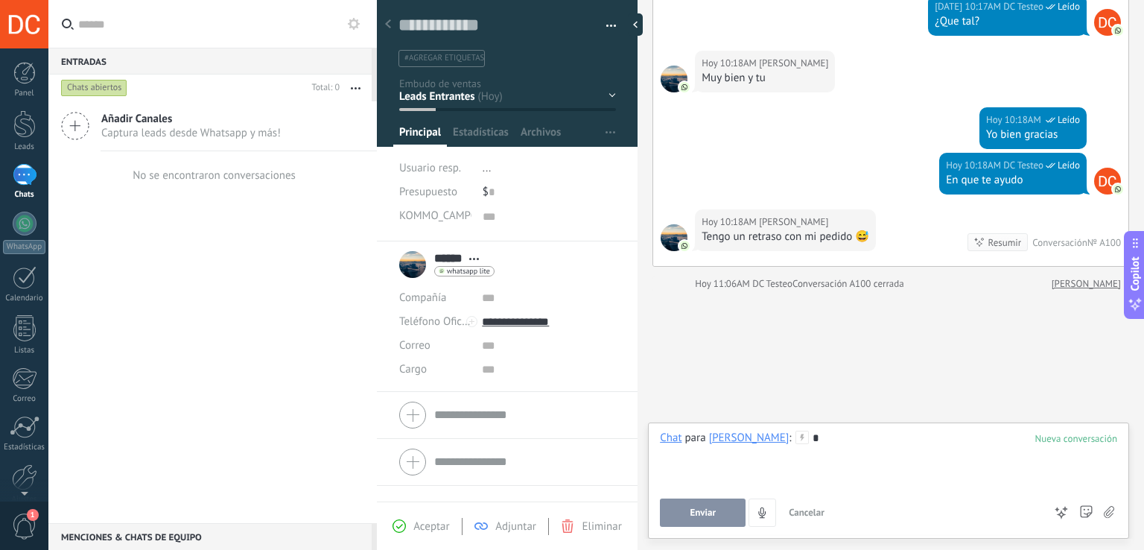
drag, startPoint x: 909, startPoint y: 448, endPoint x: 912, endPoint y: 436, distance: 12.3
click at [910, 436] on div "*" at bounding box center [888, 459] width 457 height 57
click at [912, 435] on div "*" at bounding box center [888, 459] width 457 height 57
click at [717, 504] on button "Enviar" at bounding box center [703, 512] width 86 height 28
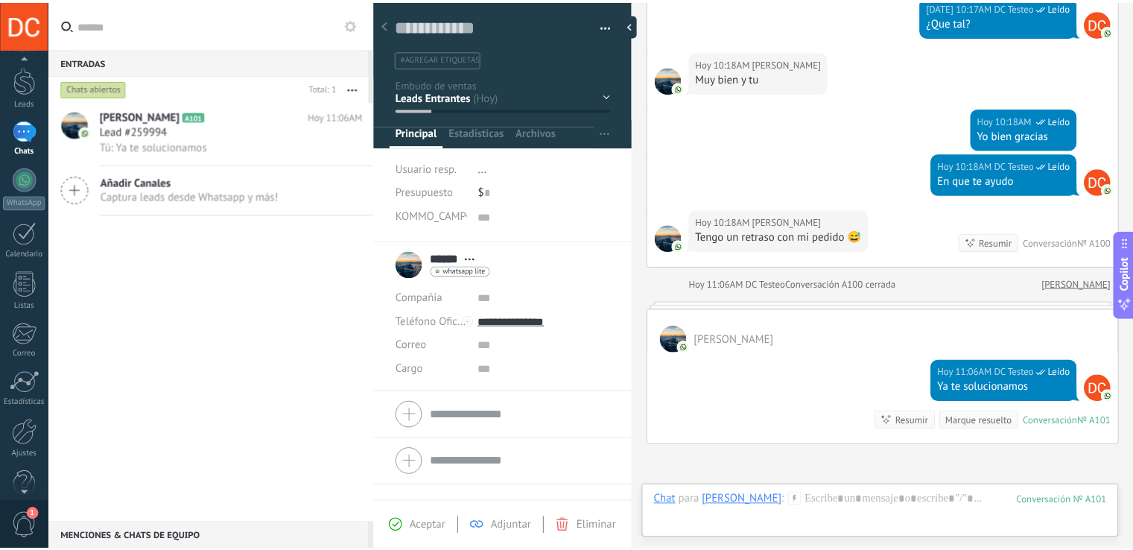
scroll to position [69, 0]
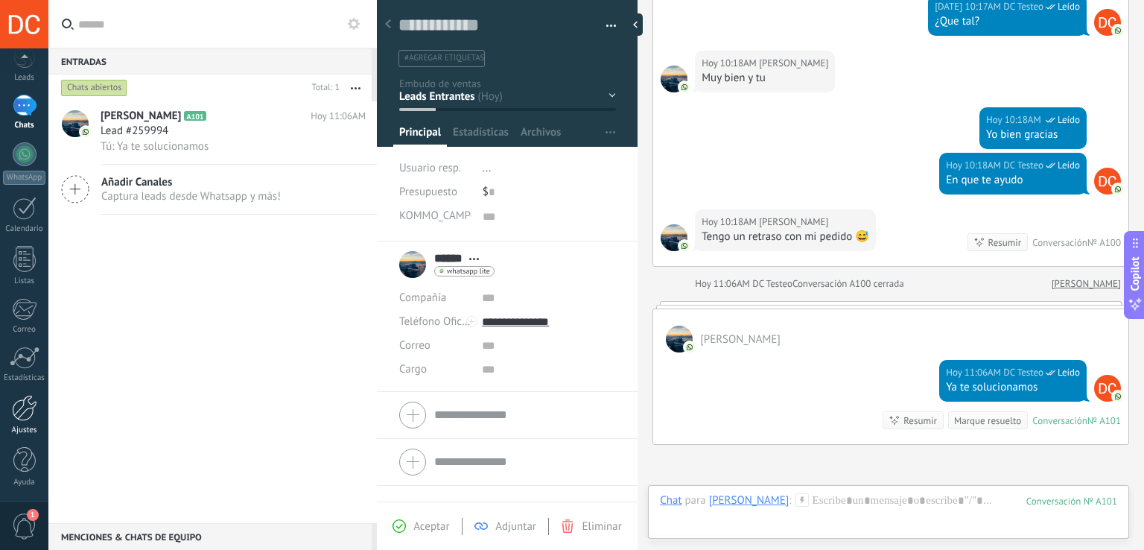
click at [21, 403] on div at bounding box center [24, 408] width 25 height 26
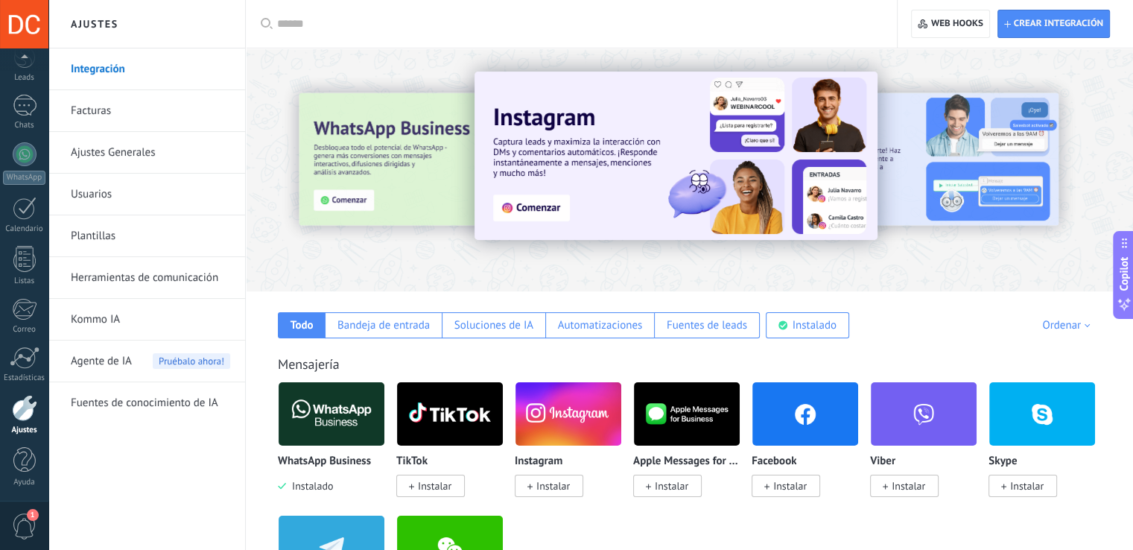
click at [194, 279] on link "Herramientas de comunicación" at bounding box center [150, 278] width 159 height 42
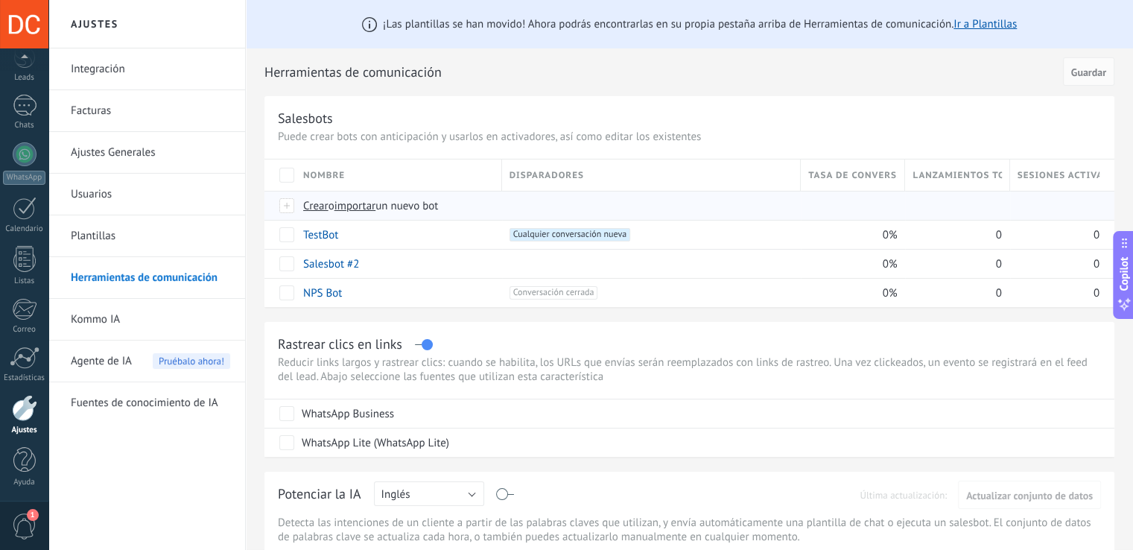
click at [312, 203] on span "Crear" at bounding box center [315, 206] width 25 height 14
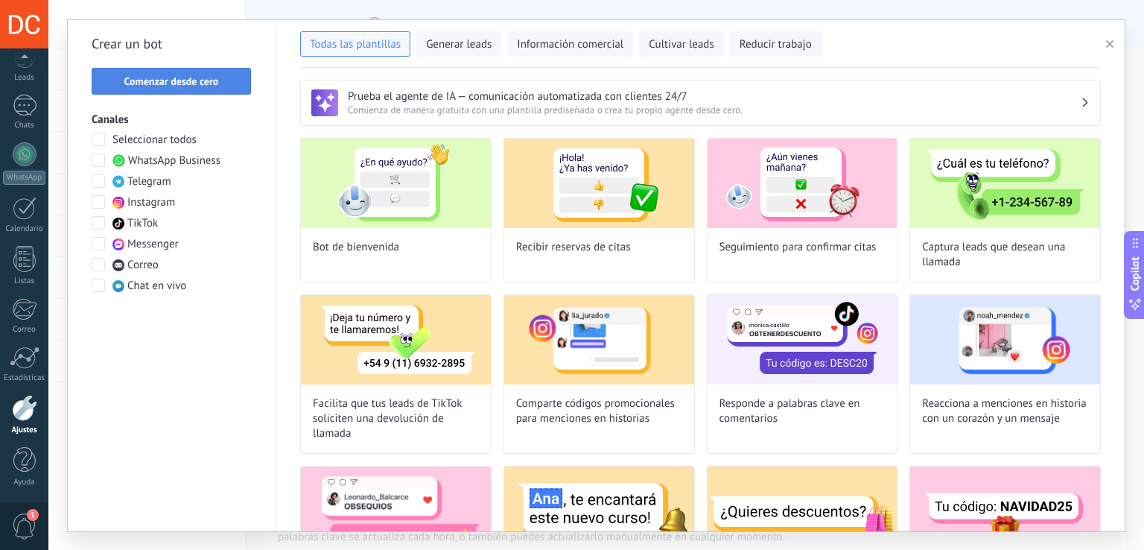
click at [153, 92] on button "Comenzar desde cero" at bounding box center [171, 81] width 159 height 27
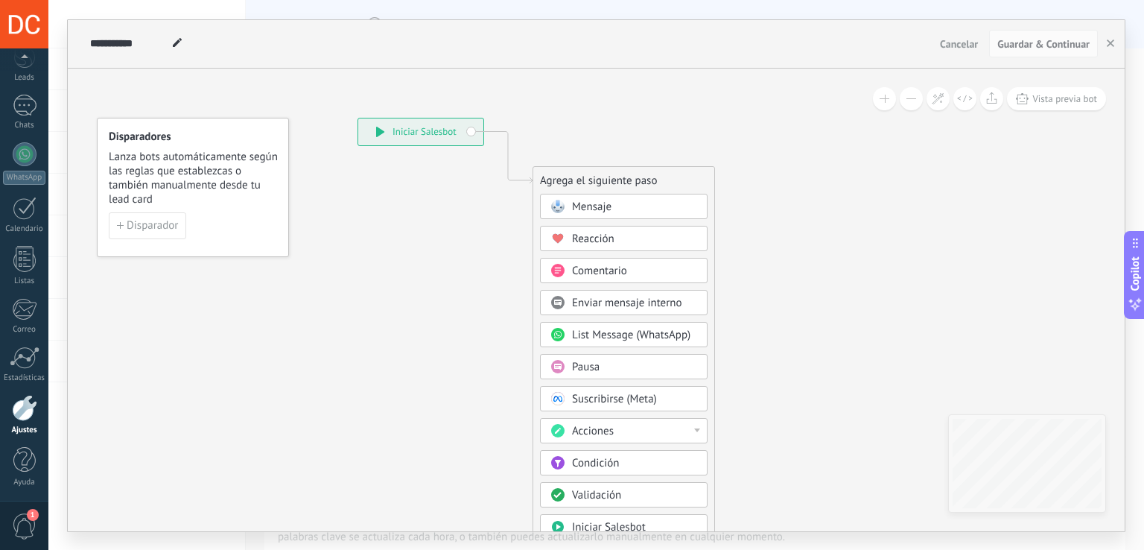
drag, startPoint x: 787, startPoint y: 174, endPoint x: 761, endPoint y: 112, distance: 68.1
click at [761, 112] on icon at bounding box center [485, 385] width 1001 height 1281
click at [663, 203] on div "Mensaje" at bounding box center [634, 207] width 125 height 15
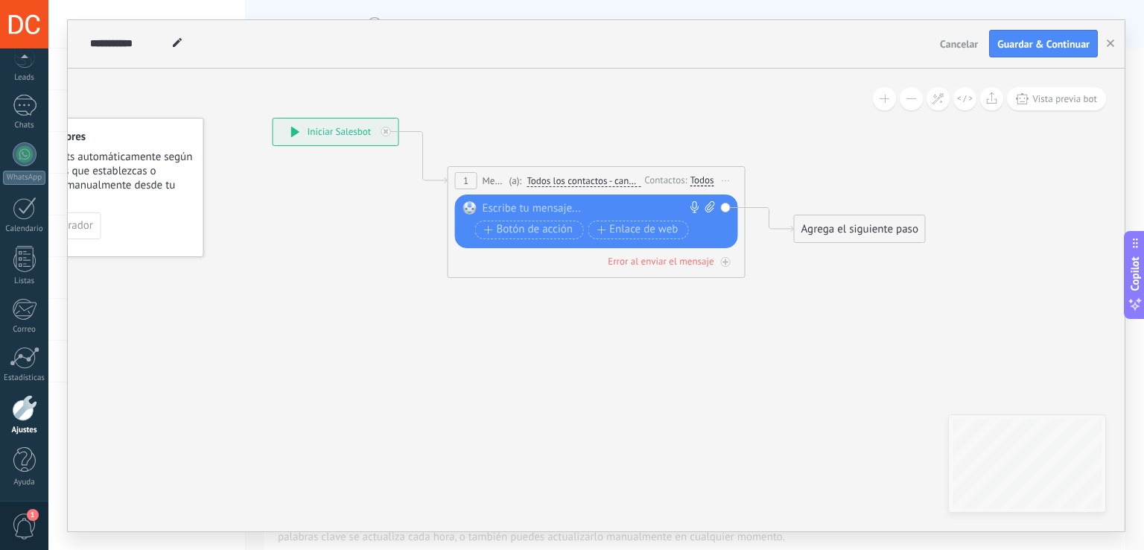
click at [651, 209] on div at bounding box center [593, 208] width 221 height 15
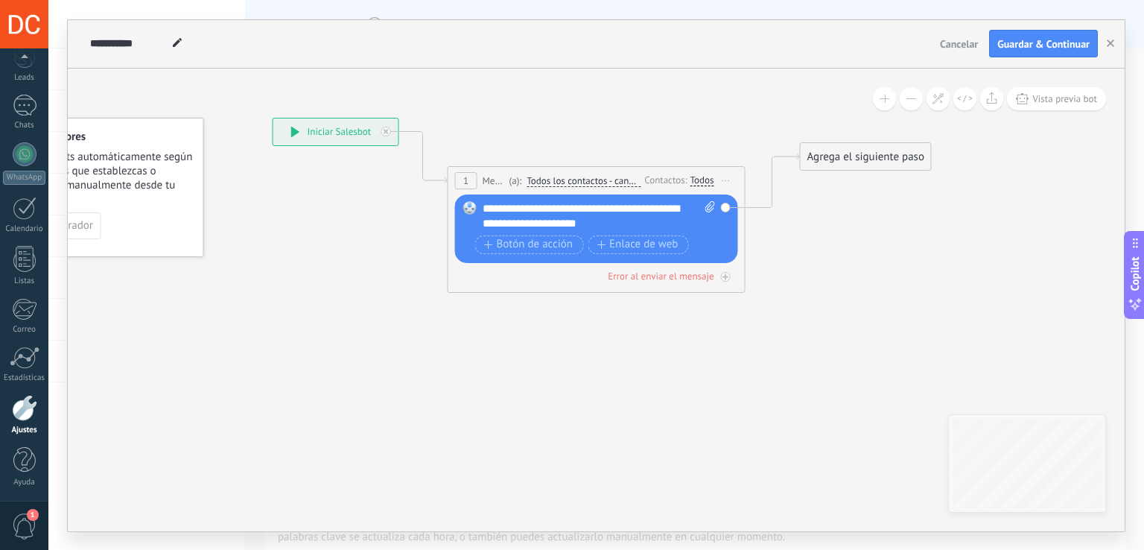
drag, startPoint x: 810, startPoint y: 224, endPoint x: 816, endPoint y: 144, distance: 80.7
click at [816, 145] on div "Agrega el siguiente paso" at bounding box center [866, 157] width 130 height 25
click at [817, 144] on div "Agrega el siguiente paso" at bounding box center [866, 147] width 130 height 25
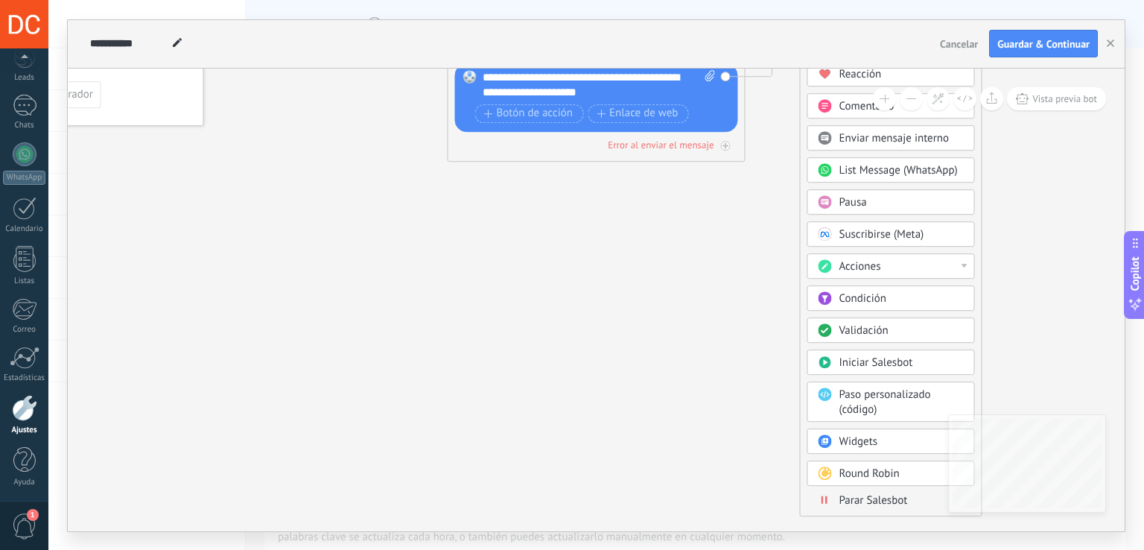
click at [866, 507] on div "Mensaje Mensaje Mensaje Reacción Comentario Enviar mensaje interno" at bounding box center [892, 272] width 168 height 487
click at [868, 501] on span "Parar Salesbot" at bounding box center [874, 500] width 69 height 14
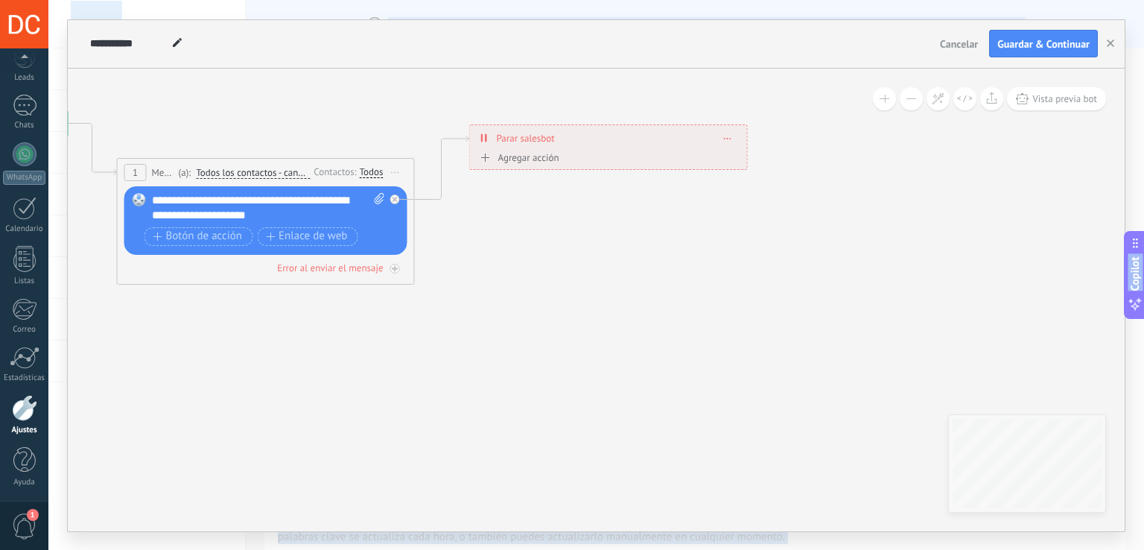
drag, startPoint x: 777, startPoint y: 457, endPoint x: 837, endPoint y: 542, distance: 104.8
click at [821, 549] on html ".abccls-1,.abccls-2{fill-rule:evenodd}.abccls-2{fill:#fff} .abfcls-1{fill:none}…" at bounding box center [572, 275] width 1144 height 550
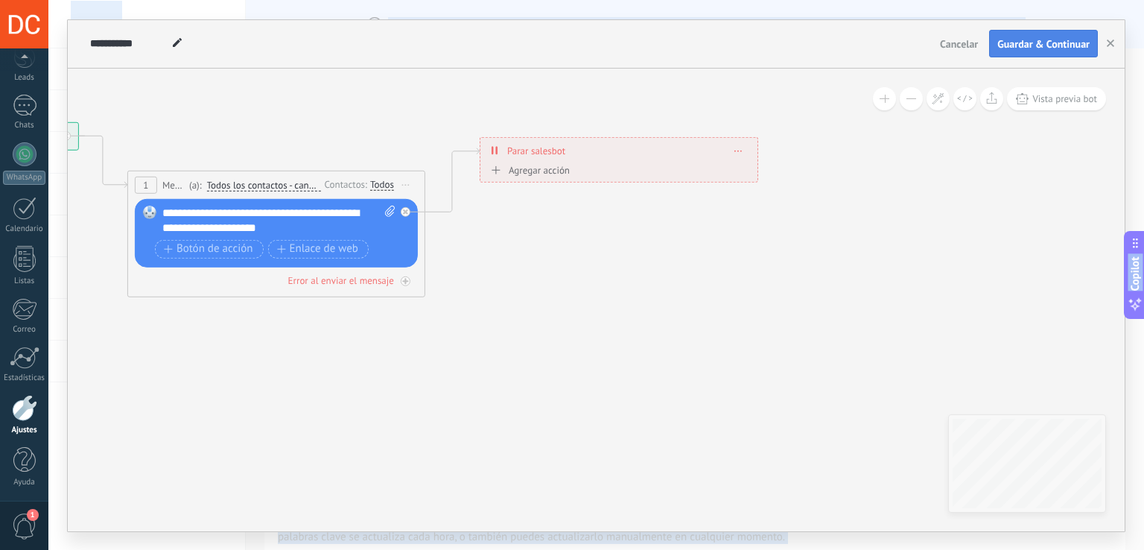
click at [1027, 36] on button "Guardar & Continuar" at bounding box center [1043, 44] width 109 height 28
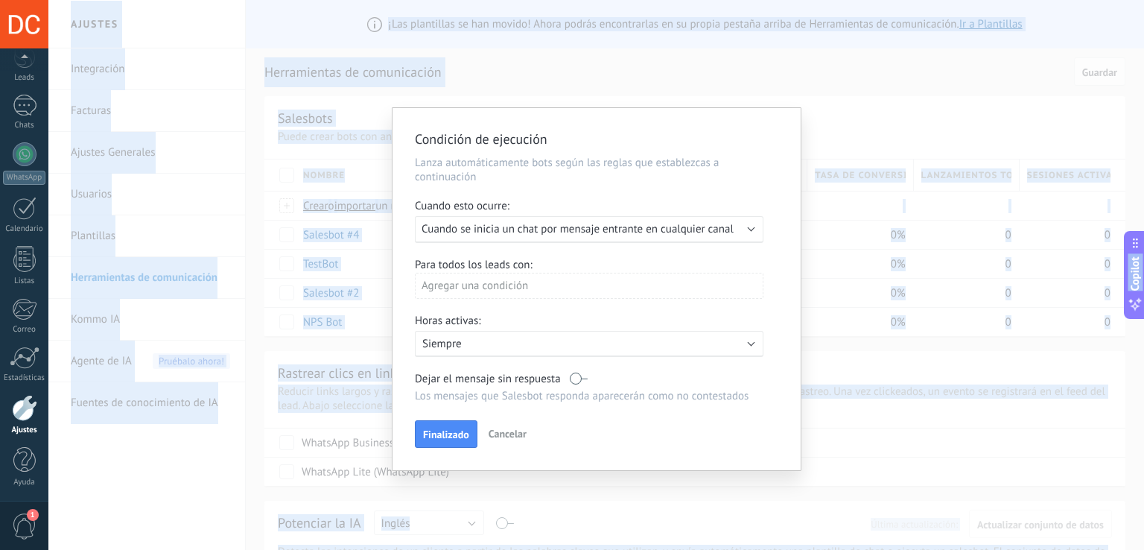
click at [511, 433] on span "Cancelar" at bounding box center [508, 433] width 38 height 13
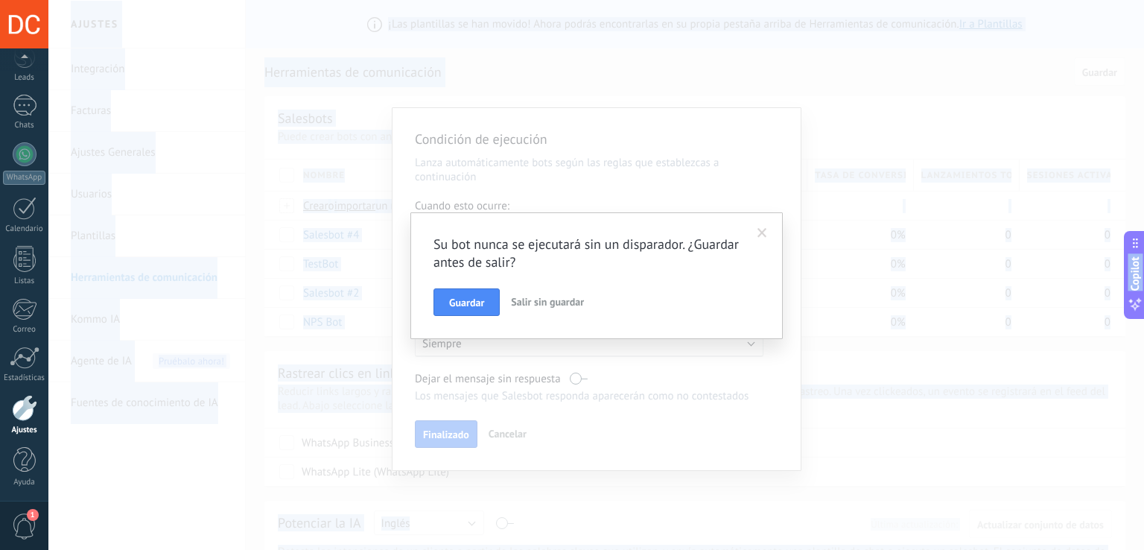
click at [527, 302] on span "Salir sin guardar" at bounding box center [547, 301] width 73 height 13
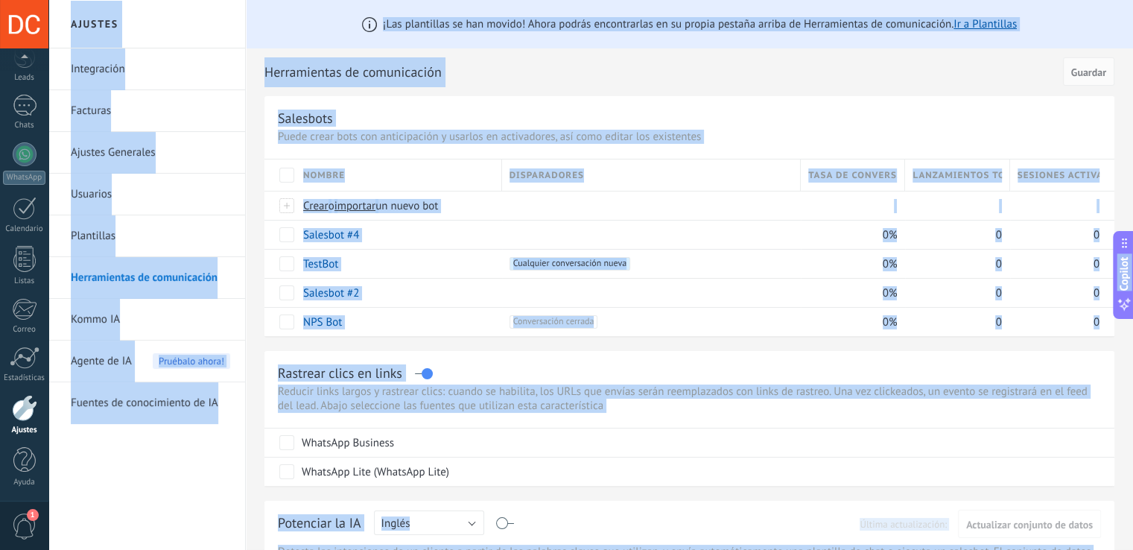
click at [416, 351] on div "Rastrear clics en links Reducir links largos y rastrear clics: cuando se habili…" at bounding box center [689, 418] width 850 height 135
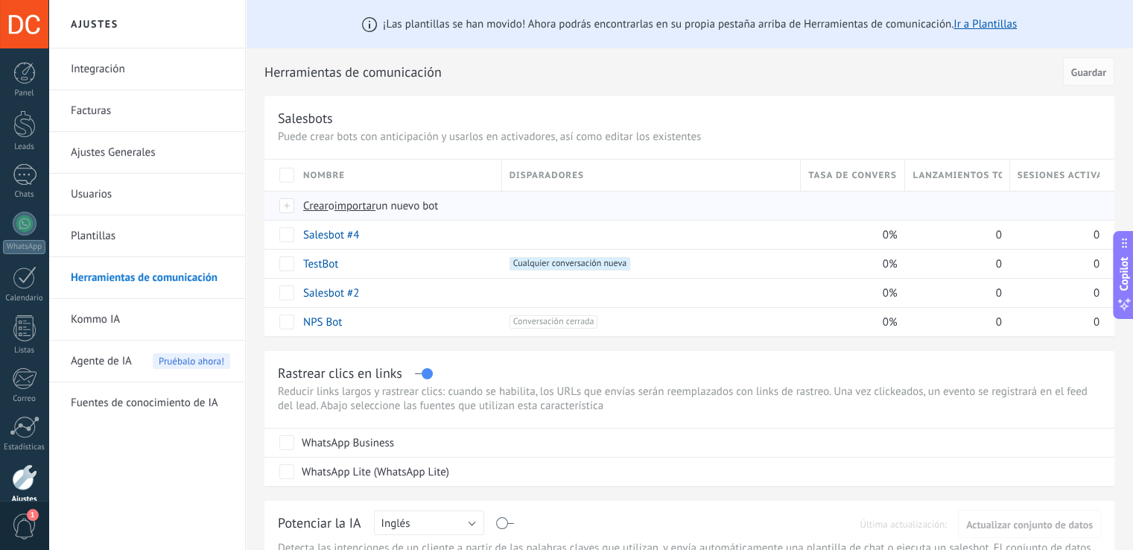
click at [319, 203] on span "Crear" at bounding box center [315, 206] width 25 height 14
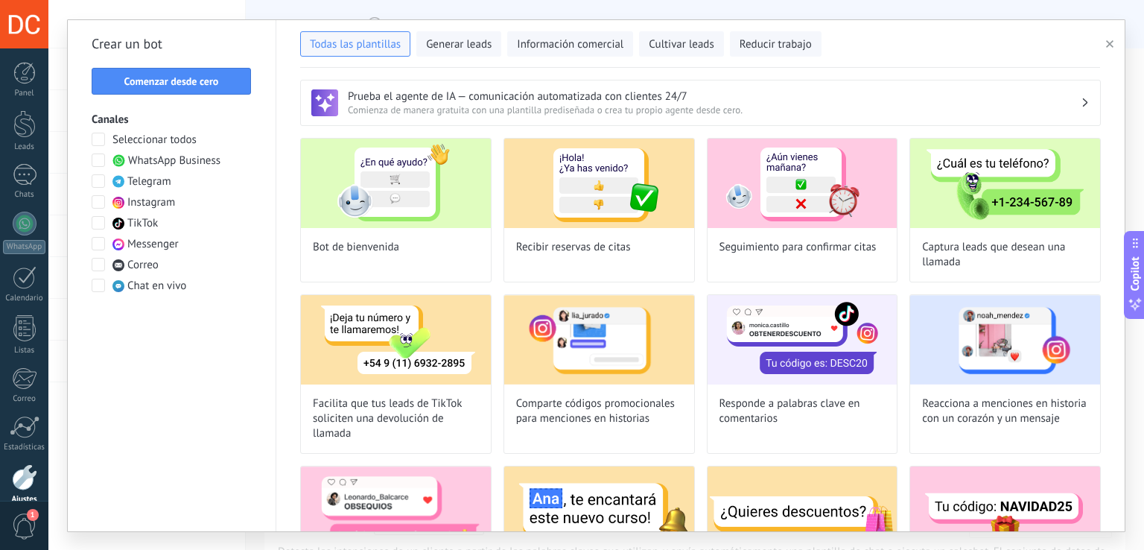
type input "**********"
click at [221, 78] on span "Comenzar desde cero" at bounding box center [171, 81] width 143 height 10
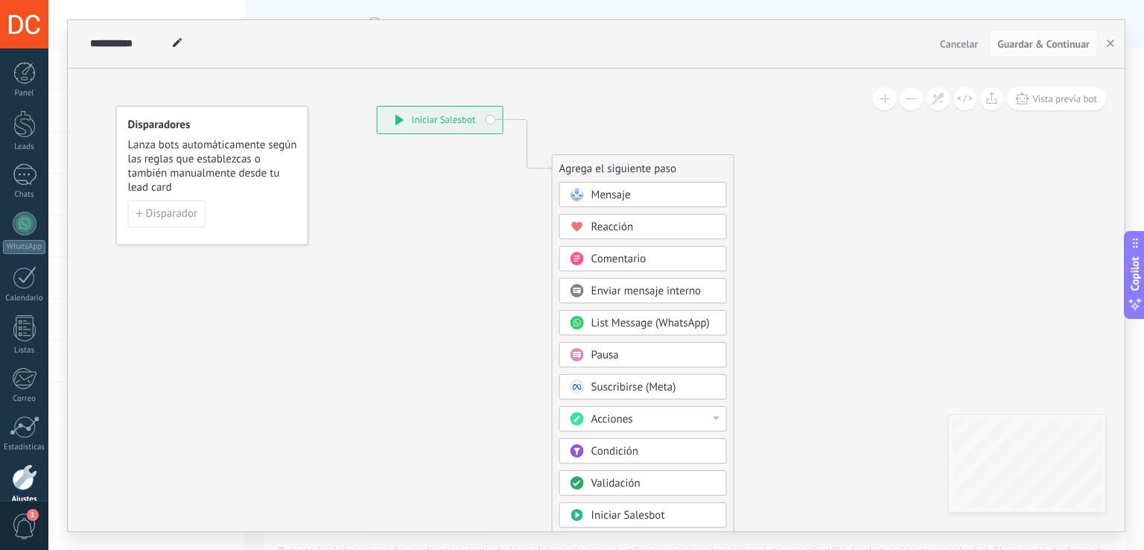
drag, startPoint x: 902, startPoint y: 375, endPoint x: 889, endPoint y: 288, distance: 88.2
click at [890, 288] on icon at bounding box center [504, 373] width 1001 height 1281
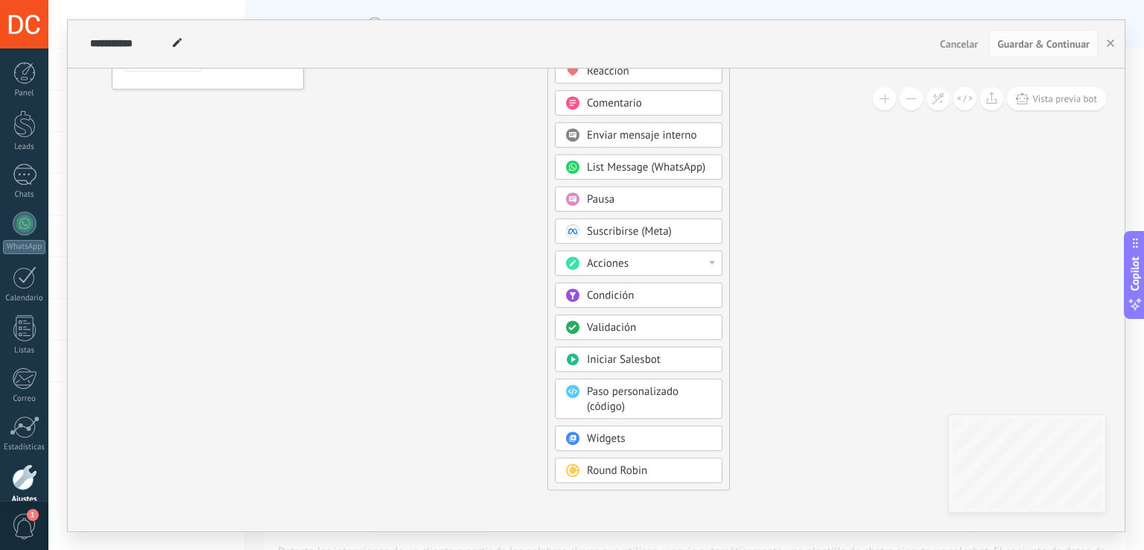
click at [619, 259] on span "Acciones" at bounding box center [608, 263] width 42 height 14
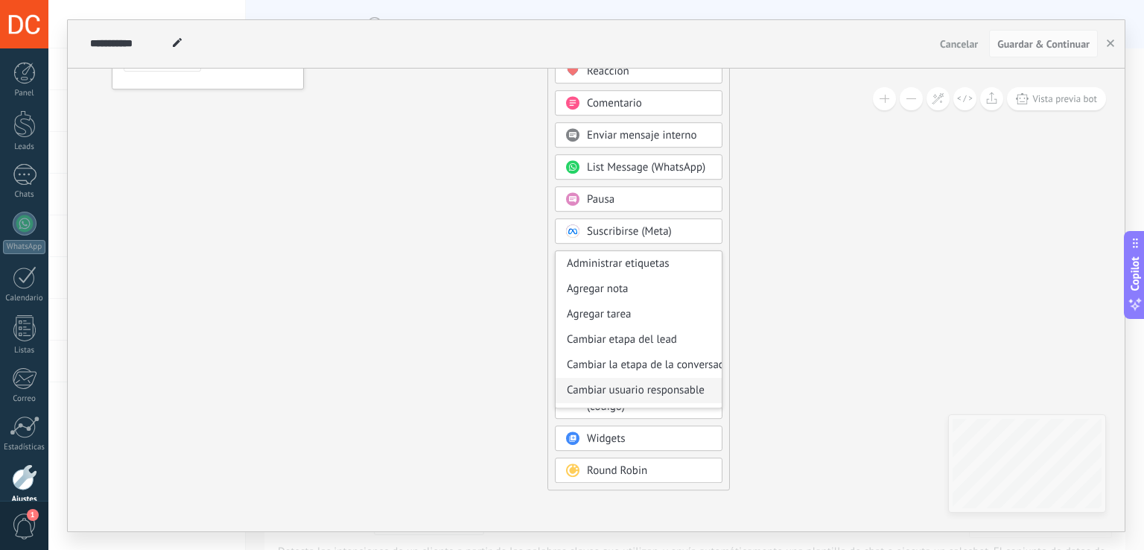
click at [620, 396] on div "Cambiar usuario responsable" at bounding box center [639, 390] width 166 height 25
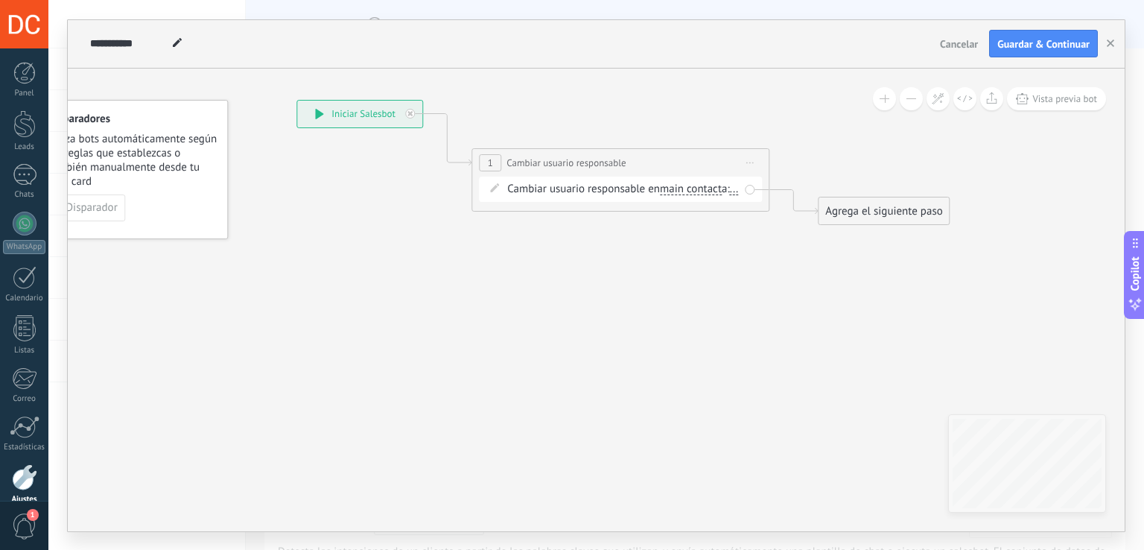
drag, startPoint x: 712, startPoint y: 266, endPoint x: 749, endPoint y: 443, distance: 181.0
click at [749, 443] on icon at bounding box center [598, 162] width 1348 height 871
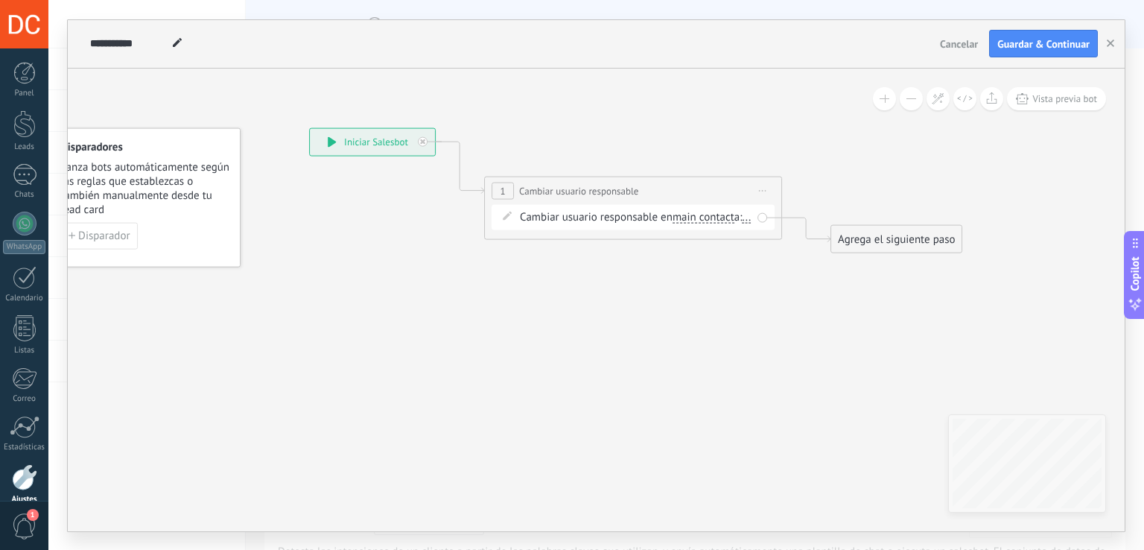
click at [679, 215] on span "main contact" at bounding box center [704, 217] width 62 height 12
click at [679, 215] on button "main contact" at bounding box center [758, 216] width 186 height 27
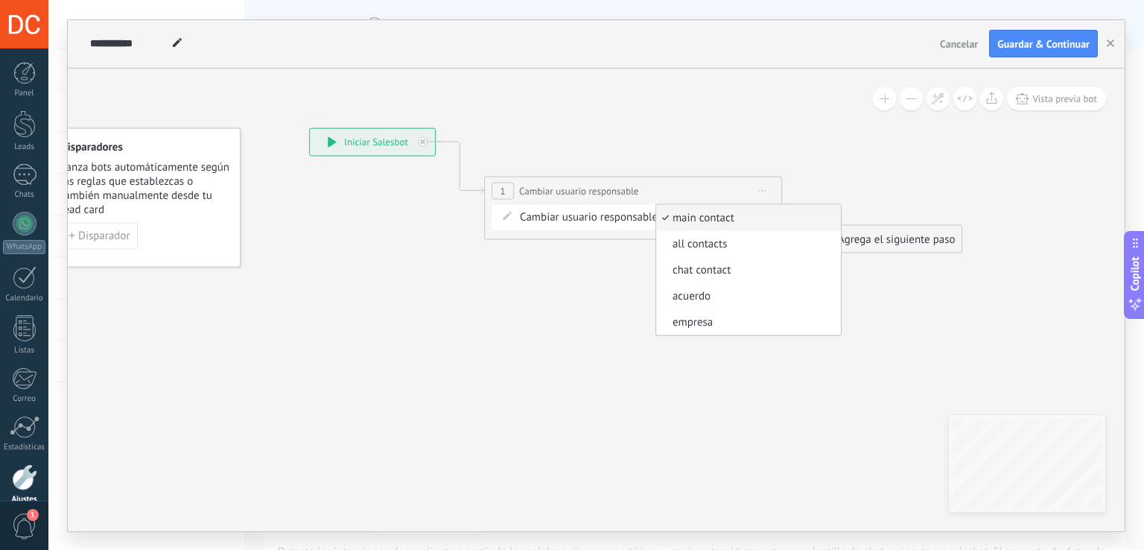
click at [569, 224] on div "Cambiar usuario responsable en main contact main contact all contacts chat cont…" at bounding box center [636, 216] width 232 height 15
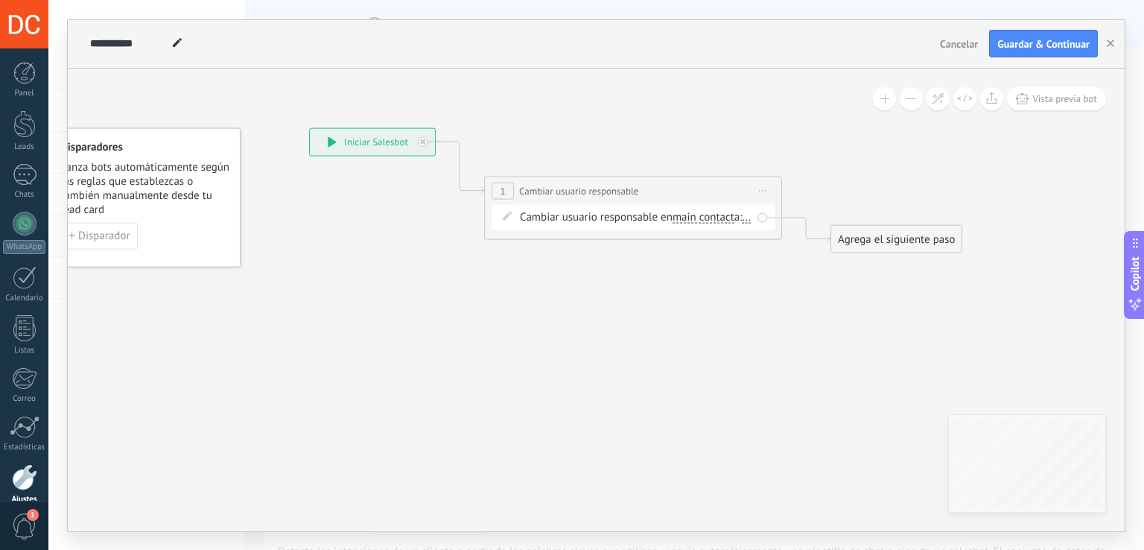
click at [743, 223] on span "..." at bounding box center [747, 217] width 9 height 12
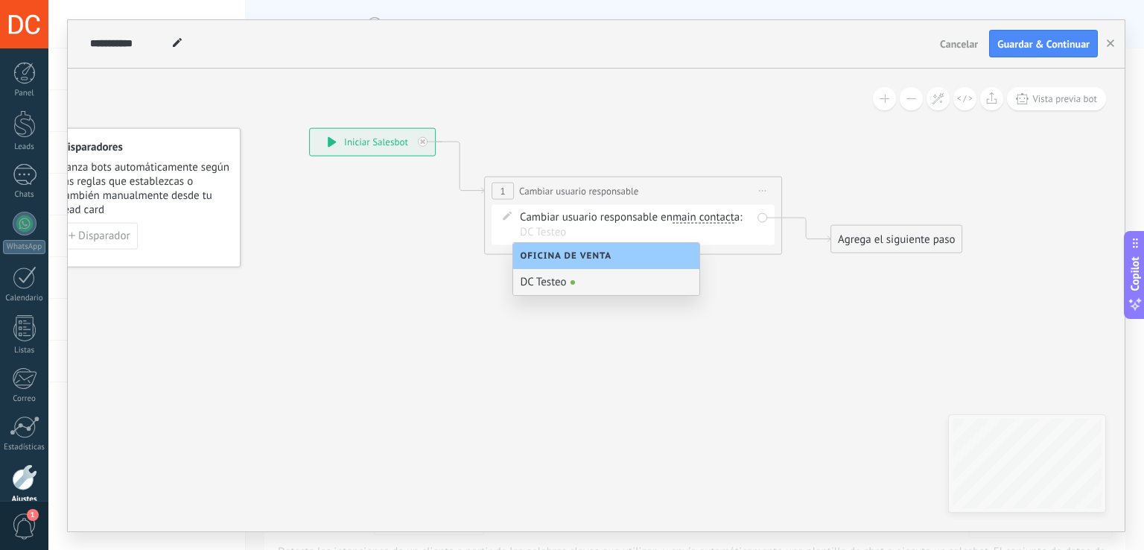
click at [557, 286] on div "DC Testeo" at bounding box center [606, 282] width 186 height 26
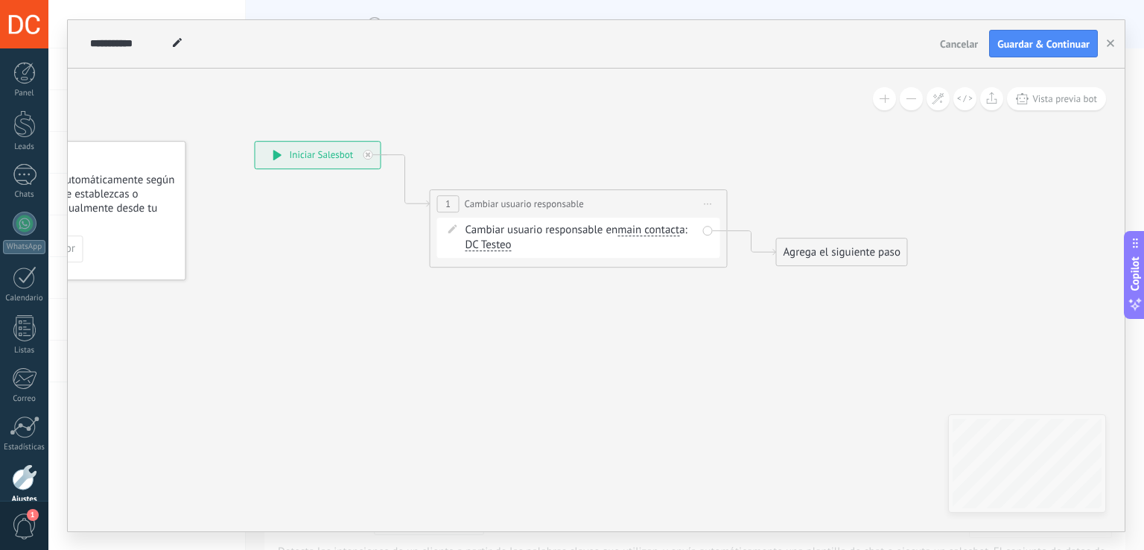
drag, startPoint x: 745, startPoint y: 287, endPoint x: 536, endPoint y: 304, distance: 209.3
click at [536, 304] on icon at bounding box center [556, 203] width 1348 height 871
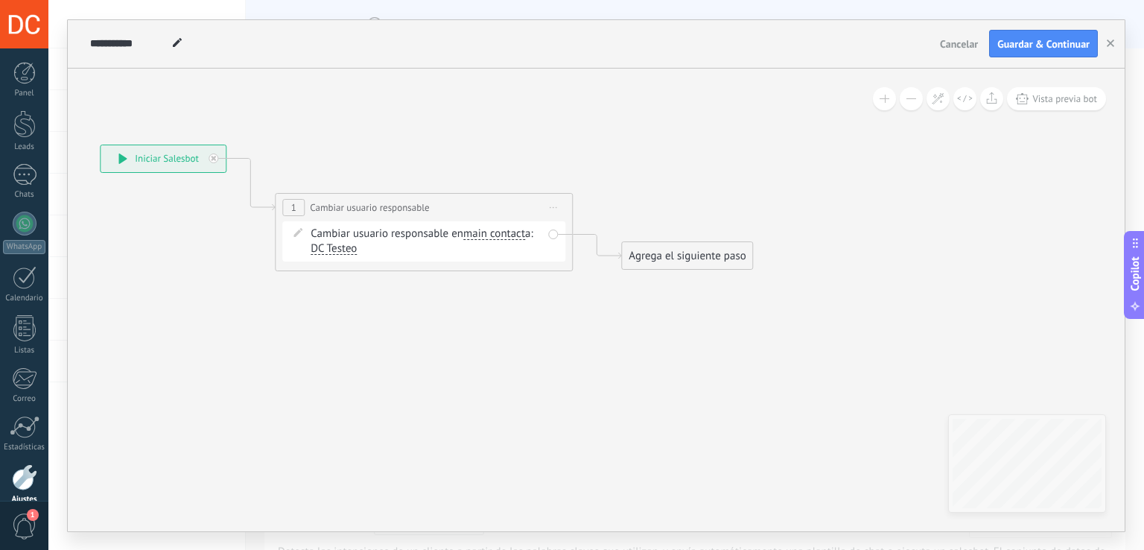
click at [667, 245] on div "Agrega el siguiente paso" at bounding box center [687, 256] width 130 height 25
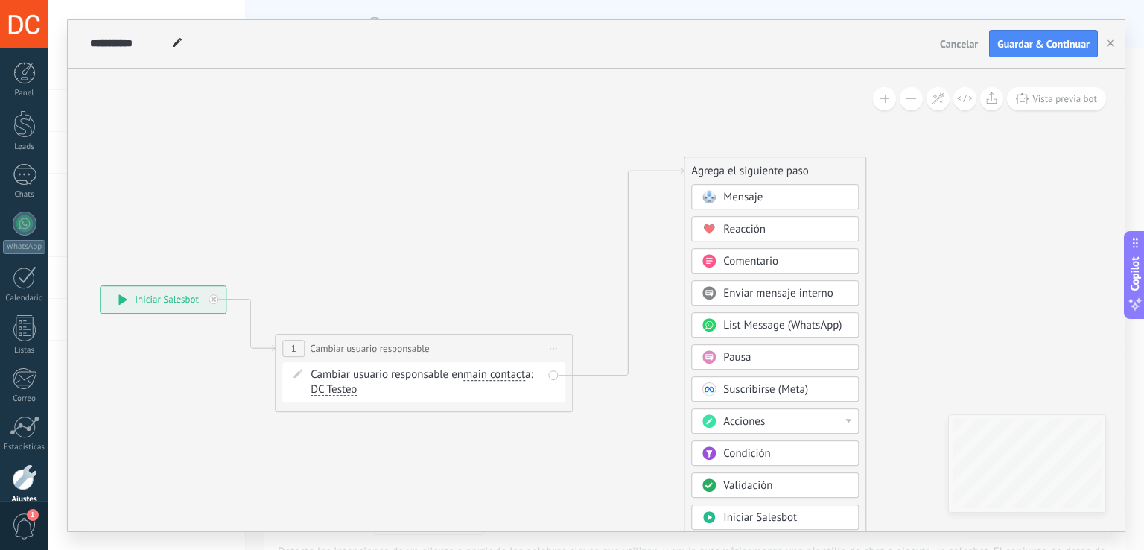
drag, startPoint x: 694, startPoint y: 392, endPoint x: 751, endPoint y: 132, distance: 266.1
click at [751, 159] on div "Agrega el siguiente paso" at bounding box center [775, 171] width 181 height 25
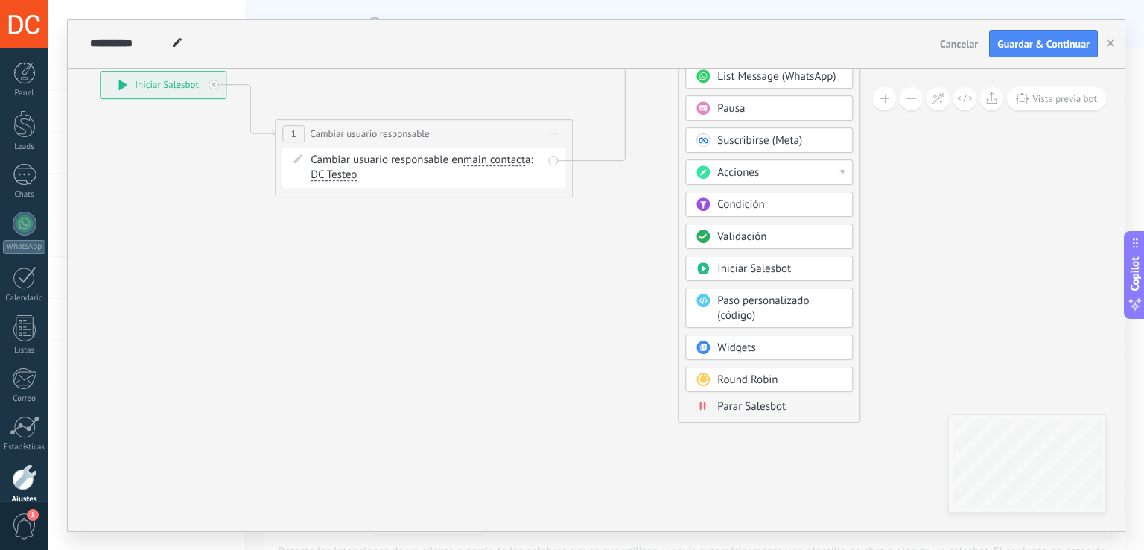
drag, startPoint x: 754, startPoint y: 418, endPoint x: 757, endPoint y: 402, distance: 16.7
click at [755, 413] on icon at bounding box center [429, 52] width 1405 height 1034
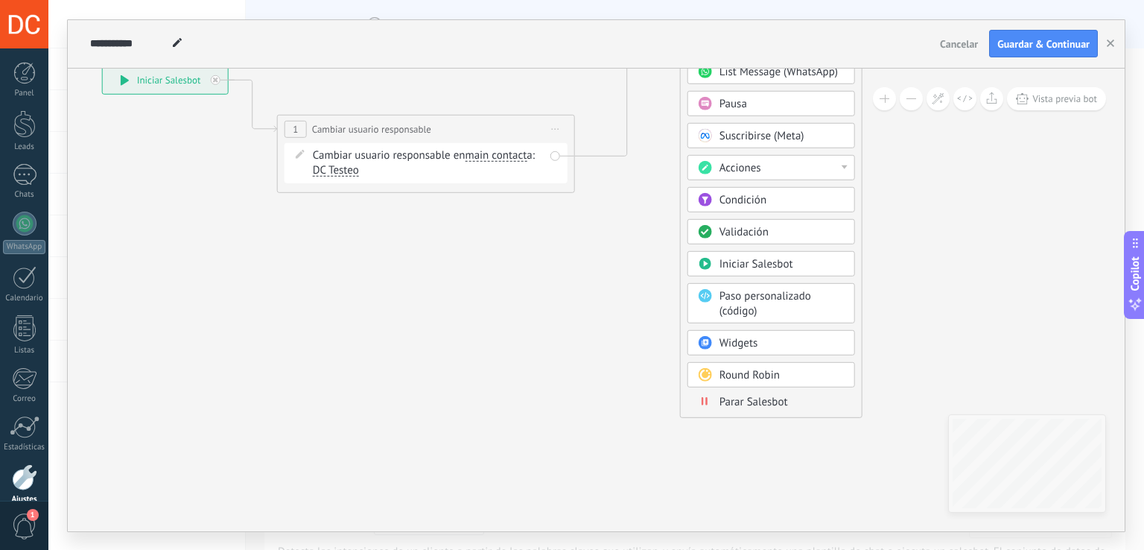
click at [757, 402] on span "Parar Salesbot" at bounding box center [754, 401] width 69 height 14
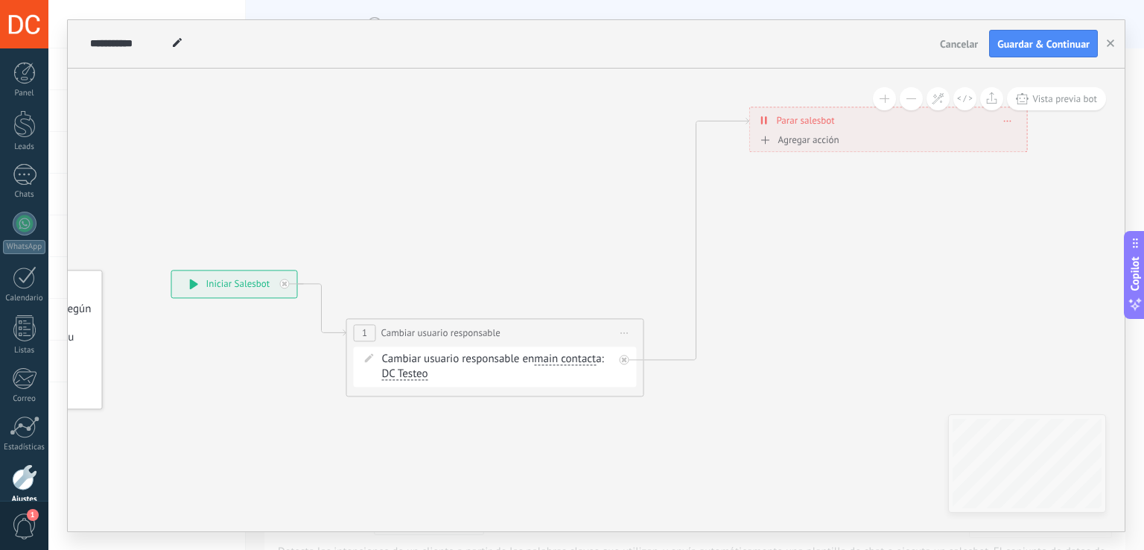
drag, startPoint x: 645, startPoint y: 279, endPoint x: 945, endPoint y: 462, distance: 350.7
click at [940, 484] on icon at bounding box center [501, 251] width 1405 height 1034
click at [1054, 53] on button "Guardar & Continuar" at bounding box center [1043, 44] width 109 height 28
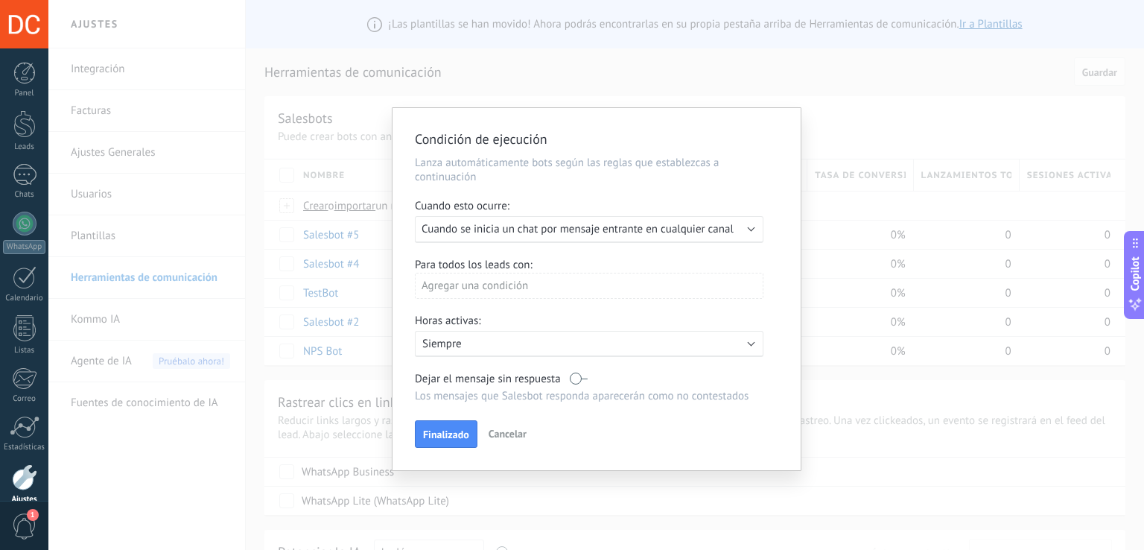
click at [496, 439] on span "Cancelar" at bounding box center [508, 433] width 38 height 13
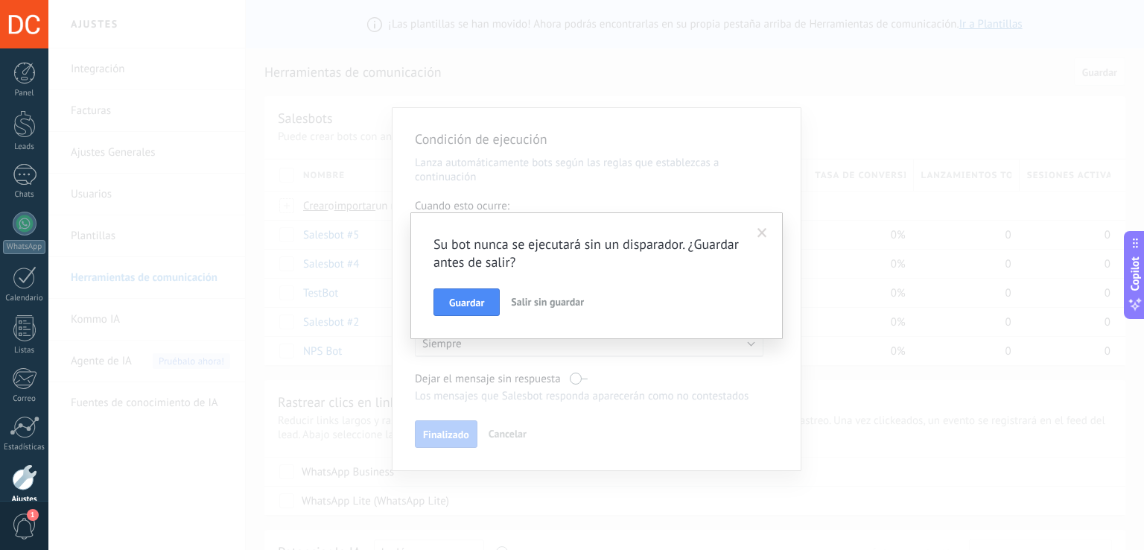
click at [544, 292] on button "Salir sin guardar" at bounding box center [547, 302] width 85 height 28
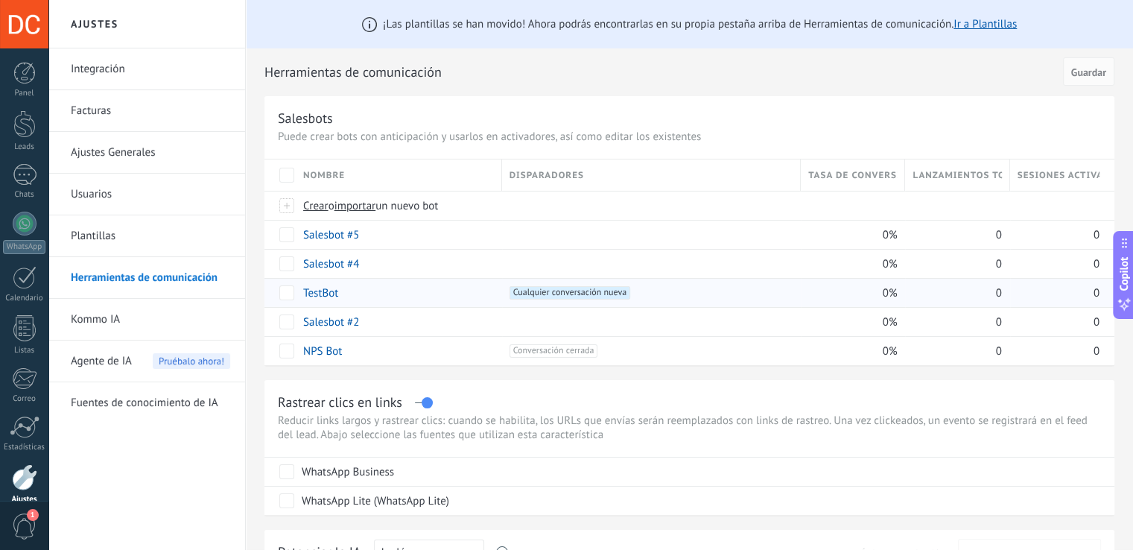
click at [577, 294] on span "Cualquier conversación nueva +0" at bounding box center [570, 292] width 121 height 13
click at [594, 295] on span "Cualquier conversación nueva +0" at bounding box center [570, 292] width 121 height 13
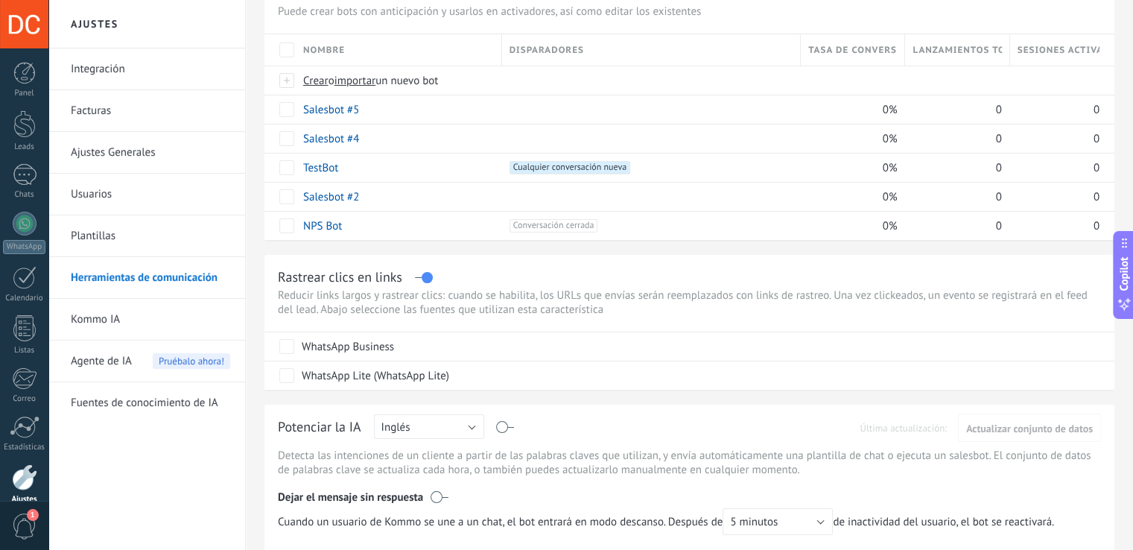
scroll to position [75, 0]
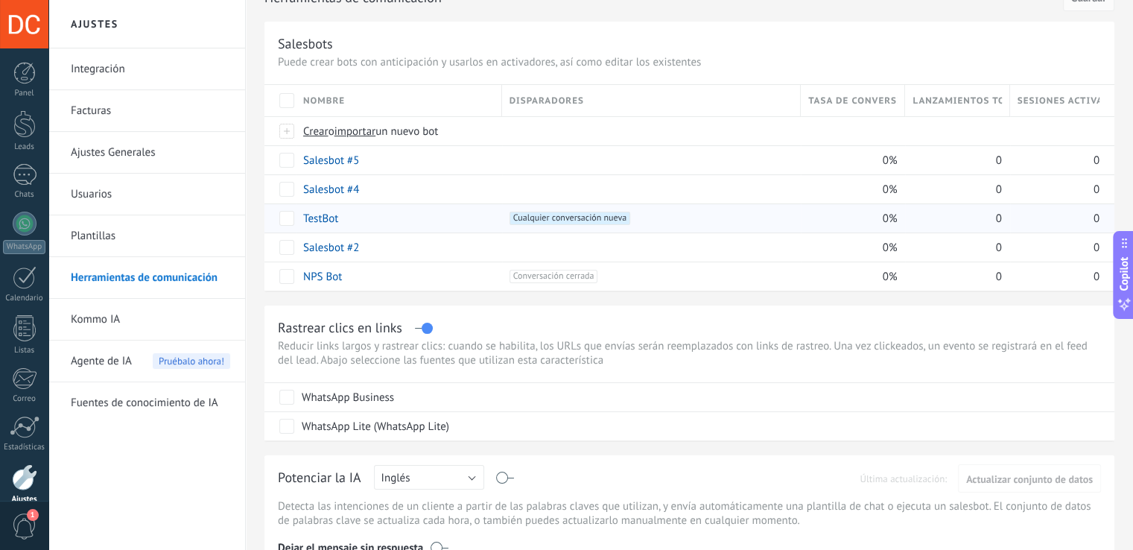
click at [596, 213] on span "Cualquier conversación nueva +0" at bounding box center [570, 218] width 121 height 13
click at [557, 223] on span "Cualquier conversación nueva +0" at bounding box center [570, 218] width 121 height 13
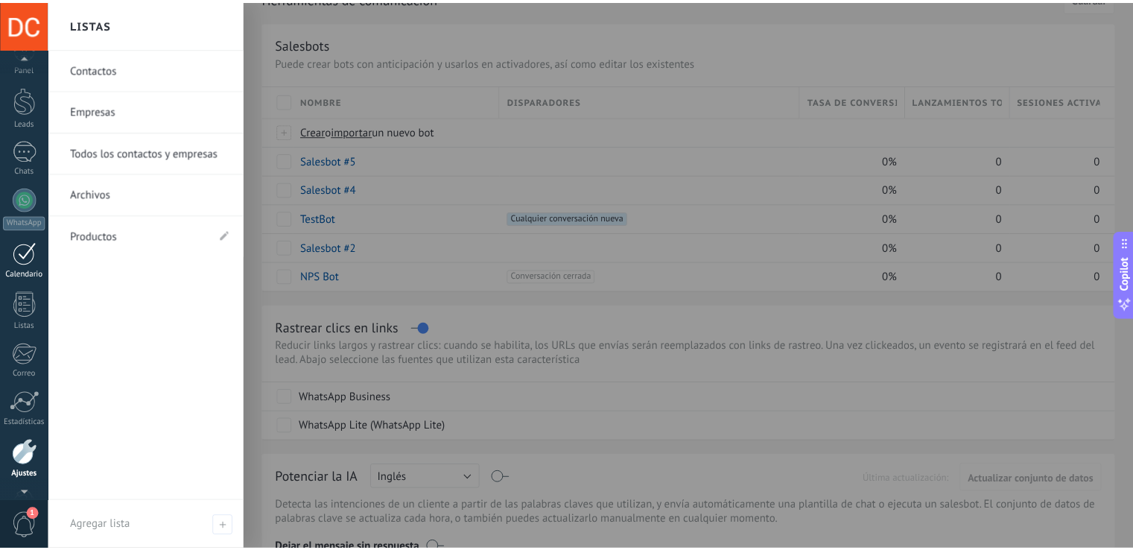
scroll to position [0, 0]
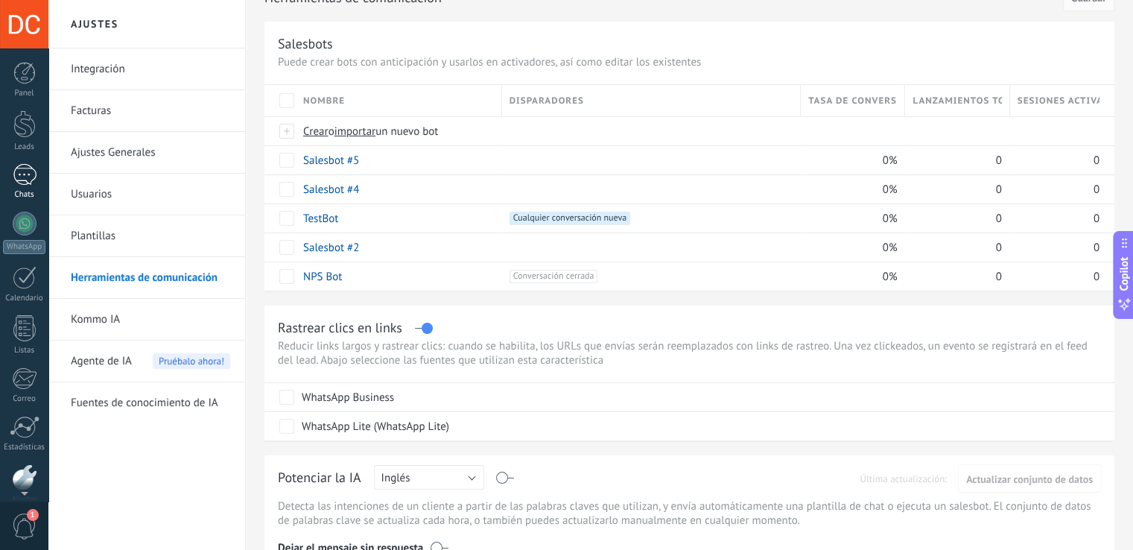
click at [24, 175] on div at bounding box center [25, 175] width 24 height 22
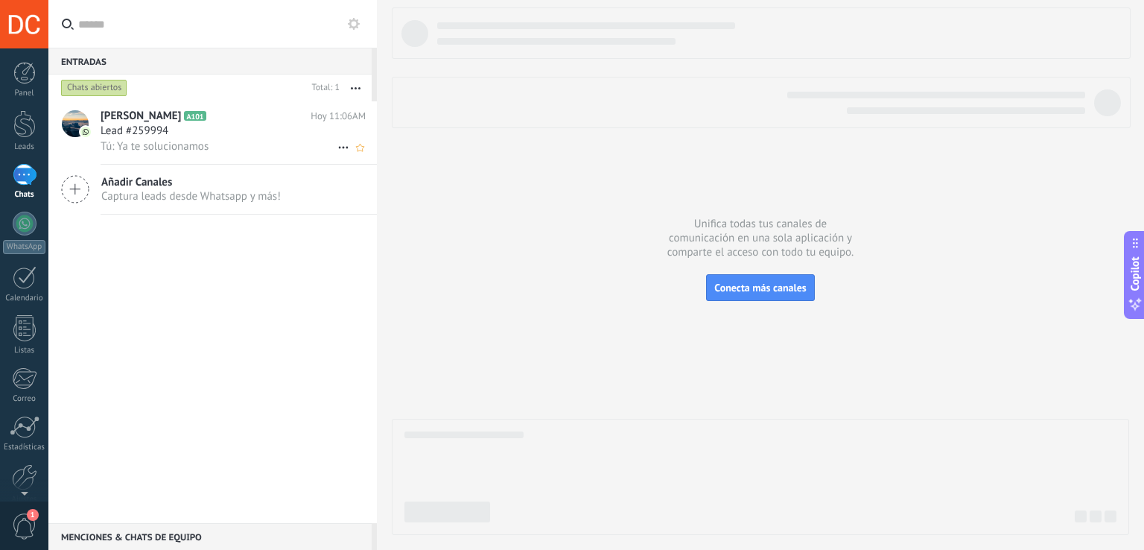
click at [232, 154] on div "Tú: Ya te solucionamos" at bounding box center [233, 147] width 265 height 16
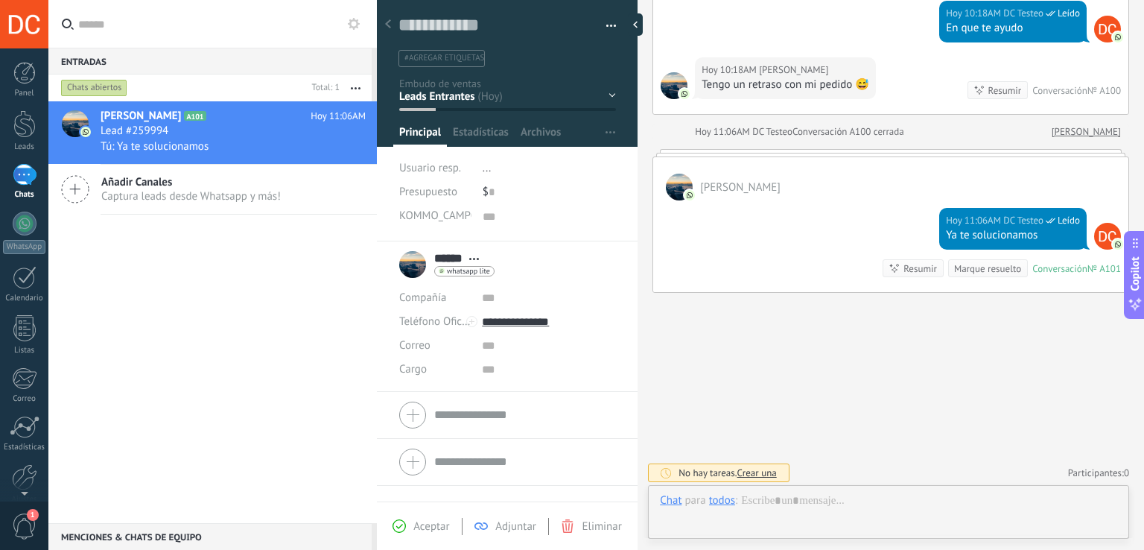
scroll to position [15, 0]
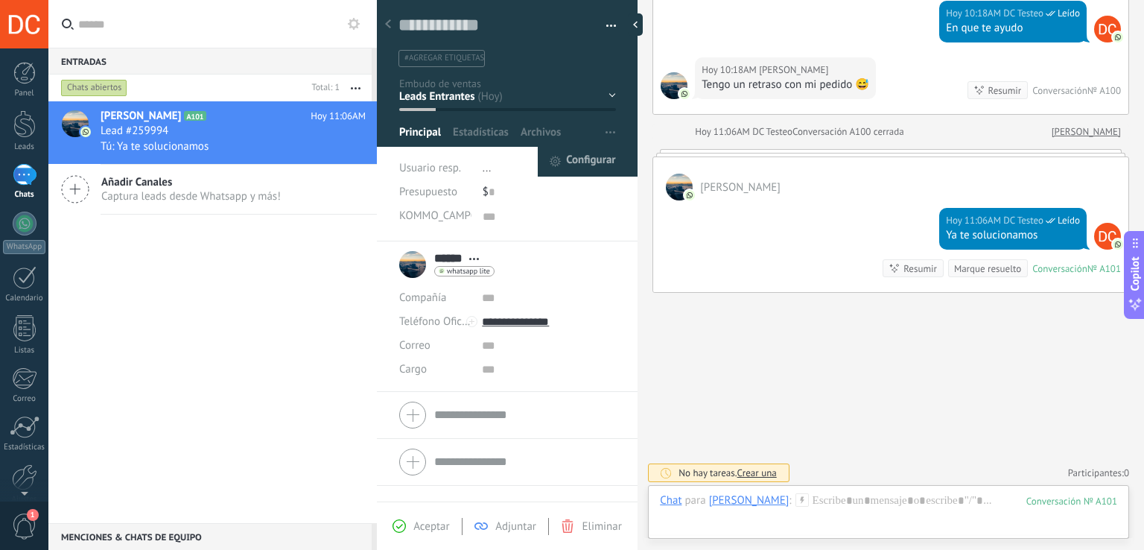
click at [598, 162] on span "Configurar" at bounding box center [590, 162] width 49 height 30
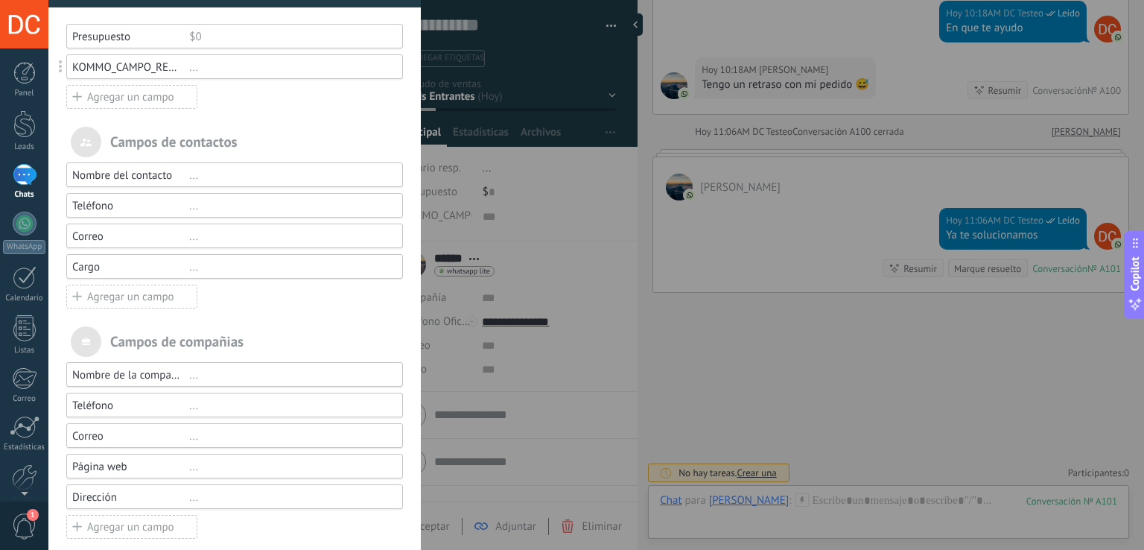
scroll to position [0, 0]
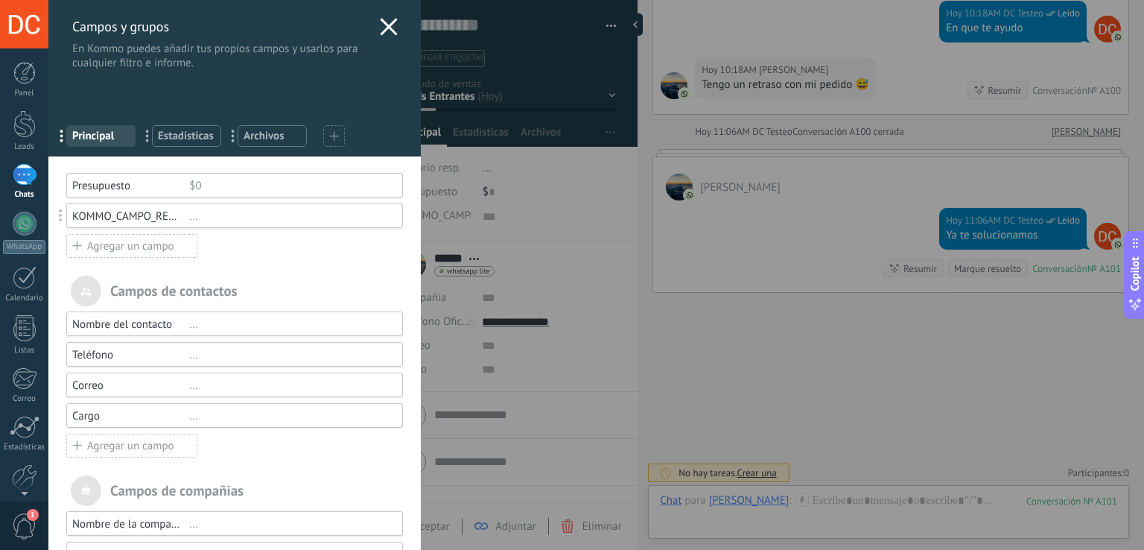
click at [133, 251] on div "Agregar un campo" at bounding box center [131, 246] width 131 height 24
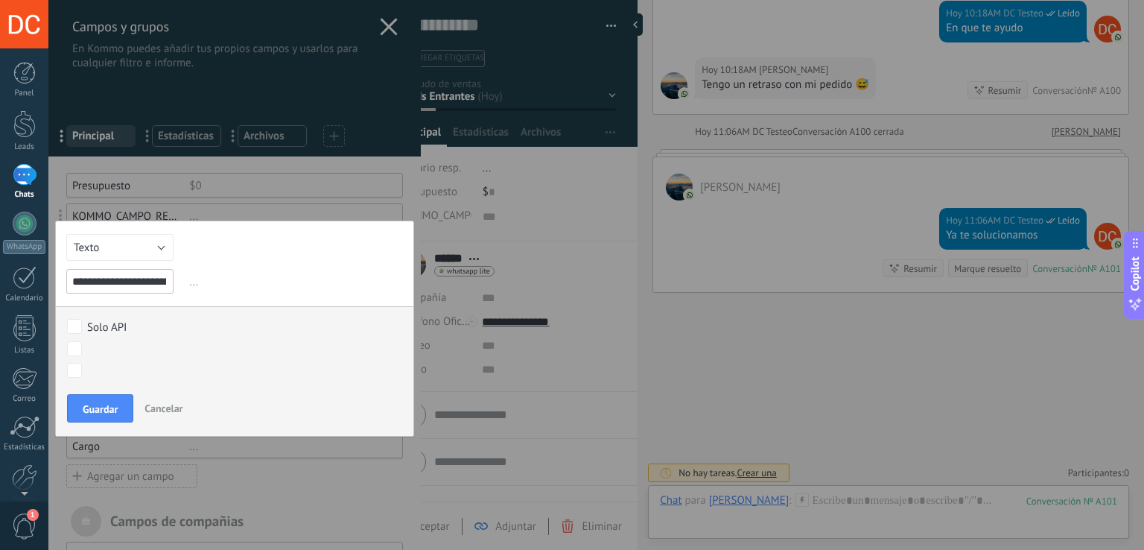
scroll to position [0, 62]
type input "**********"
click at [150, 254] on button "Texto" at bounding box center [119, 247] width 107 height 27
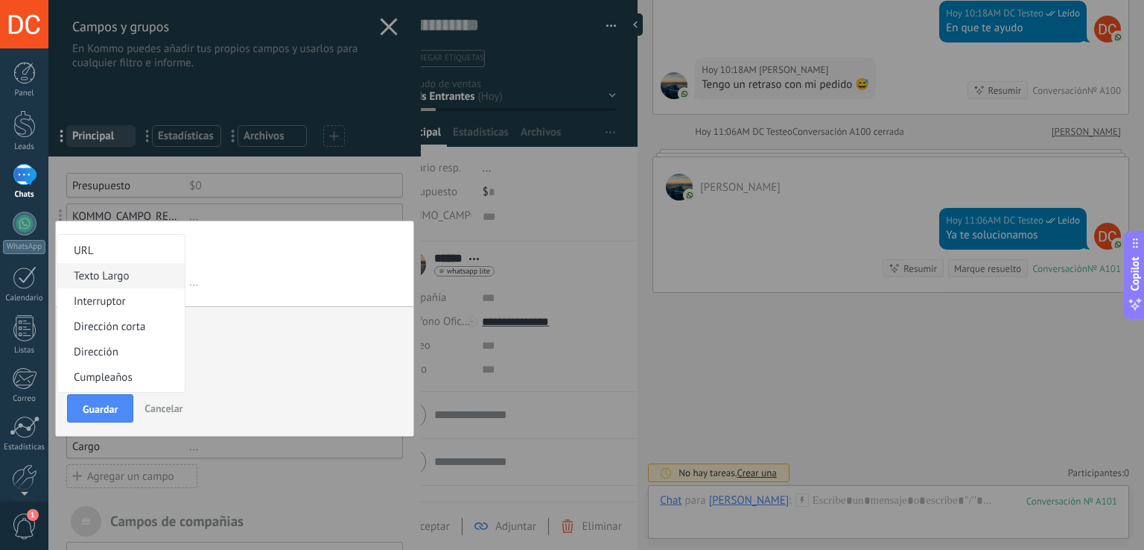
click at [132, 285] on li "Texto Largo" at bounding box center [120, 275] width 127 height 25
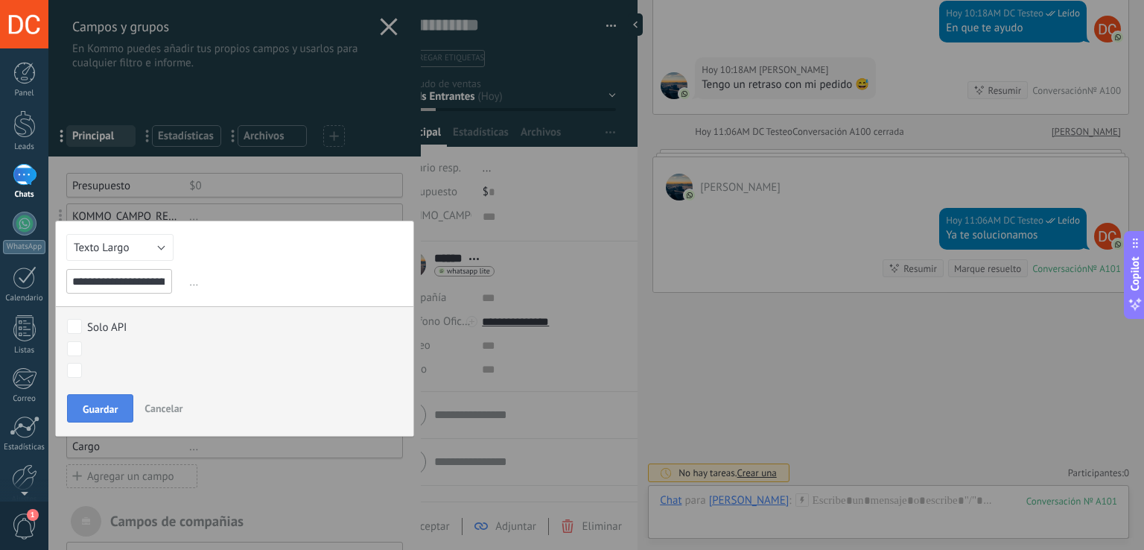
click at [108, 406] on span "Guardar" at bounding box center [100, 409] width 35 height 10
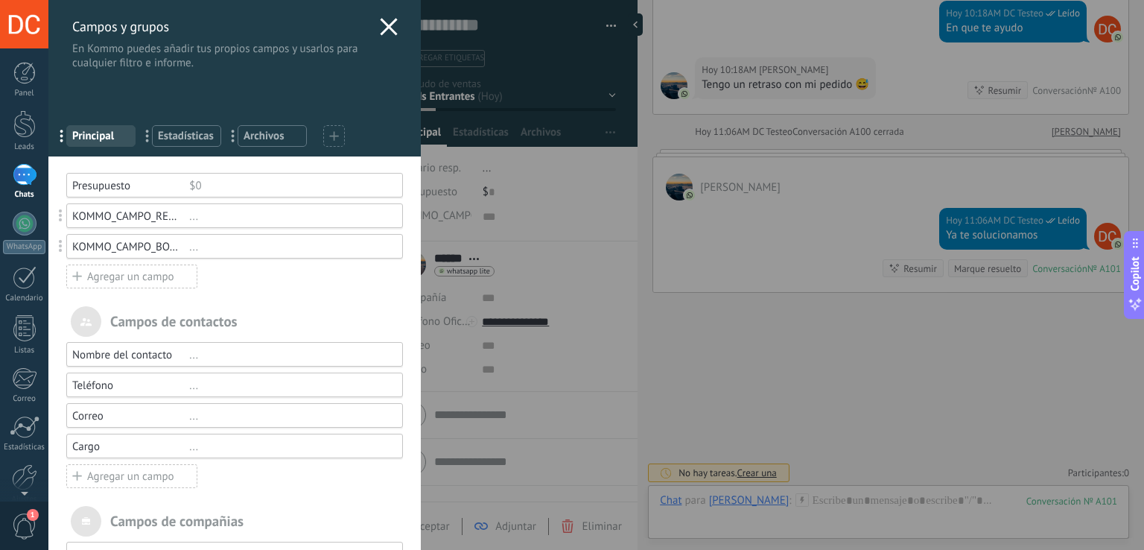
click at [174, 249] on div "KOMMO_CAMPO_BOT_LANZADO" at bounding box center [130, 247] width 117 height 14
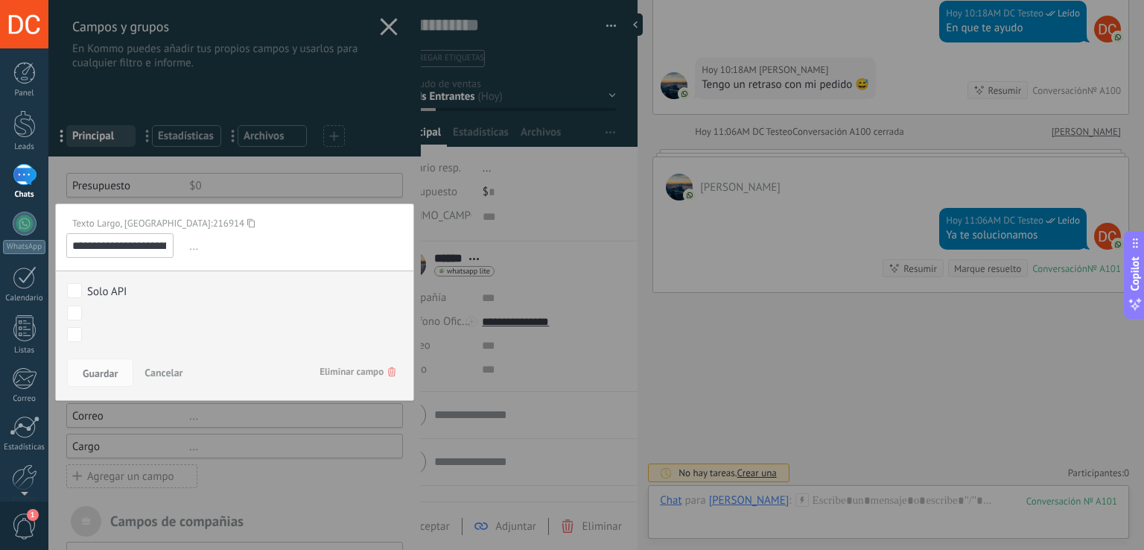
click at [247, 224] on use at bounding box center [250, 222] width 7 height 9
click at [390, 28] on div at bounding box center [234, 373] width 373 height 746
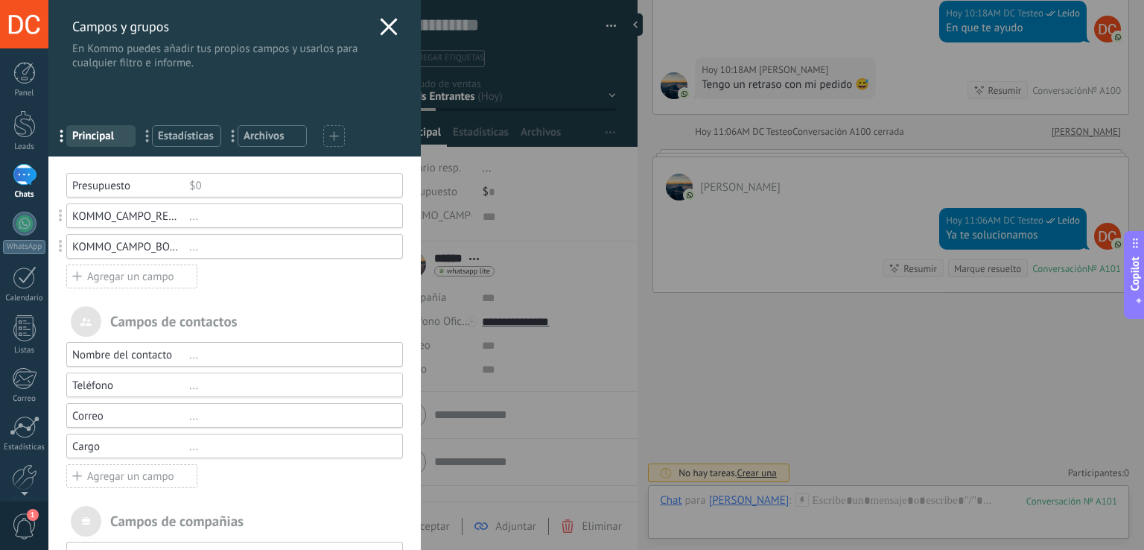
click at [390, 28] on icon at bounding box center [389, 27] width 18 height 18
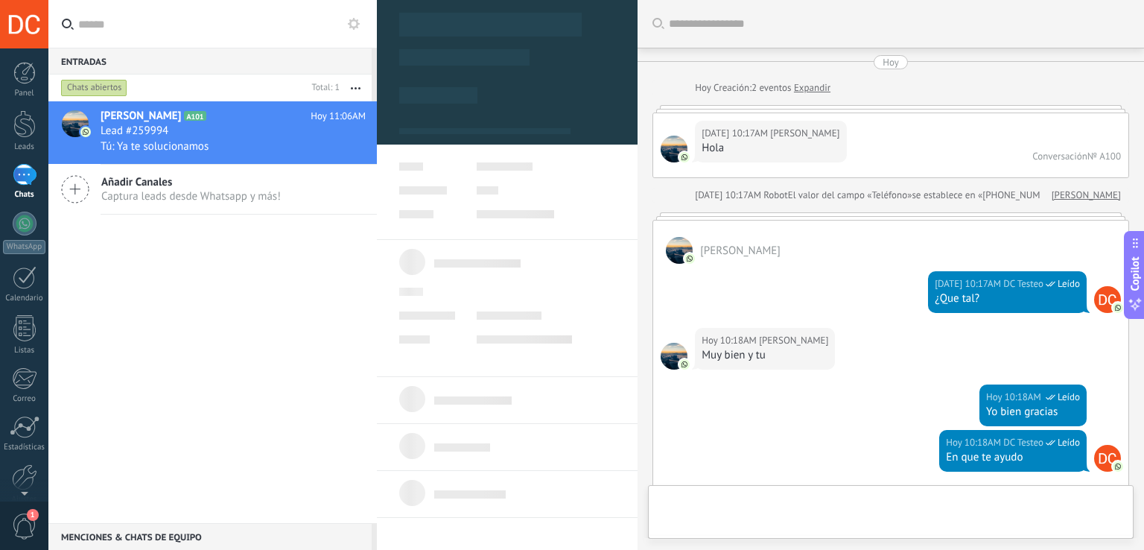
scroll to position [429, 0]
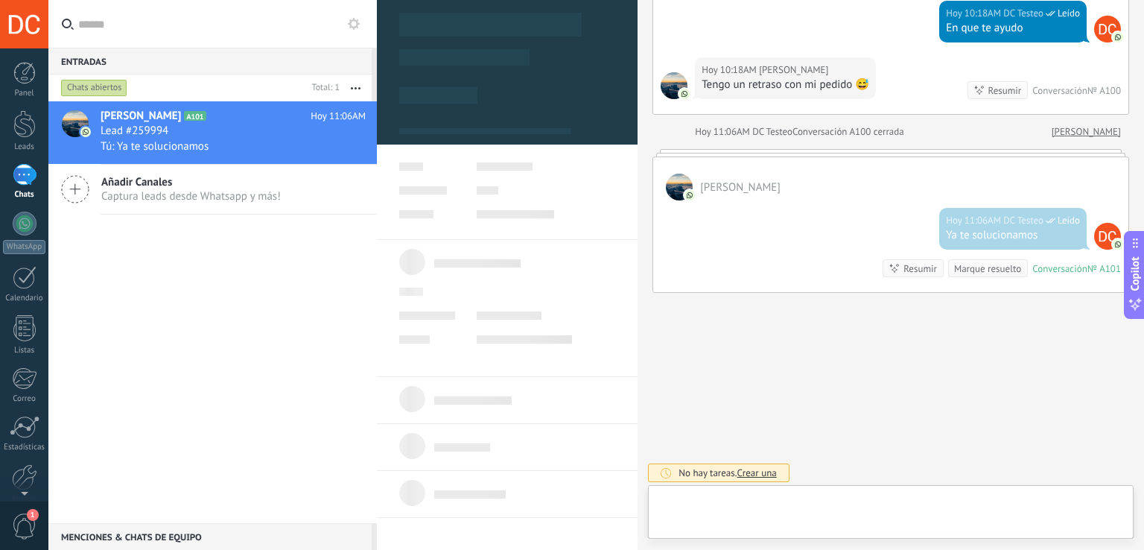
type textarea "***"
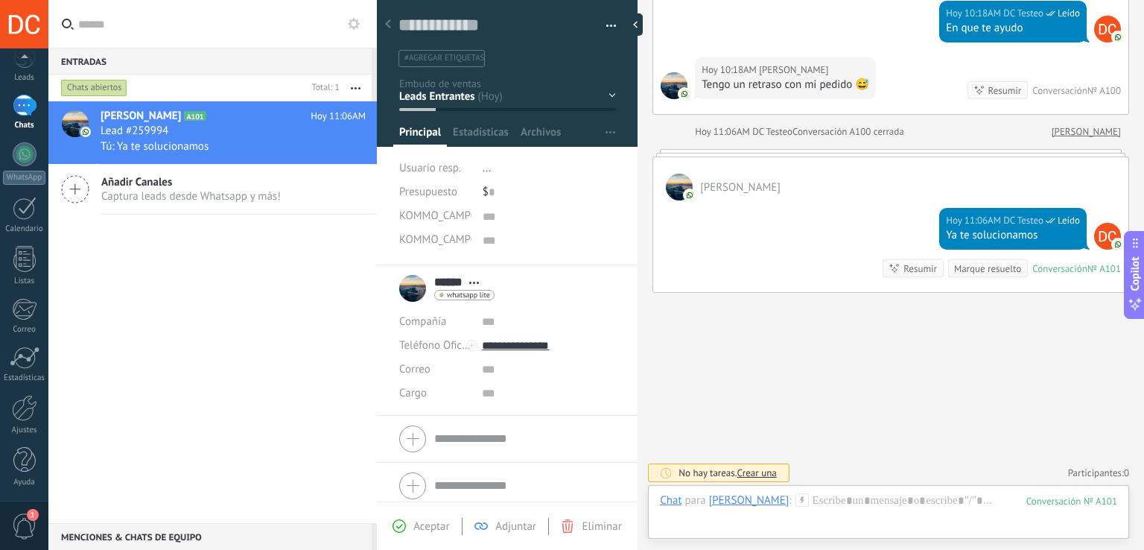
click at [18, 481] on div "© 2025 derechos reservados | Términos de uso Soporte técnico DC Testeo ID de cu…" at bounding box center [24, 275] width 48 height 550
click at [32, 400] on div at bounding box center [24, 409] width 25 height 26
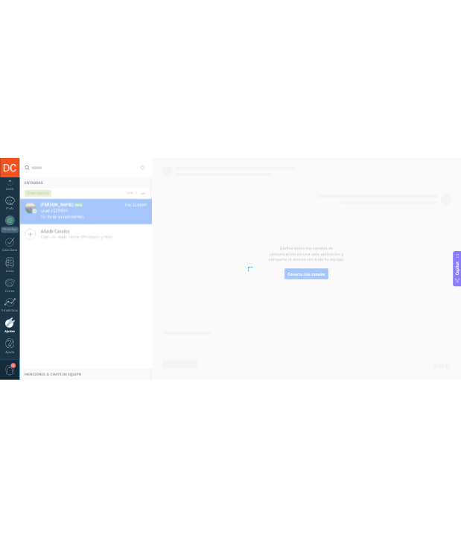
scroll to position [69, 0]
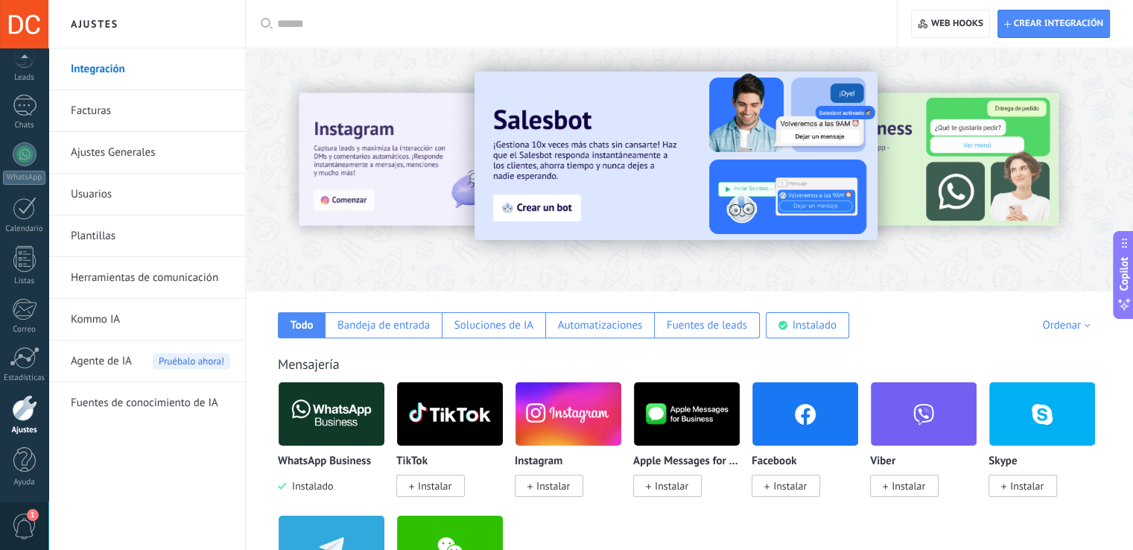
click at [153, 278] on link "Herramientas de comunicación" at bounding box center [150, 278] width 159 height 42
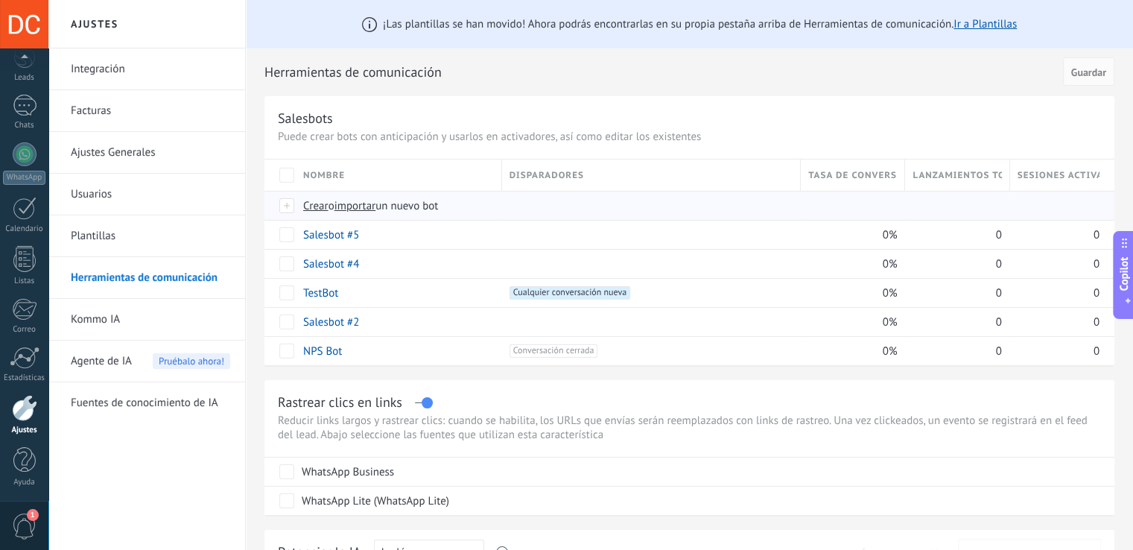
click at [317, 200] on span "Crear" at bounding box center [315, 206] width 25 height 14
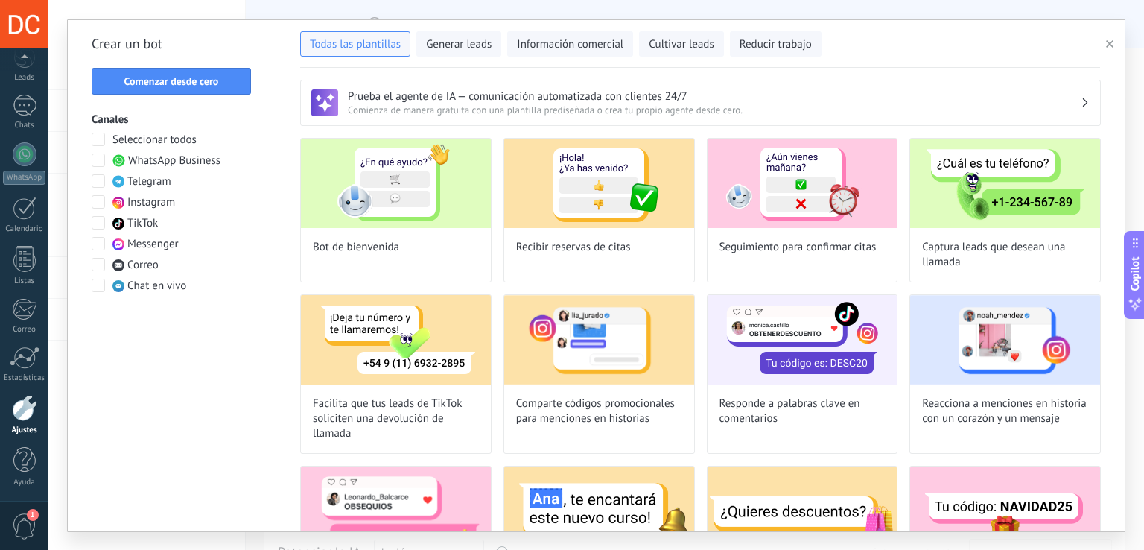
type input "**********"
click at [218, 76] on span "Comenzar desde cero" at bounding box center [171, 81] width 95 height 10
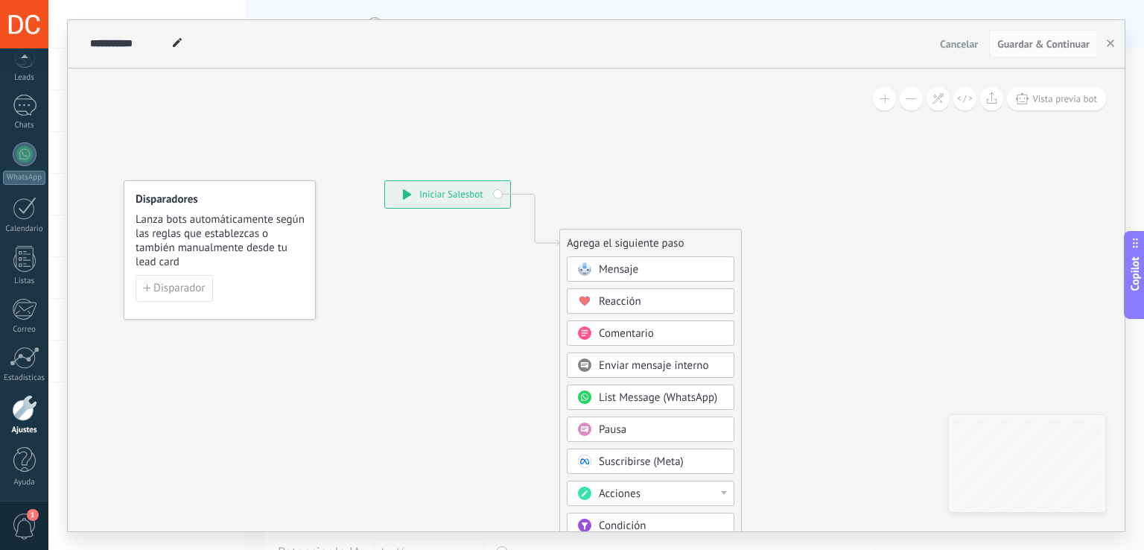
click at [658, 271] on div "Mensaje" at bounding box center [661, 269] width 125 height 15
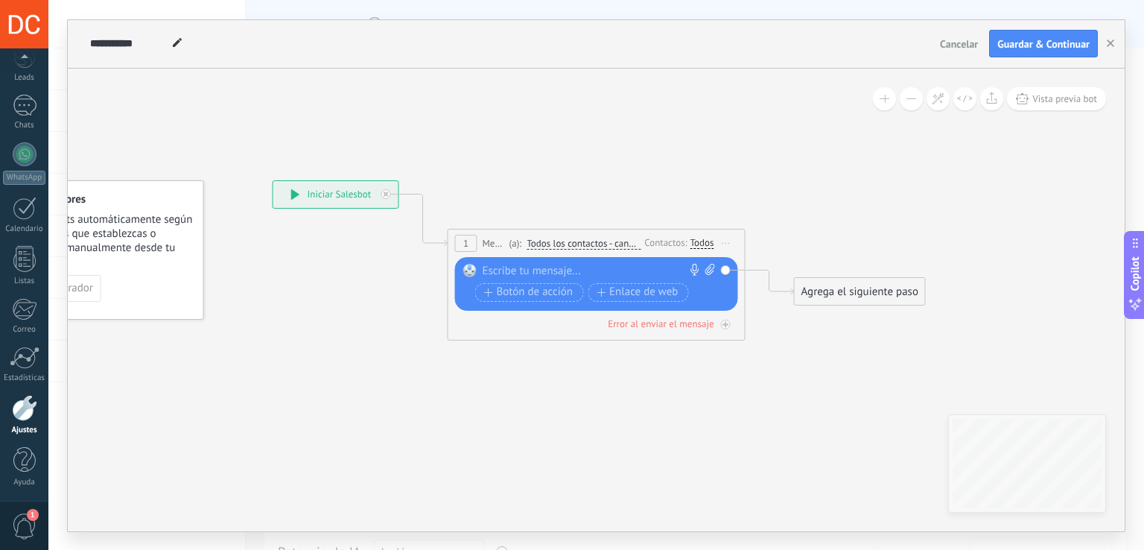
click at [621, 266] on div at bounding box center [593, 271] width 221 height 15
click at [900, 296] on div "Agrega el siguiente paso" at bounding box center [860, 291] width 130 height 25
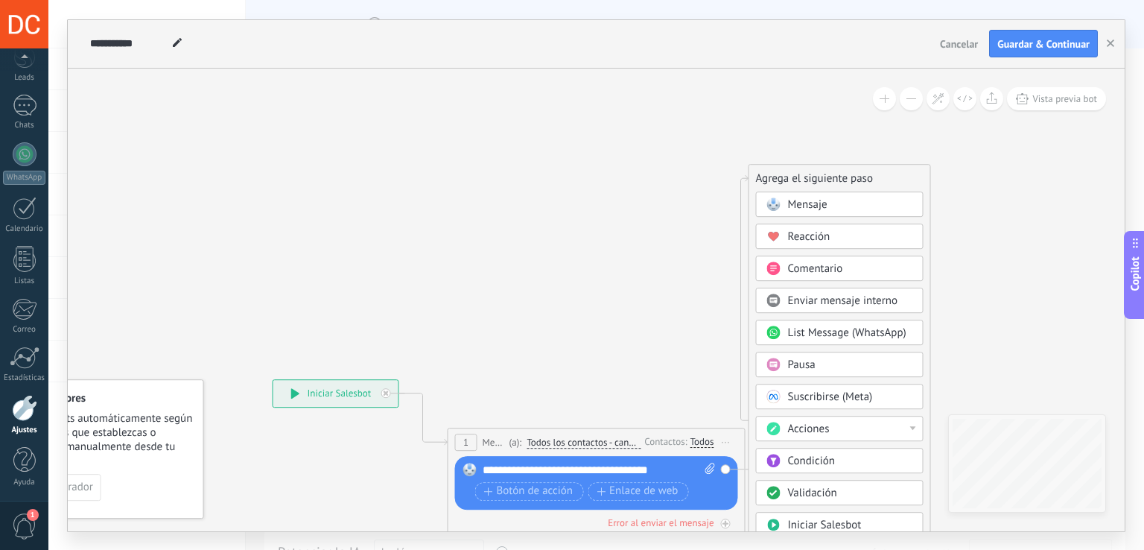
drag, startPoint x: 818, startPoint y: 487, endPoint x: 772, endPoint y: 171, distance: 319.3
click at [772, 171] on div "Agrega el siguiente paso" at bounding box center [839, 178] width 181 height 25
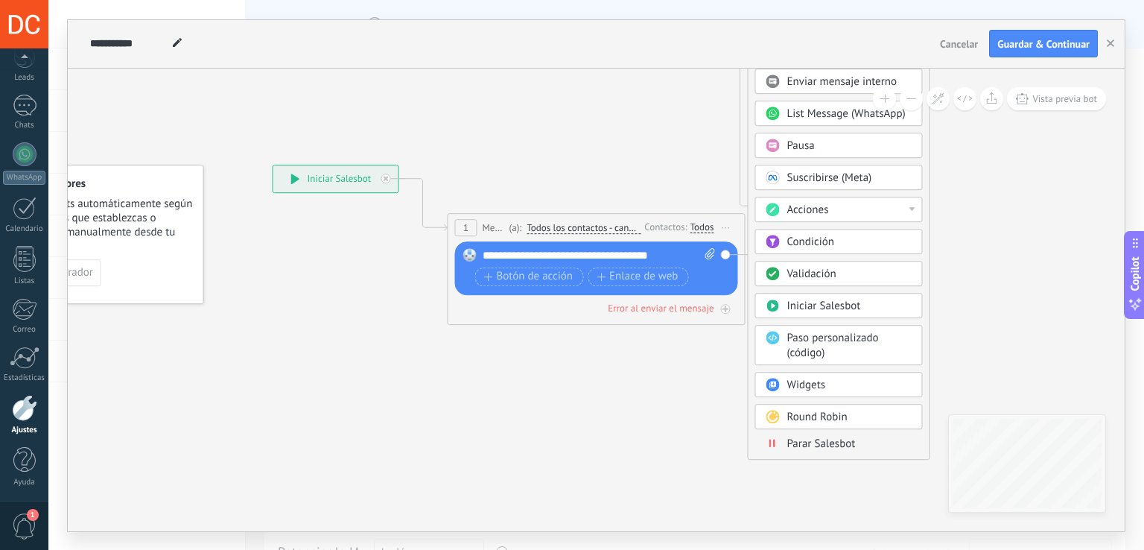
click at [811, 447] on div "Mensaje Mensaje Mensaje Reacción Comentario Enviar mensaje interno" at bounding box center [839, 215] width 168 height 487
click at [814, 437] on span "Parar Salesbot" at bounding box center [821, 444] width 69 height 14
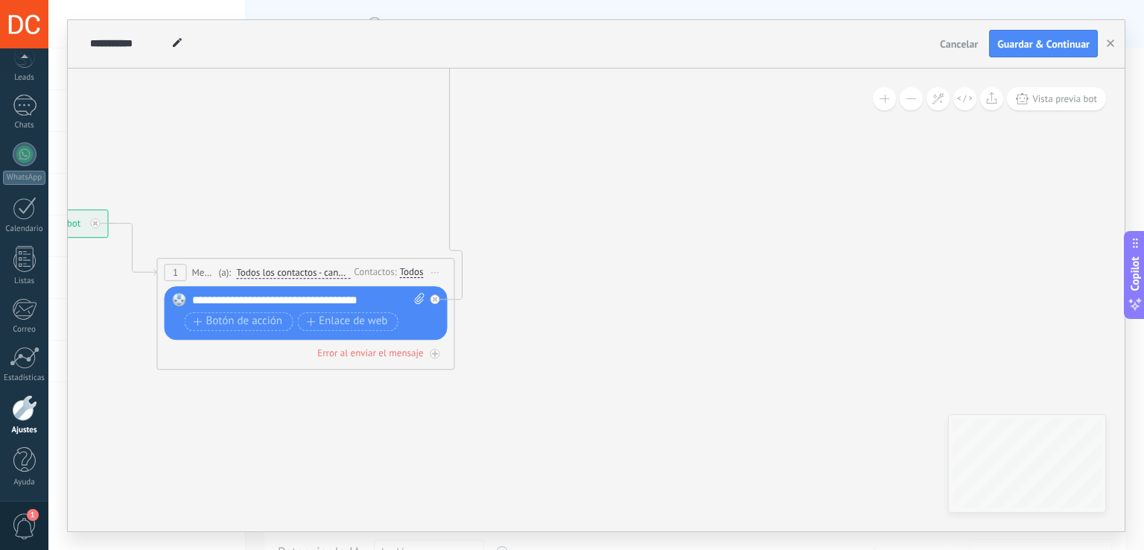
drag, startPoint x: 716, startPoint y: 266, endPoint x: 758, endPoint y: 533, distance: 270.0
click at [758, 533] on div "**********" at bounding box center [596, 275] width 1096 height 550
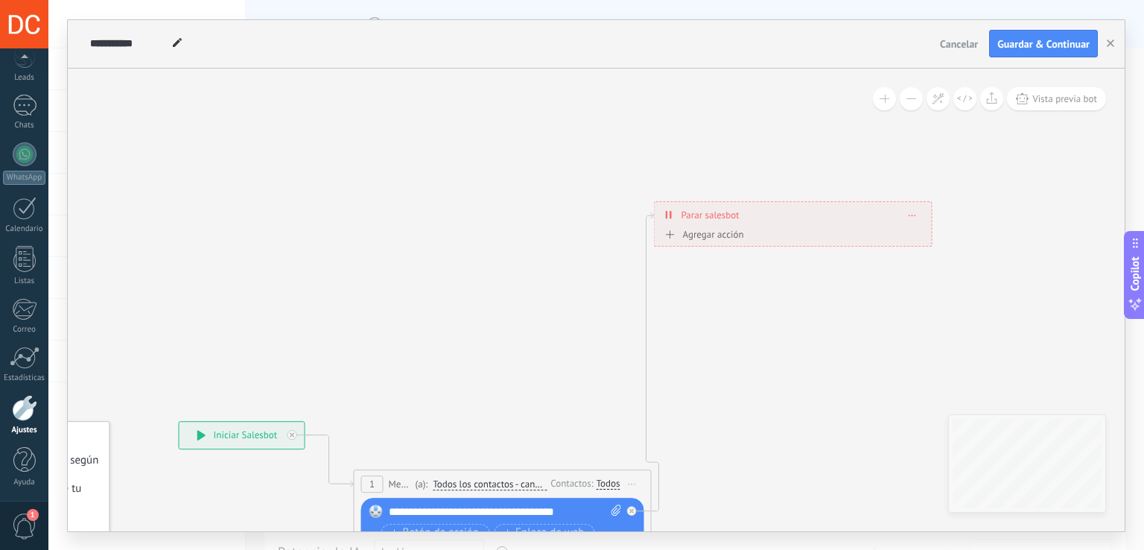
drag, startPoint x: 694, startPoint y: 344, endPoint x: 852, endPoint y: 320, distance: 159.8
click at [852, 325] on icon at bounding box center [457, 391] width 1302 height 1124
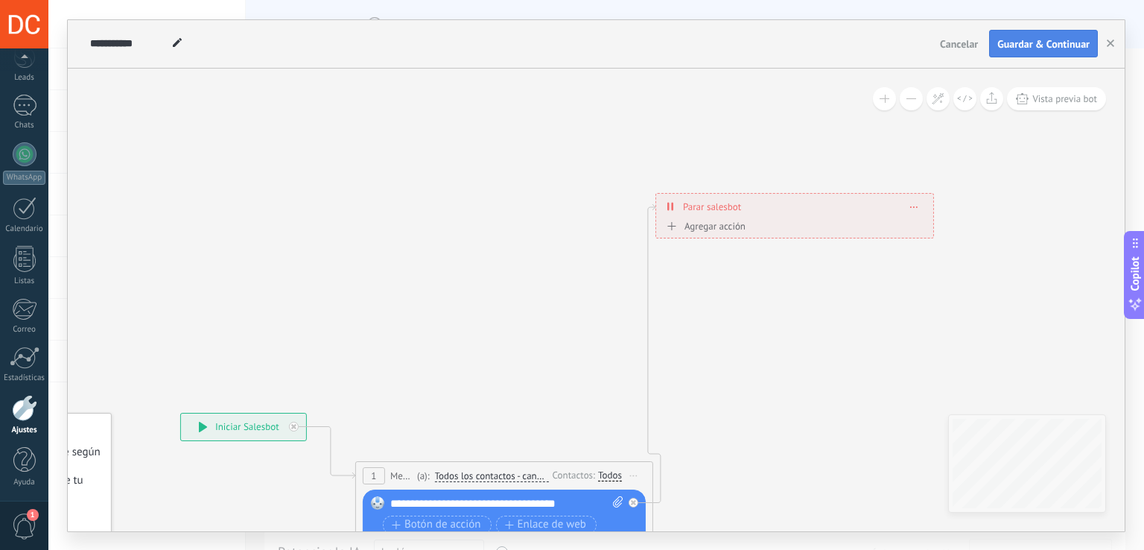
click at [1061, 44] on span "Guardar & Continuar" at bounding box center [1044, 44] width 92 height 10
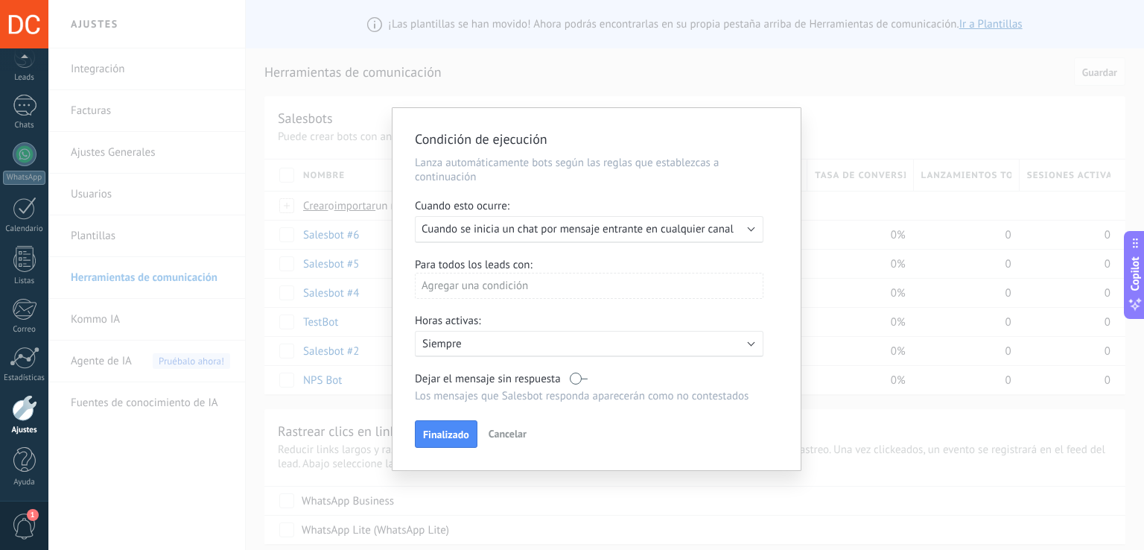
click at [511, 440] on span "Cancelar" at bounding box center [508, 433] width 38 height 13
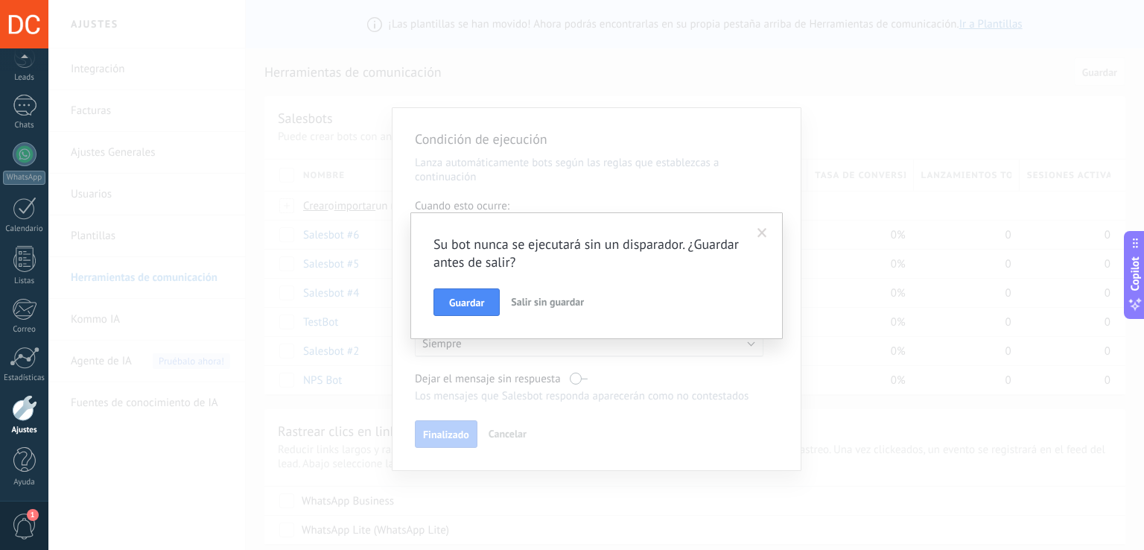
click at [542, 306] on span "Salir sin guardar" at bounding box center [547, 301] width 73 height 13
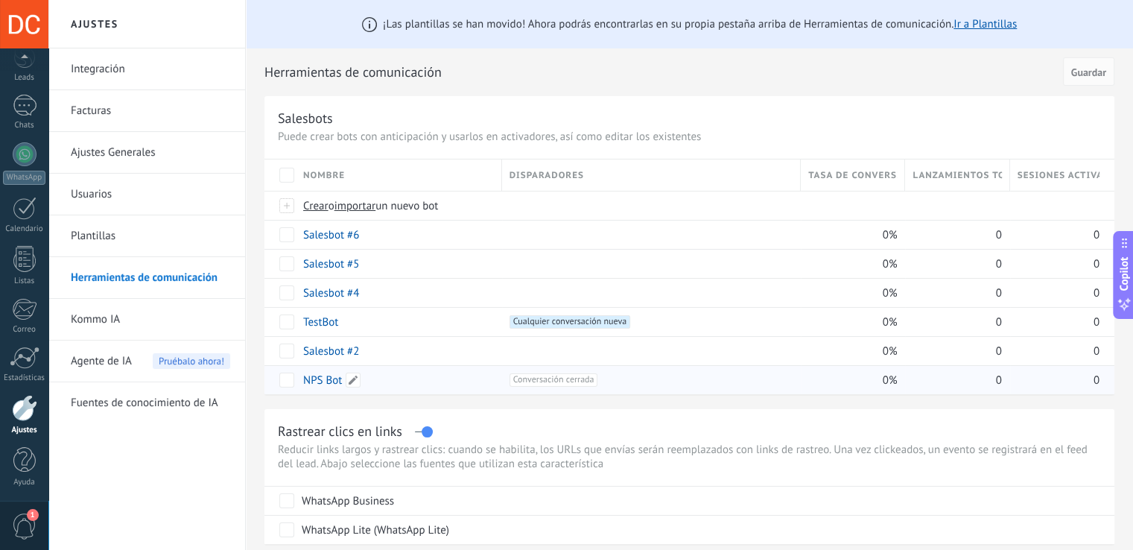
type textarea "***"
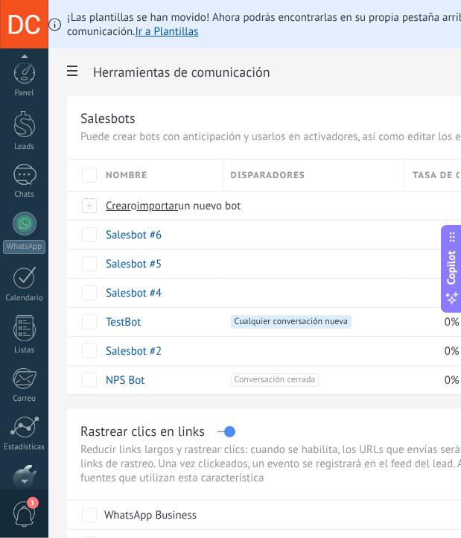
scroll to position [80, 0]
